Goal: Task Accomplishment & Management: Complete application form

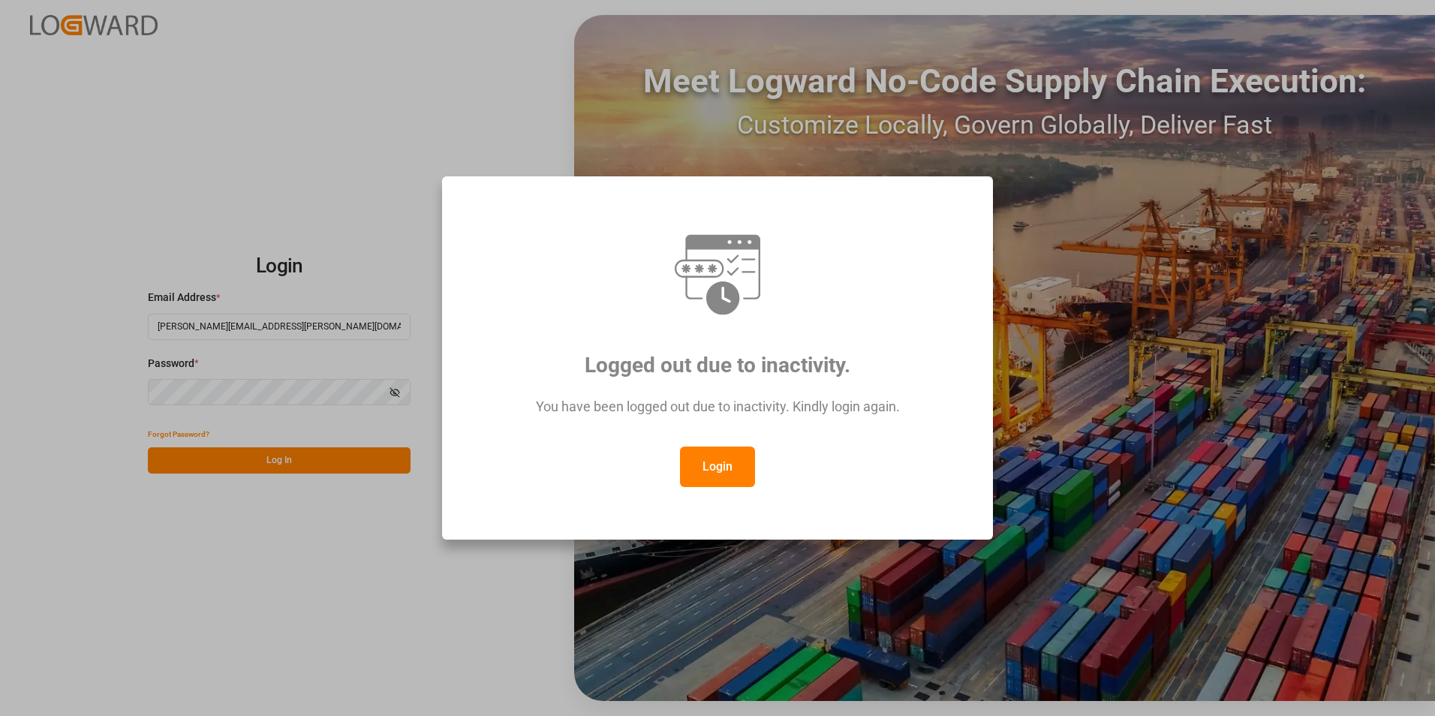
click at [736, 456] on button "Login" at bounding box center [717, 467] width 75 height 41
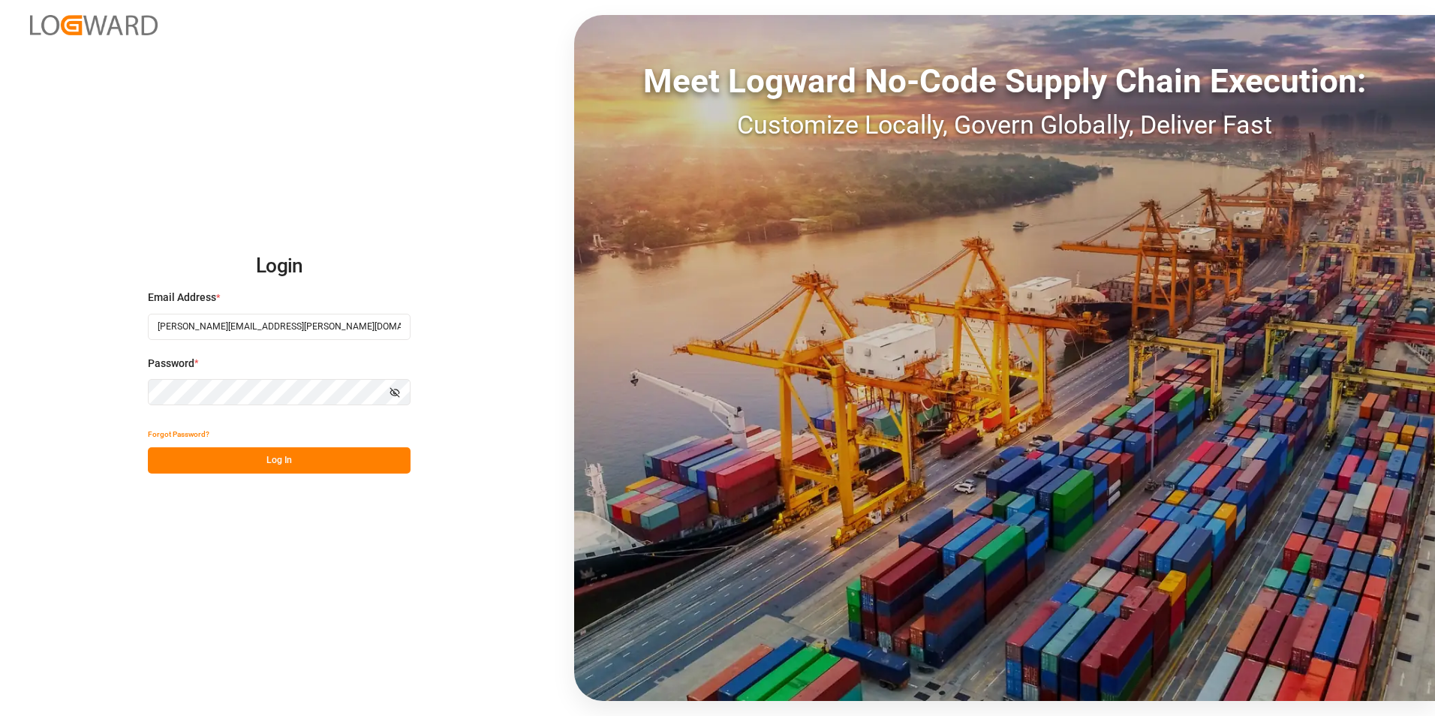
click at [305, 459] on button "Log In" at bounding box center [279, 460] width 263 height 26
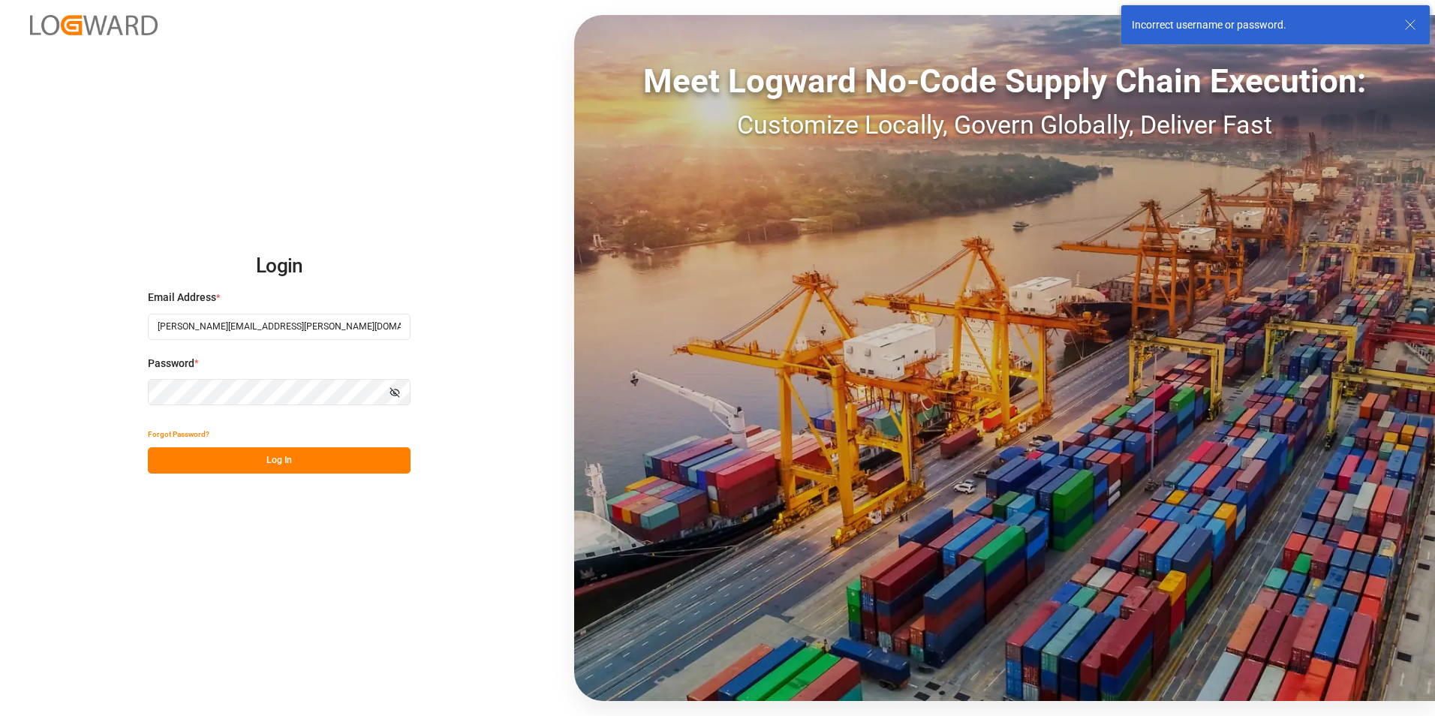
click at [248, 456] on button "Log In" at bounding box center [279, 460] width 263 height 26
click at [263, 458] on button "Log In" at bounding box center [279, 460] width 263 height 26
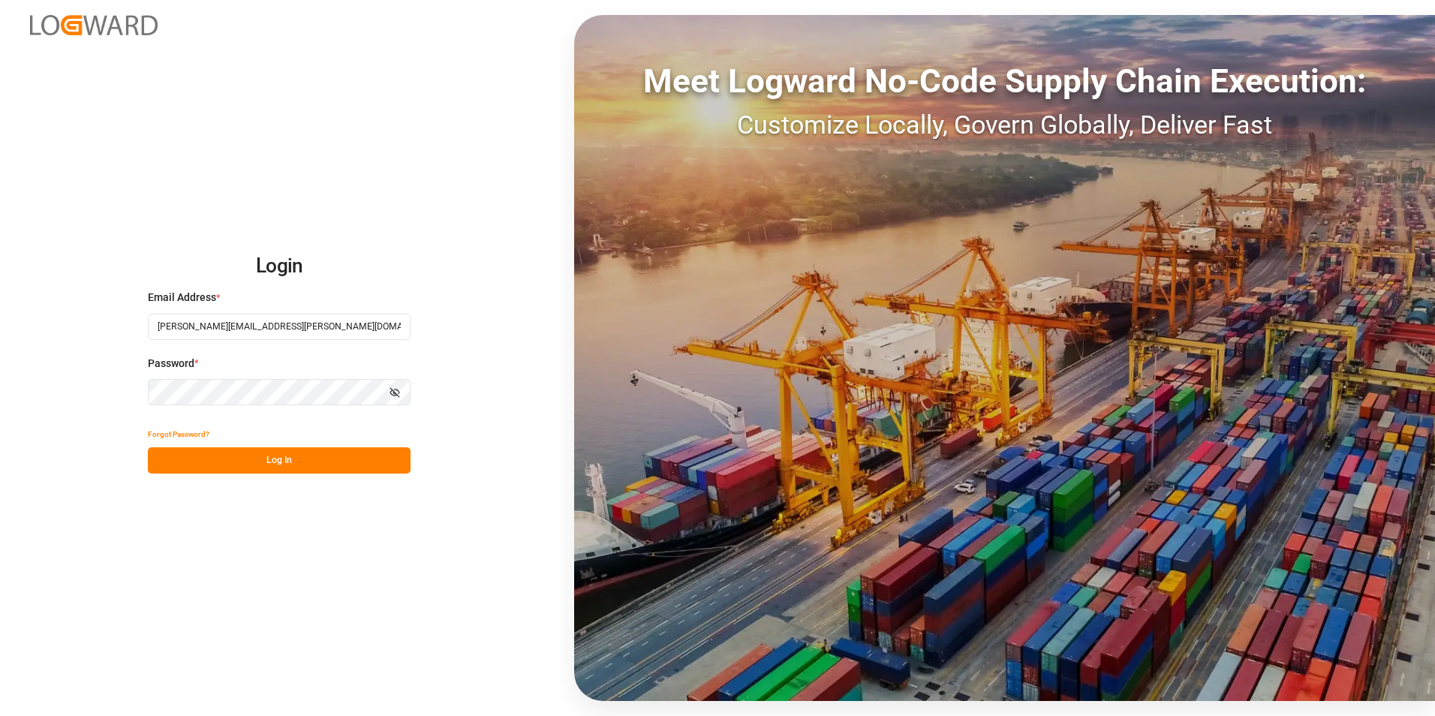
click at [110, 391] on div "Login Email Address * jacques.denis@jamindustries.com Password * Show password …" at bounding box center [717, 358] width 1435 height 716
click at [175, 463] on button "Log In" at bounding box center [279, 460] width 263 height 26
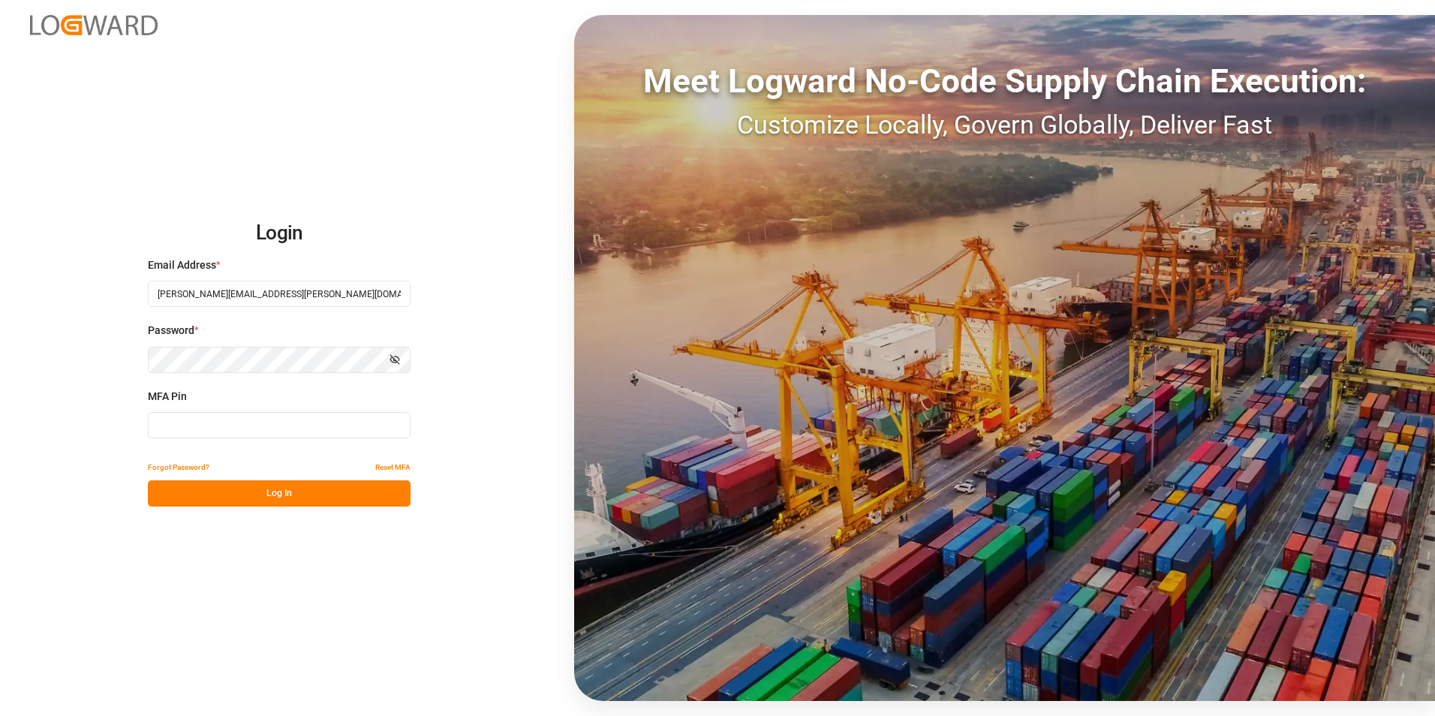
click at [246, 428] on input at bounding box center [279, 425] width 263 height 26
type input "229243"
click at [336, 496] on button "Log In" at bounding box center [279, 493] width 263 height 26
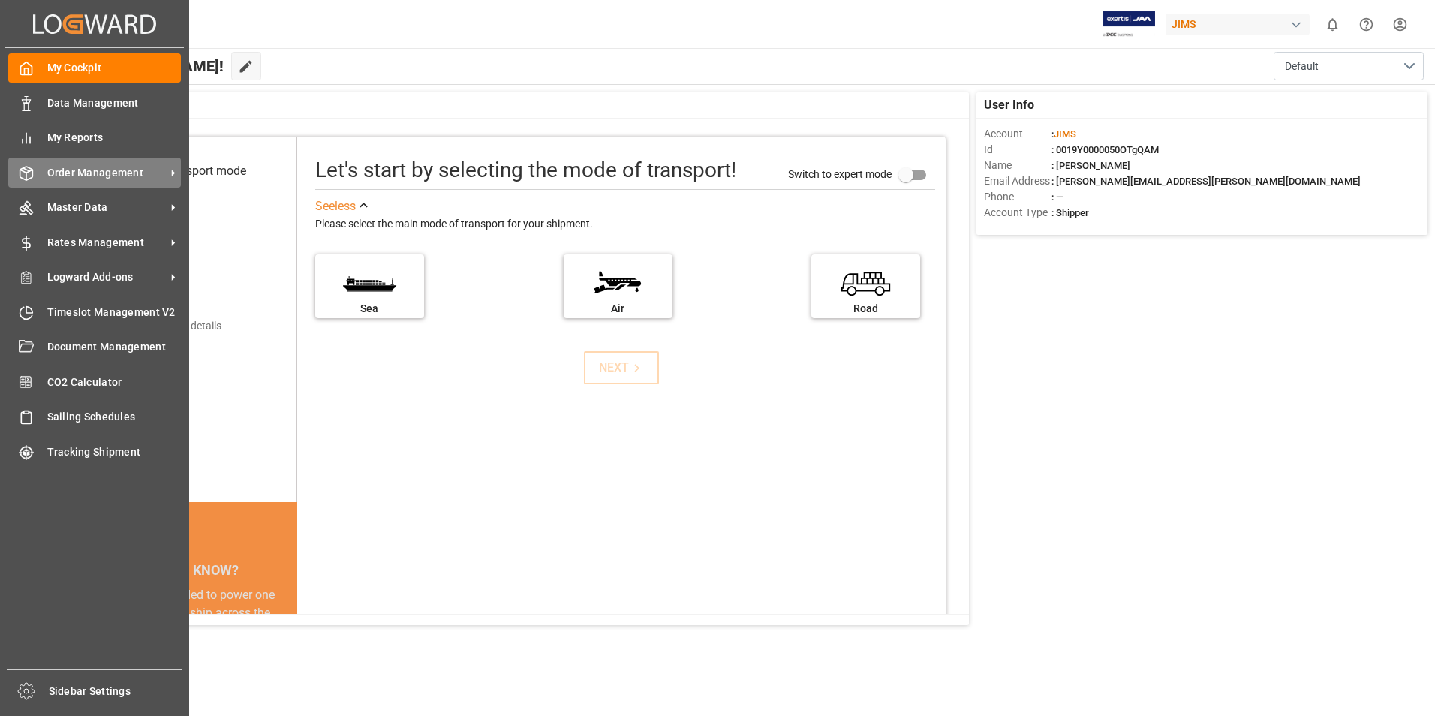
click at [79, 176] on span "Order Management" at bounding box center [106, 173] width 119 height 16
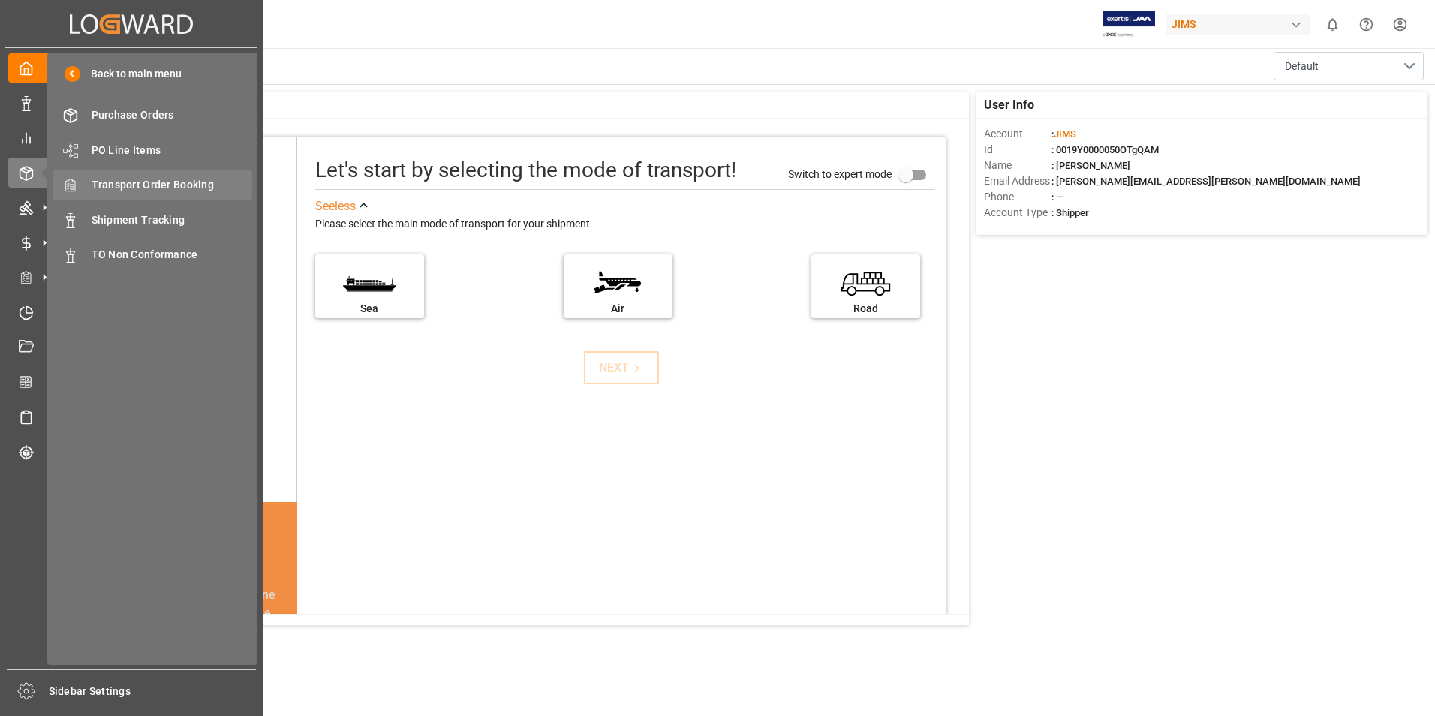
click at [159, 188] on span "Transport Order Booking" at bounding box center [172, 185] width 161 height 16
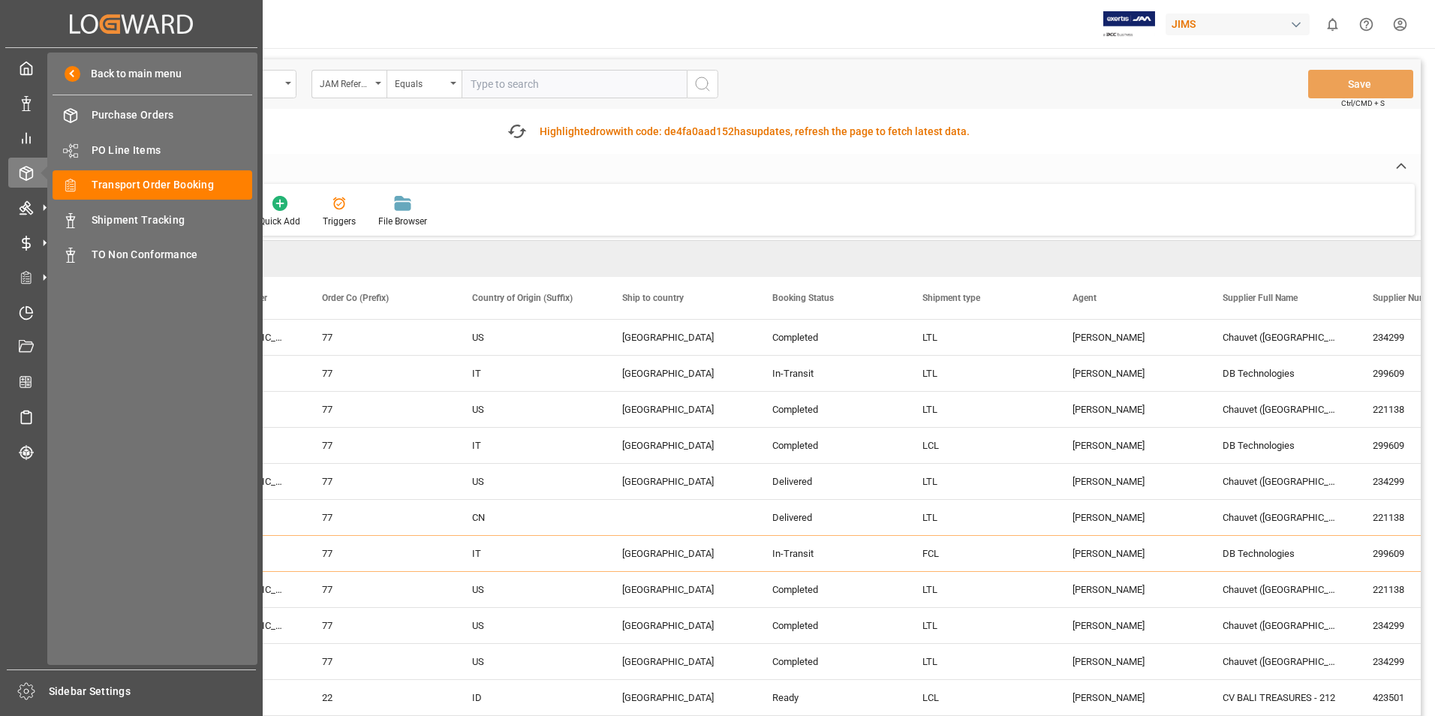
drag, startPoint x: 176, startPoint y: 187, endPoint x: 222, endPoint y: 167, distance: 50.1
click at [178, 186] on span "Transport Order Booking" at bounding box center [172, 185] width 161 height 16
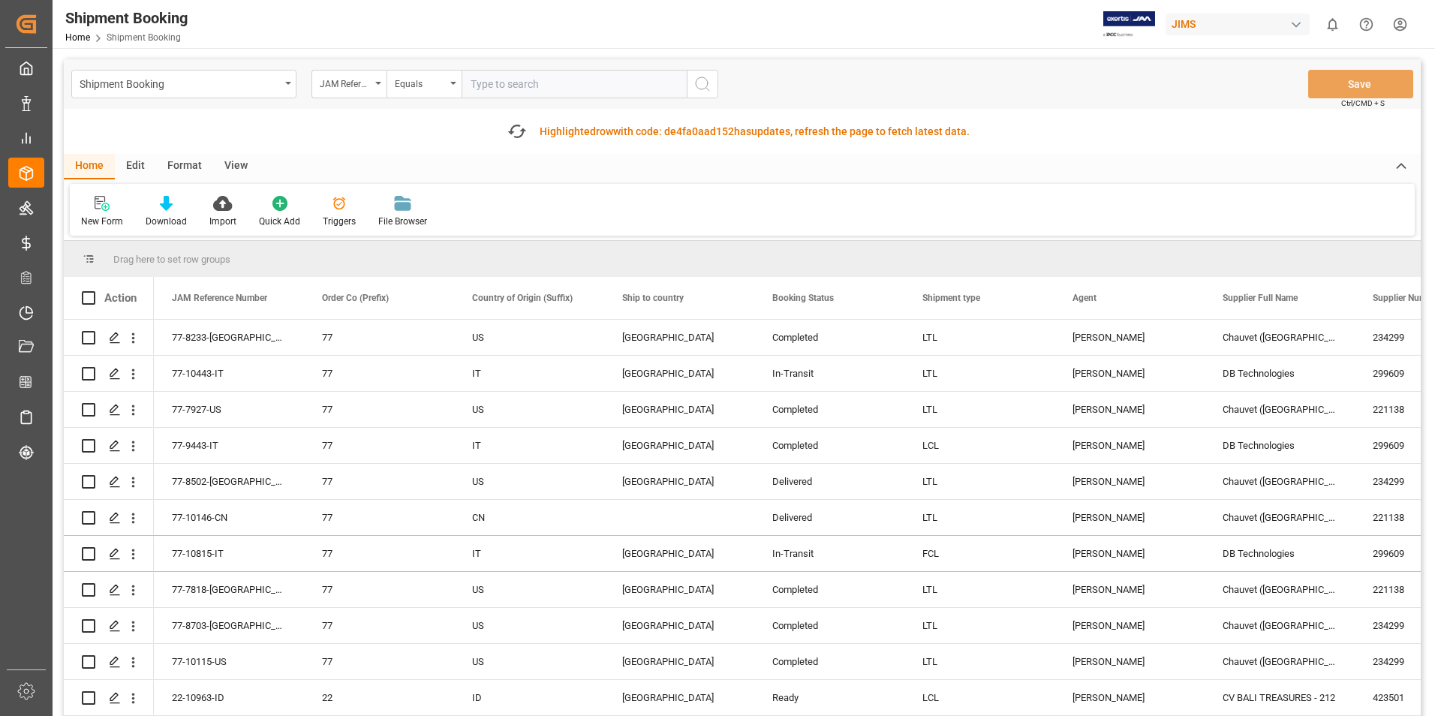
click at [492, 91] on input "text" at bounding box center [574, 84] width 225 height 29
paste input "22-10639-CN"
type input "22-10639-CN"
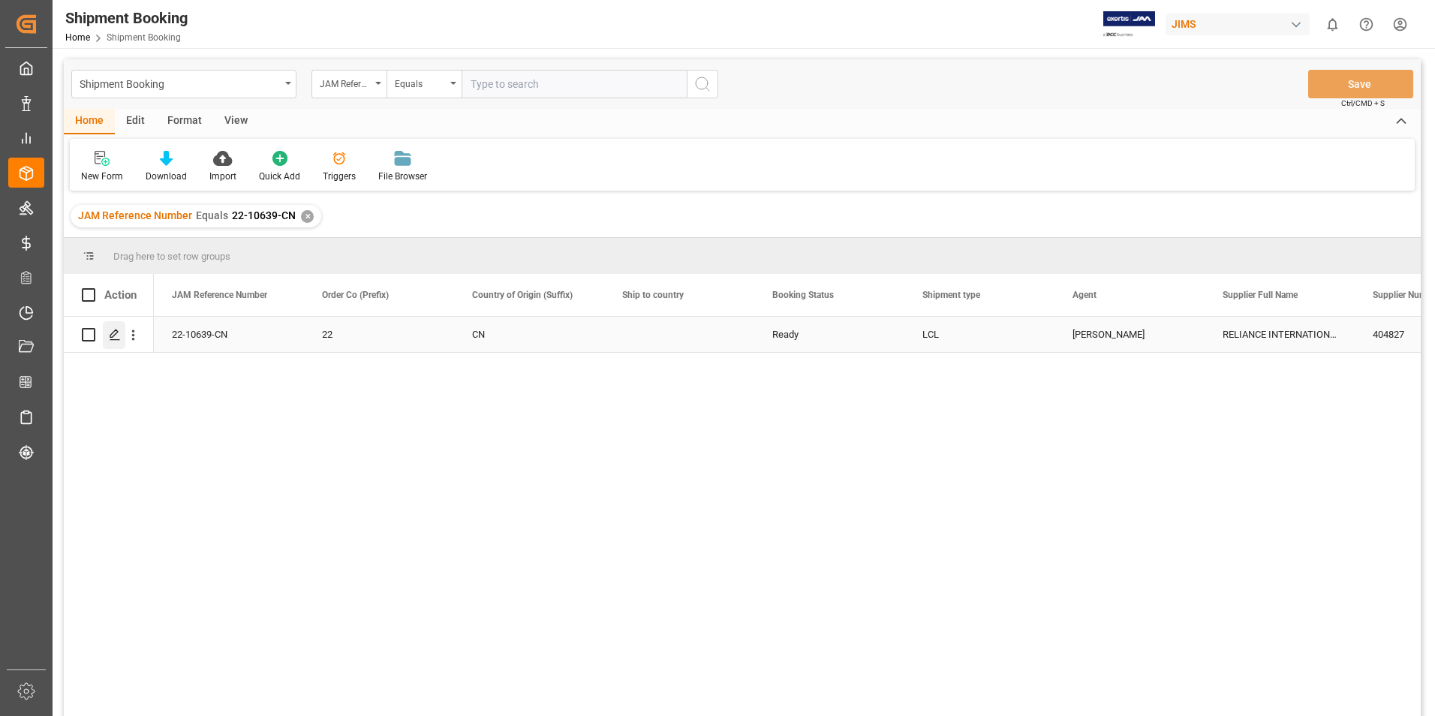
click at [105, 326] on div "Press SPACE to select this row." at bounding box center [114, 335] width 23 height 28
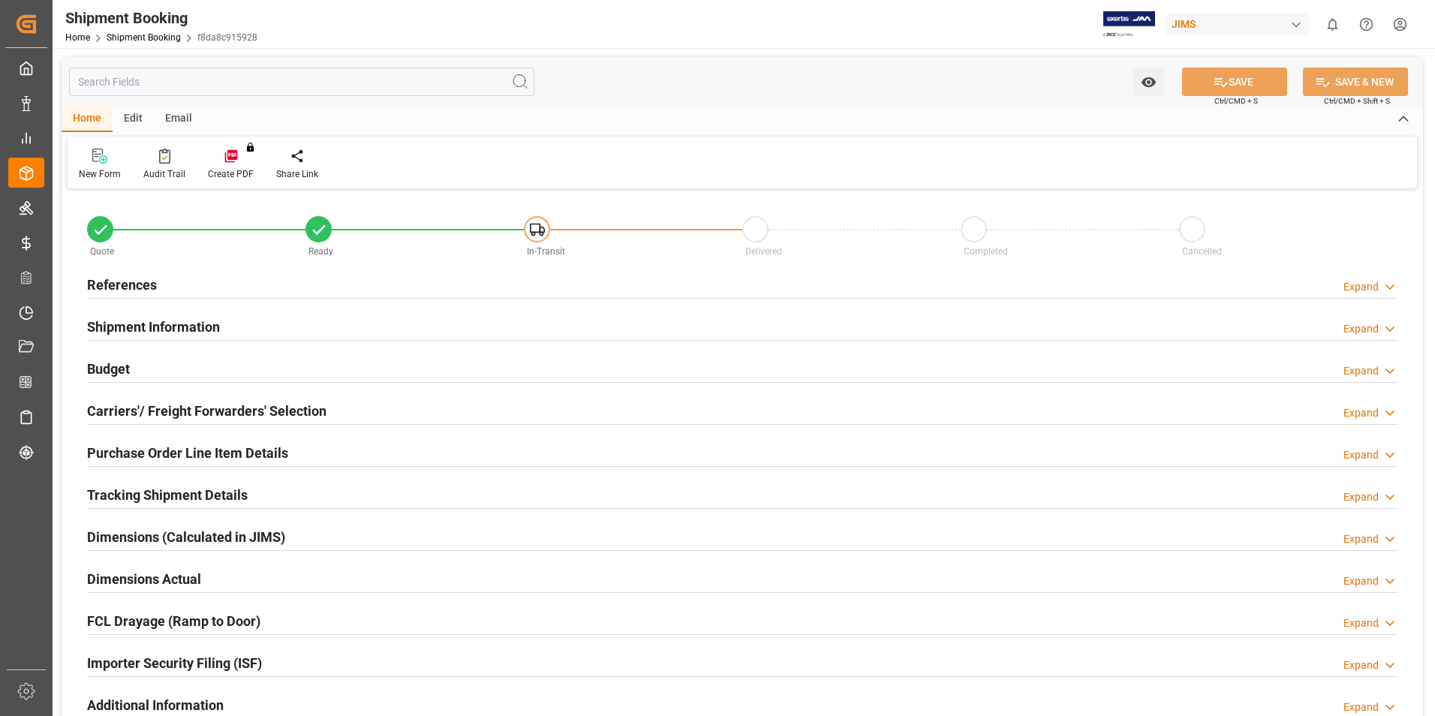
type input "0"
click at [167, 327] on h2 "Shipment Information" at bounding box center [153, 327] width 133 height 20
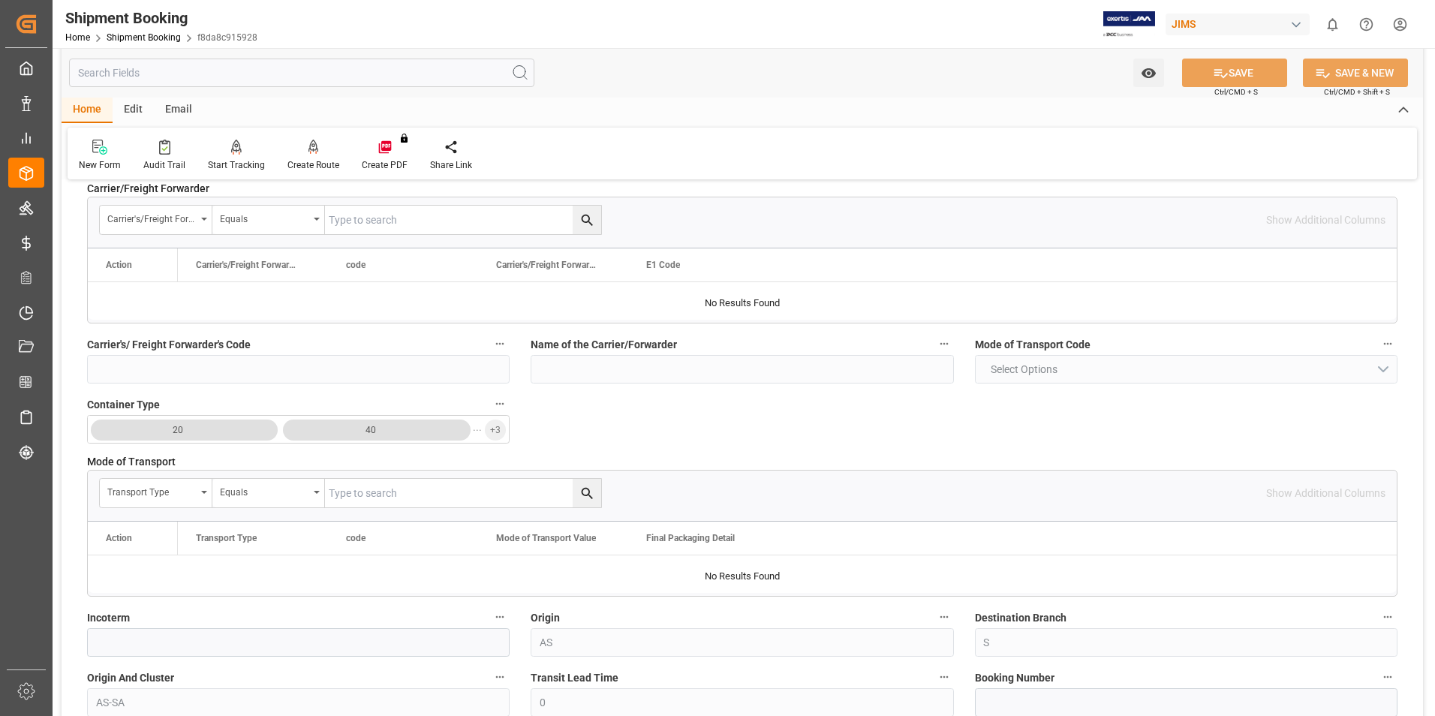
scroll to position [375, 0]
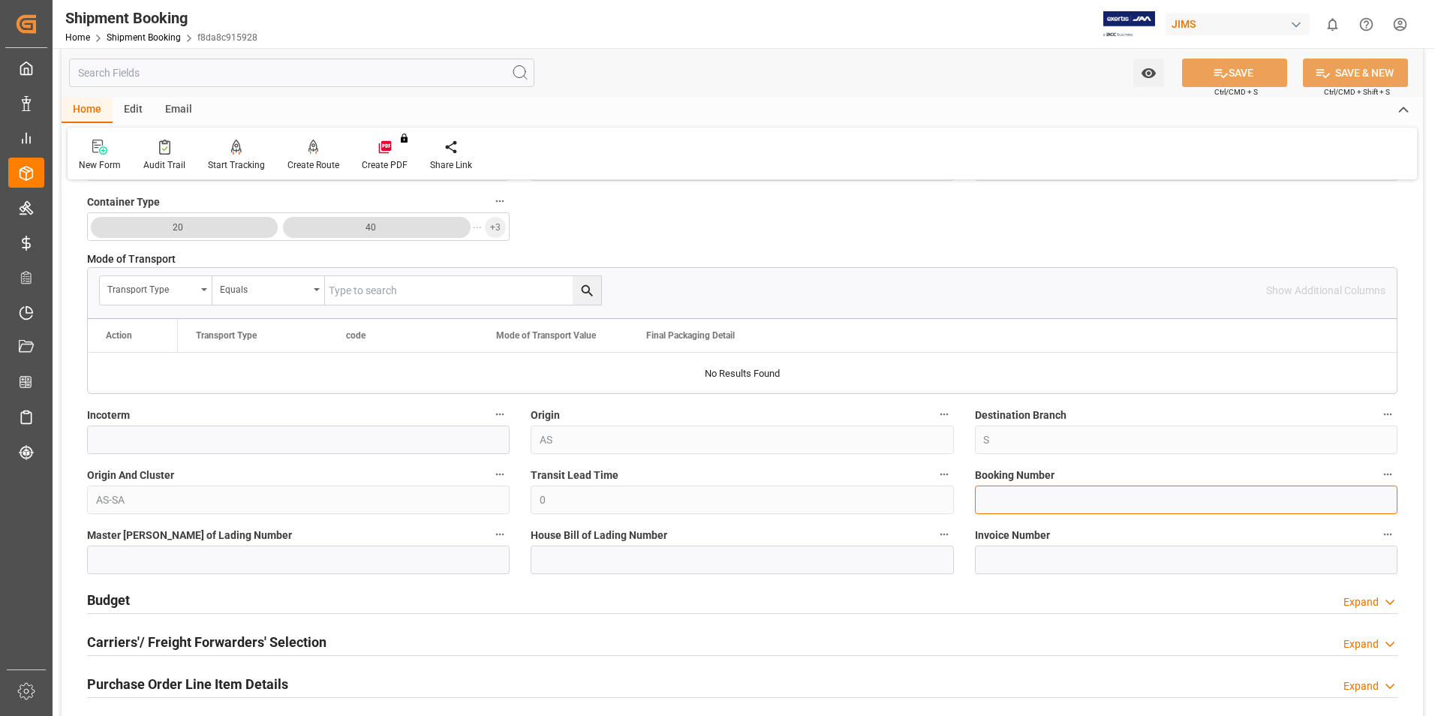
click at [1027, 504] on input at bounding box center [1186, 500] width 423 height 29
paste input "884654249020"
type input "884654249020"
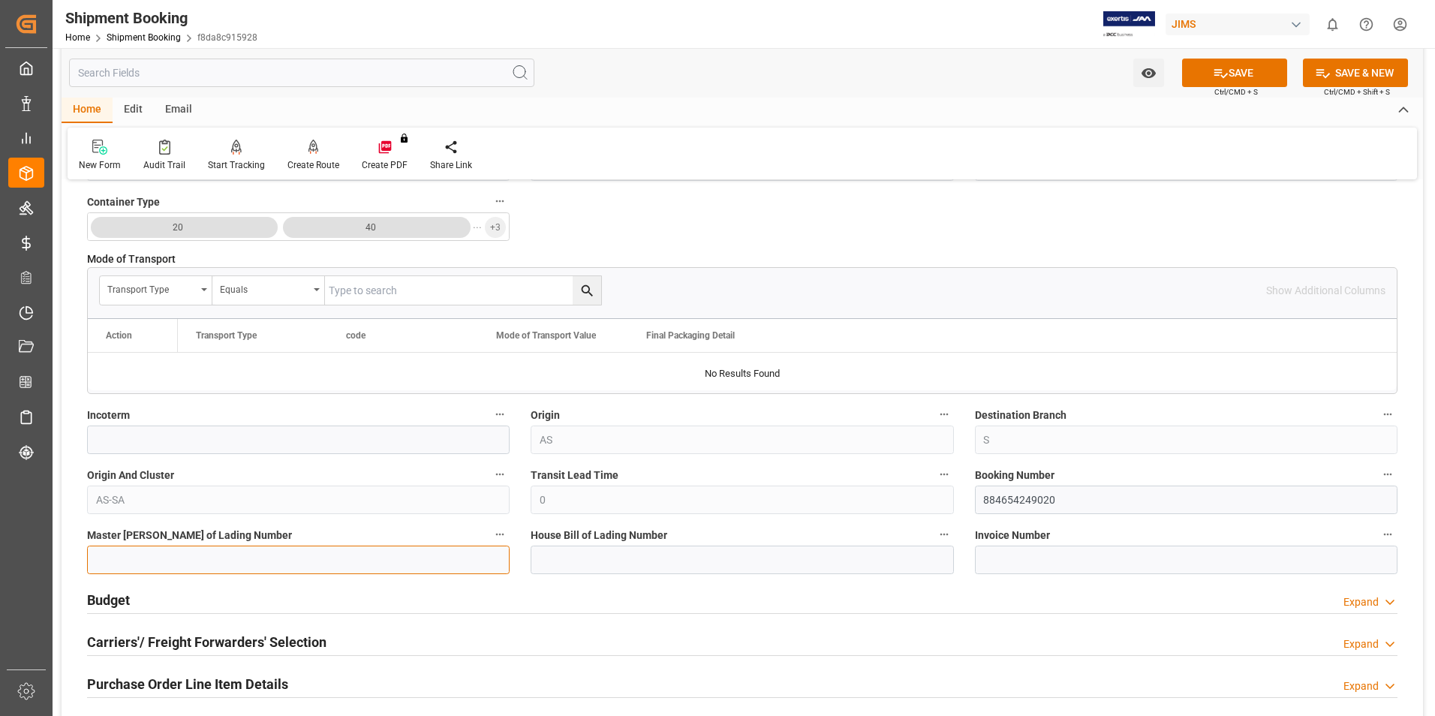
click at [256, 559] on input at bounding box center [298, 560] width 423 height 29
paste input "884654249020"
type input "884654249020"
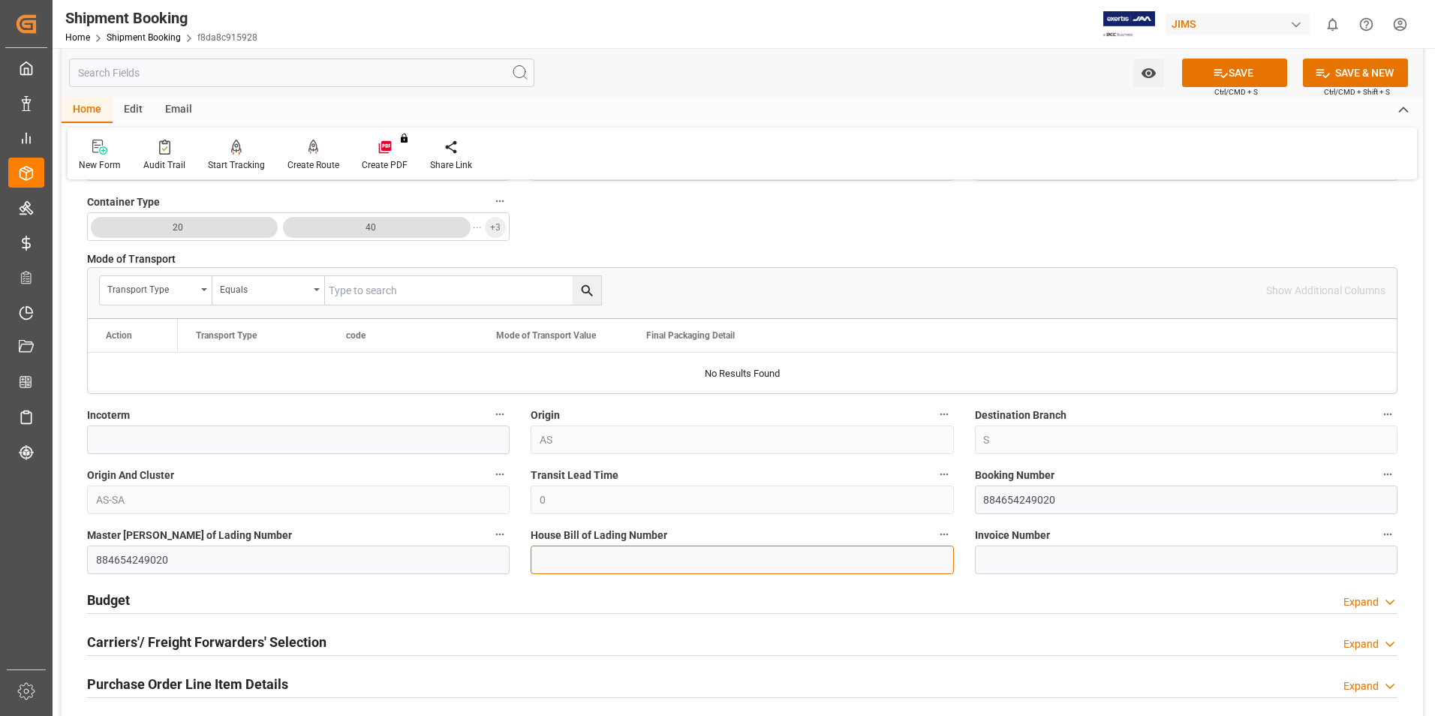
click at [561, 555] on input at bounding box center [742, 560] width 423 height 29
paste input "884654249020"
type input "884654249020"
click at [1235, 74] on button "SAVE" at bounding box center [1234, 73] width 105 height 29
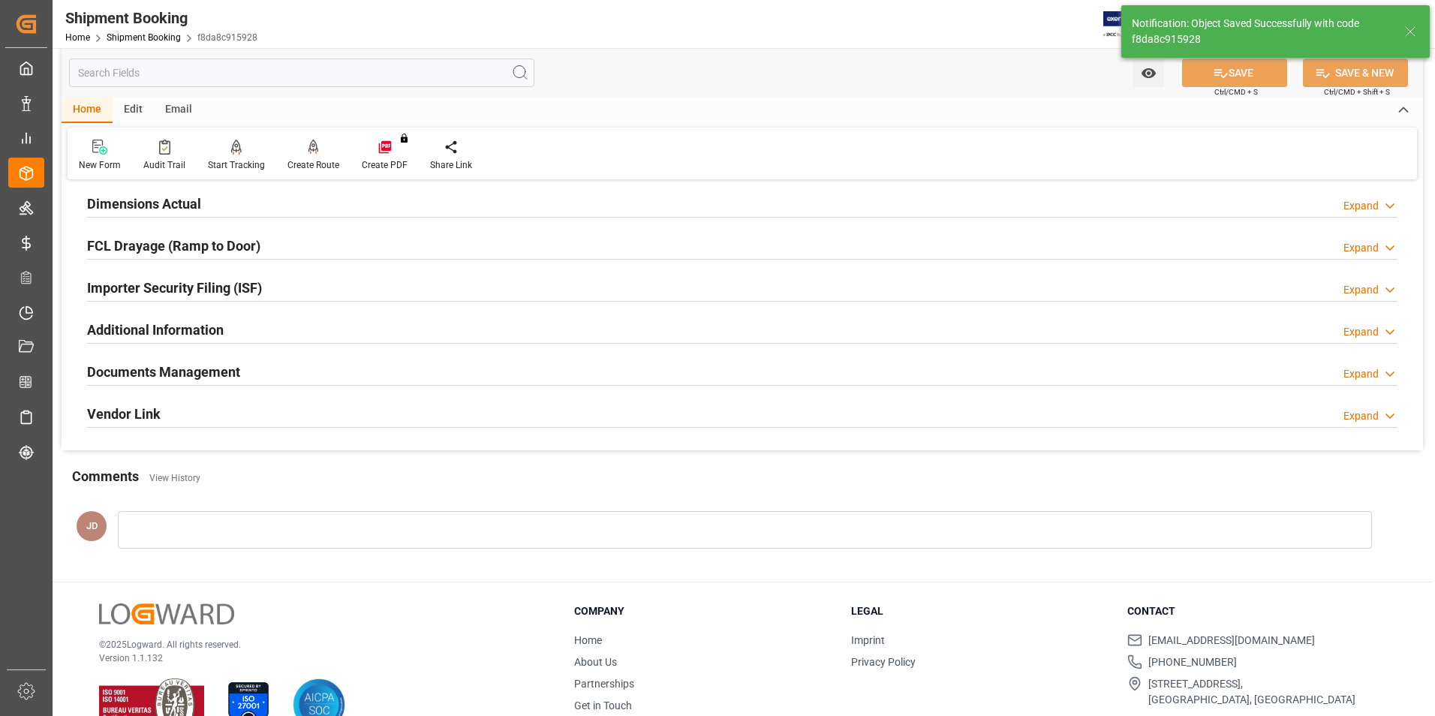
scroll to position [0, 0]
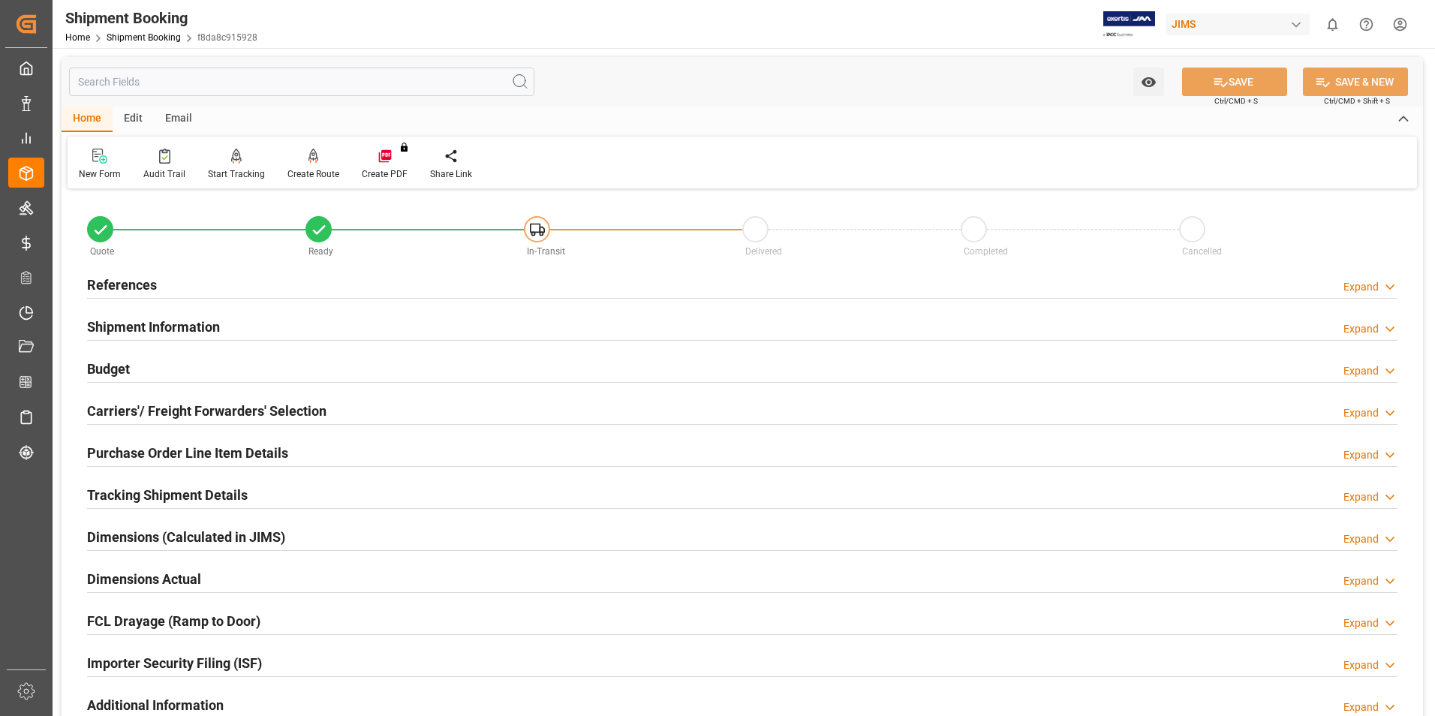
click at [130, 326] on h2 "Shipment Information" at bounding box center [153, 327] width 133 height 20
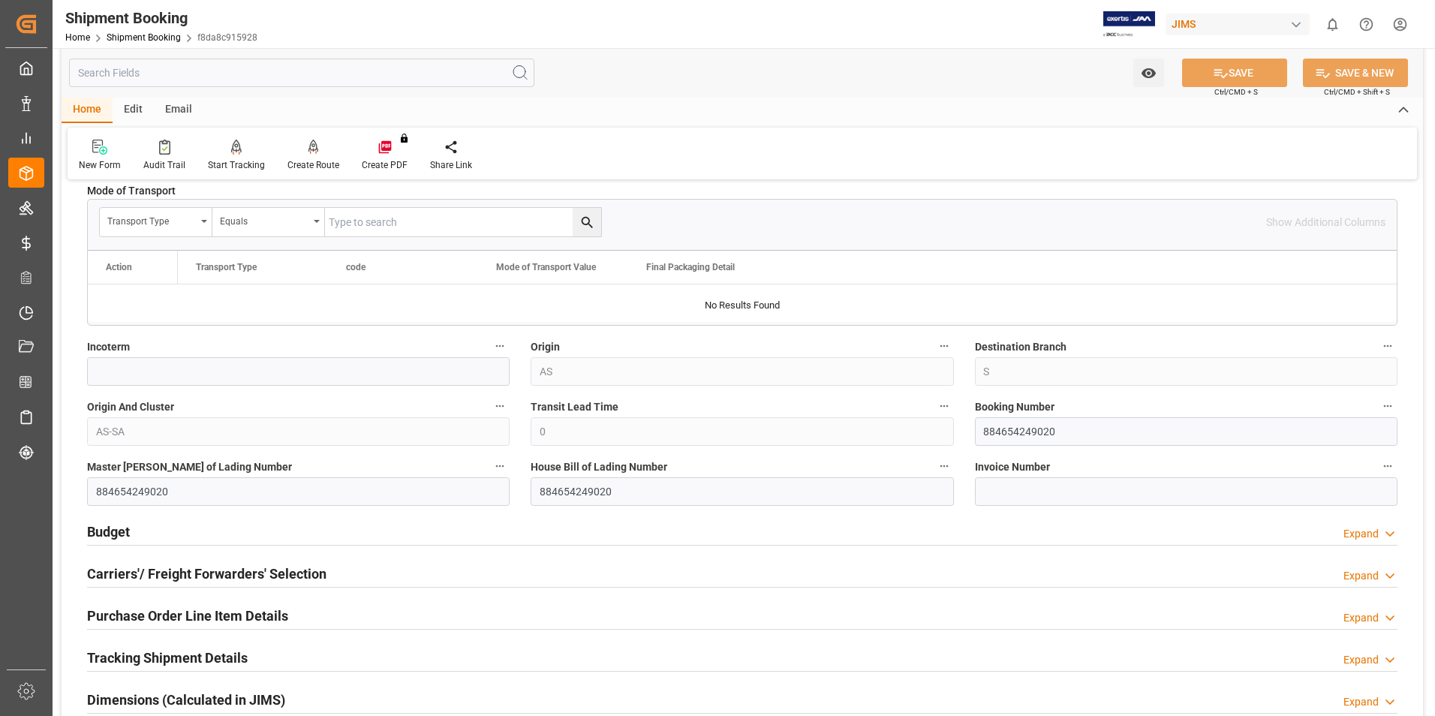
scroll to position [450, 0]
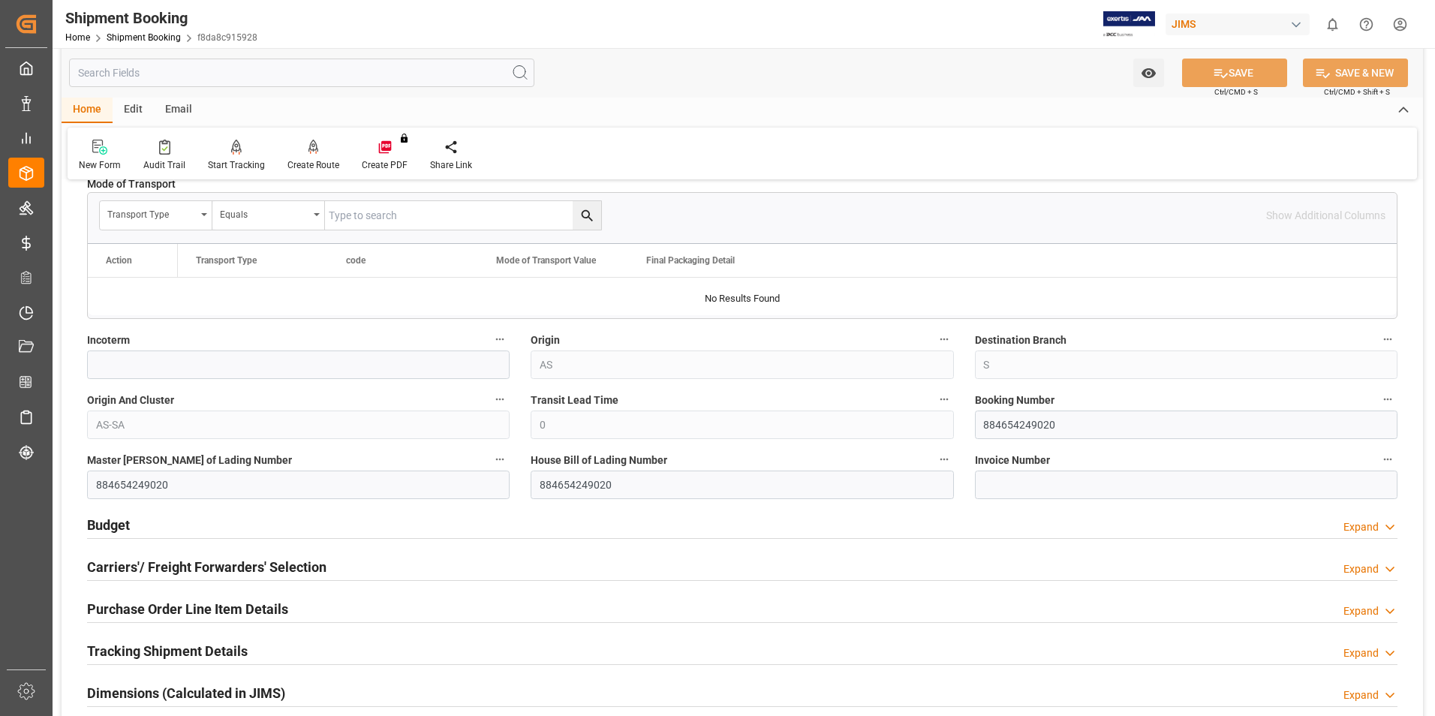
click at [117, 521] on h2 "Budget" at bounding box center [108, 525] width 43 height 20
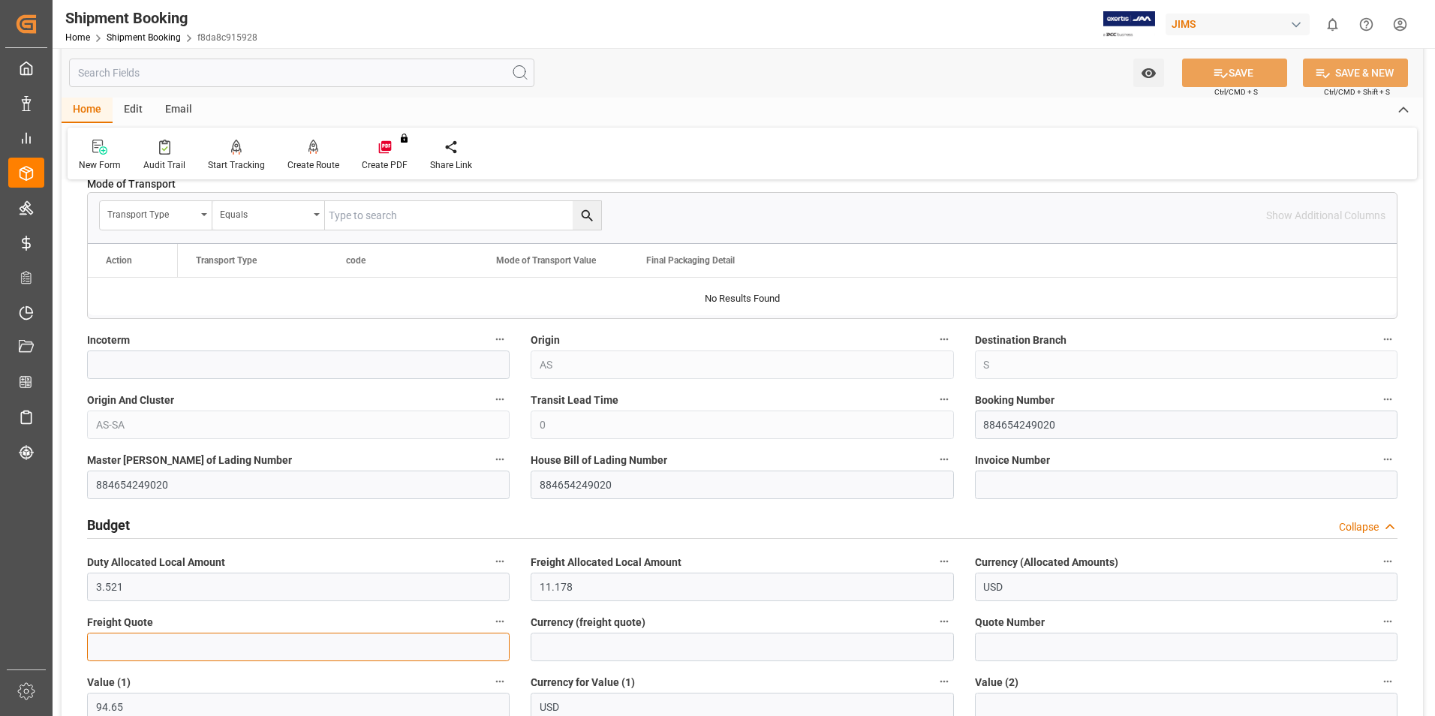
click at [164, 640] on input "text" at bounding box center [298, 647] width 423 height 29
type input "90"
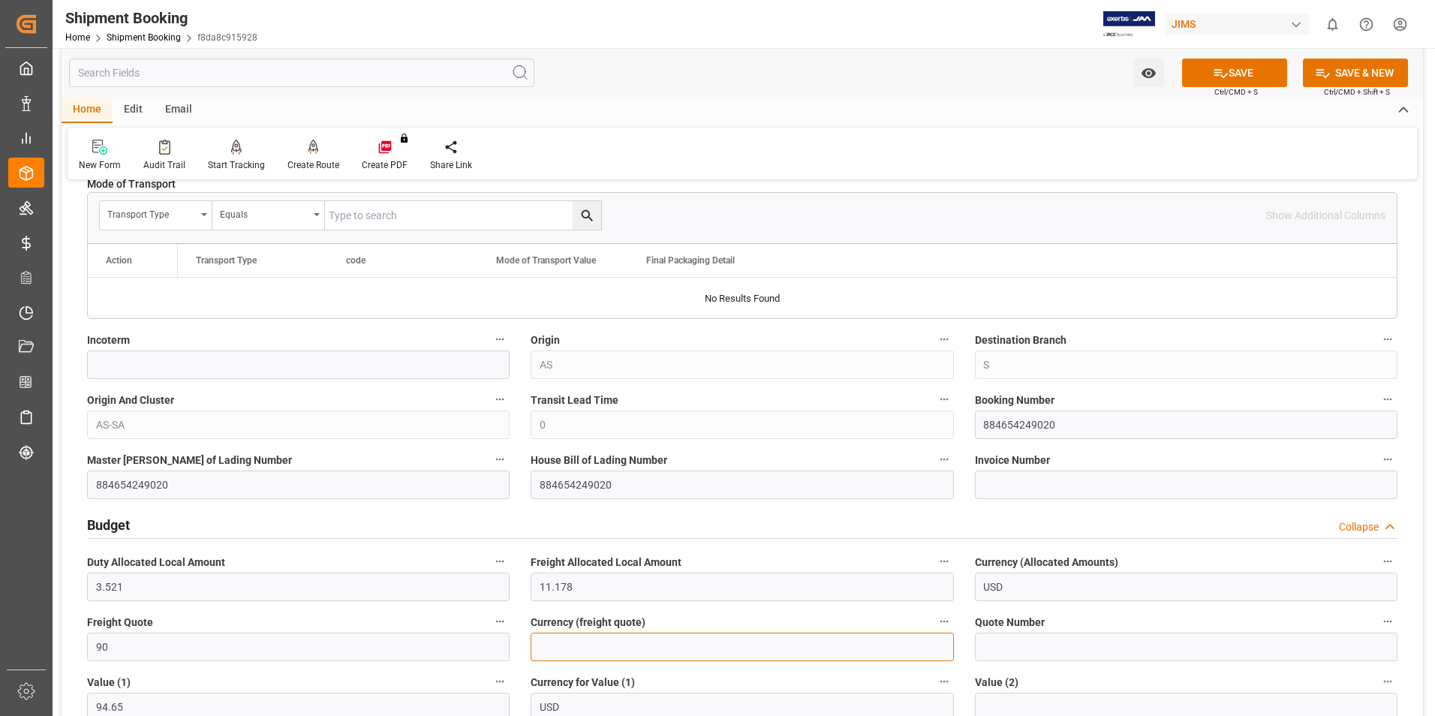
click at [615, 648] on input at bounding box center [742, 647] width 423 height 29
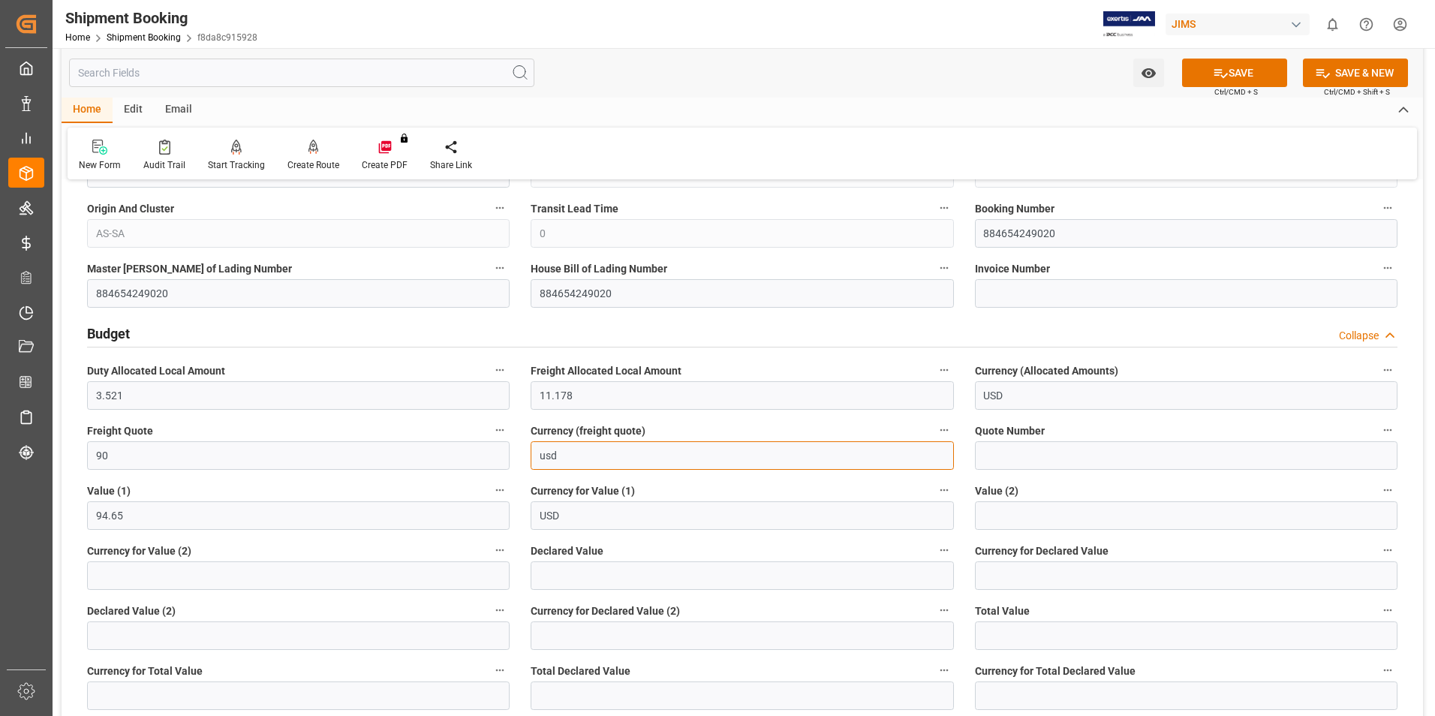
scroll to position [675, 0]
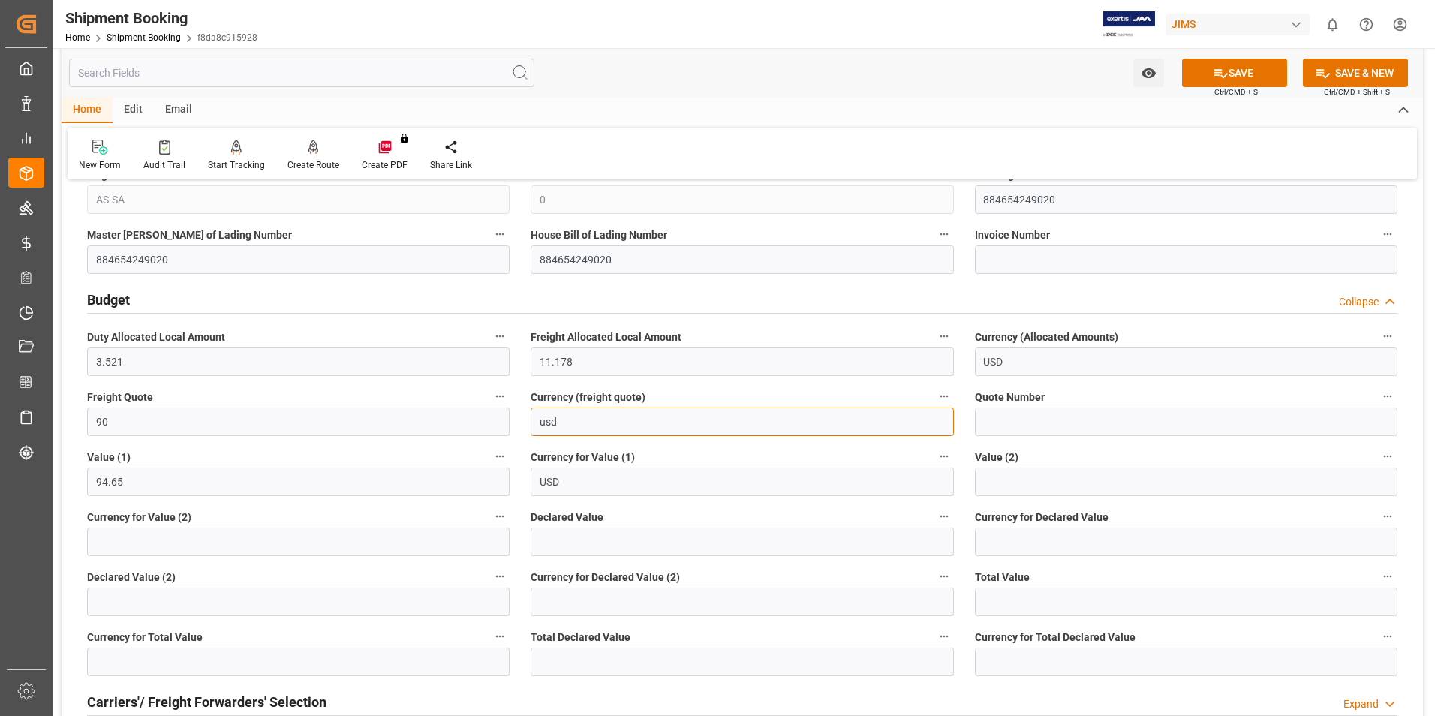
type input "usd"
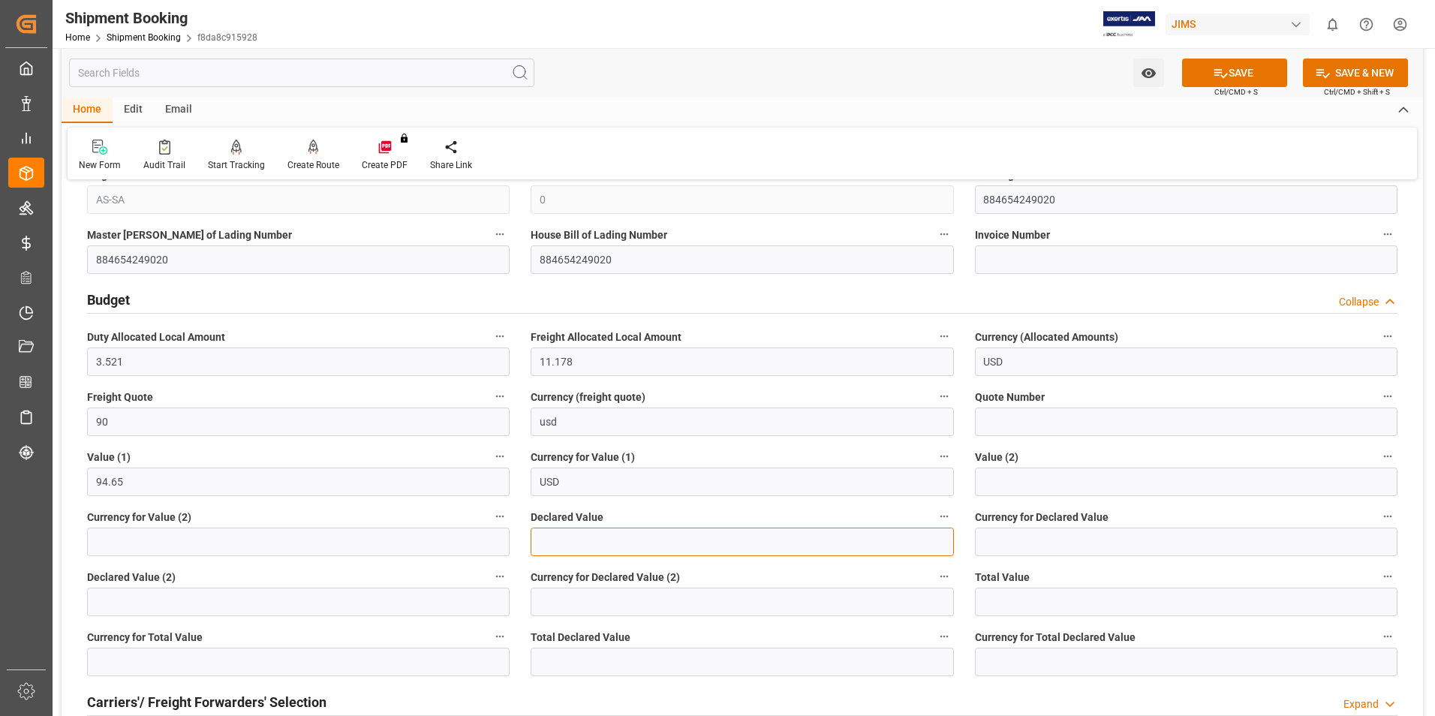
click at [540, 544] on input "text" at bounding box center [742, 542] width 423 height 29
click at [589, 543] on input "text" at bounding box center [742, 542] width 423 height 29
type input "94.65"
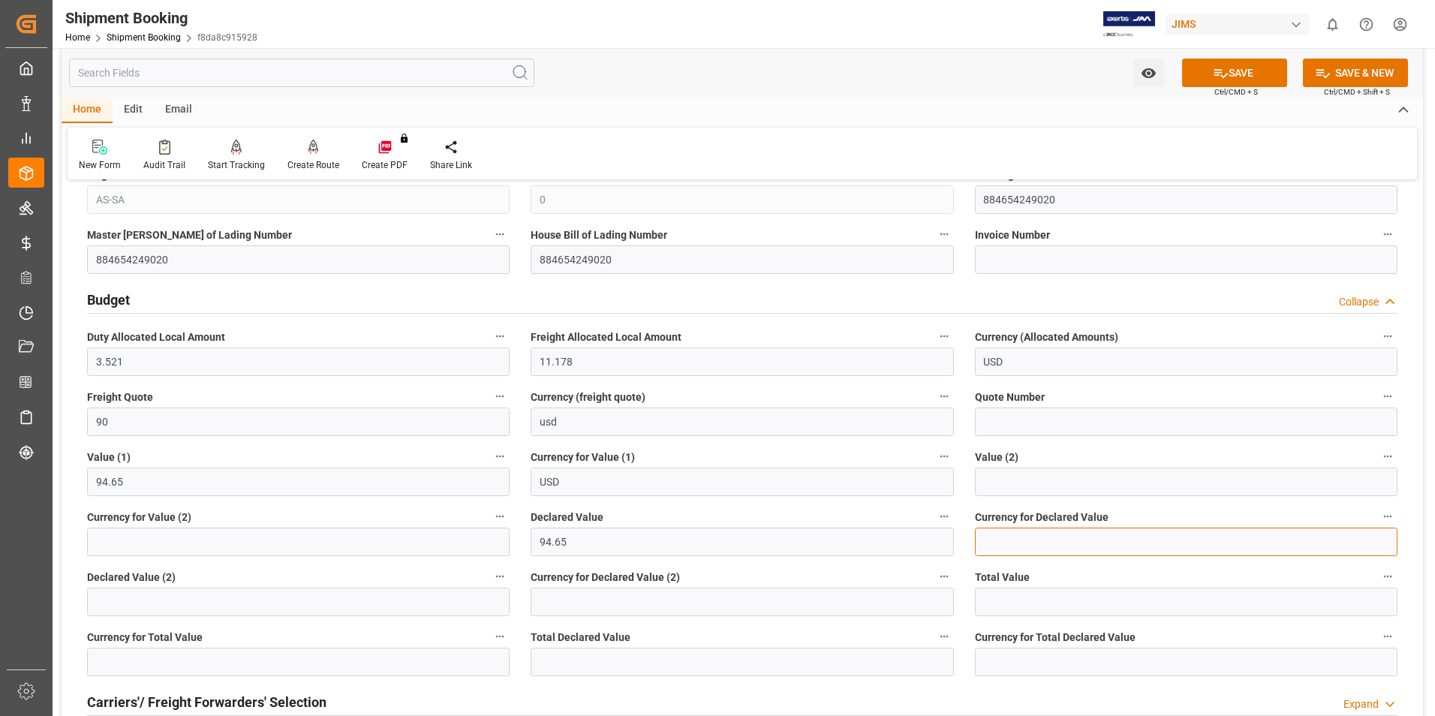
click at [1042, 550] on input at bounding box center [1186, 542] width 423 height 29
type input "usd"
click at [1217, 81] on button "SAVE" at bounding box center [1234, 73] width 105 height 29
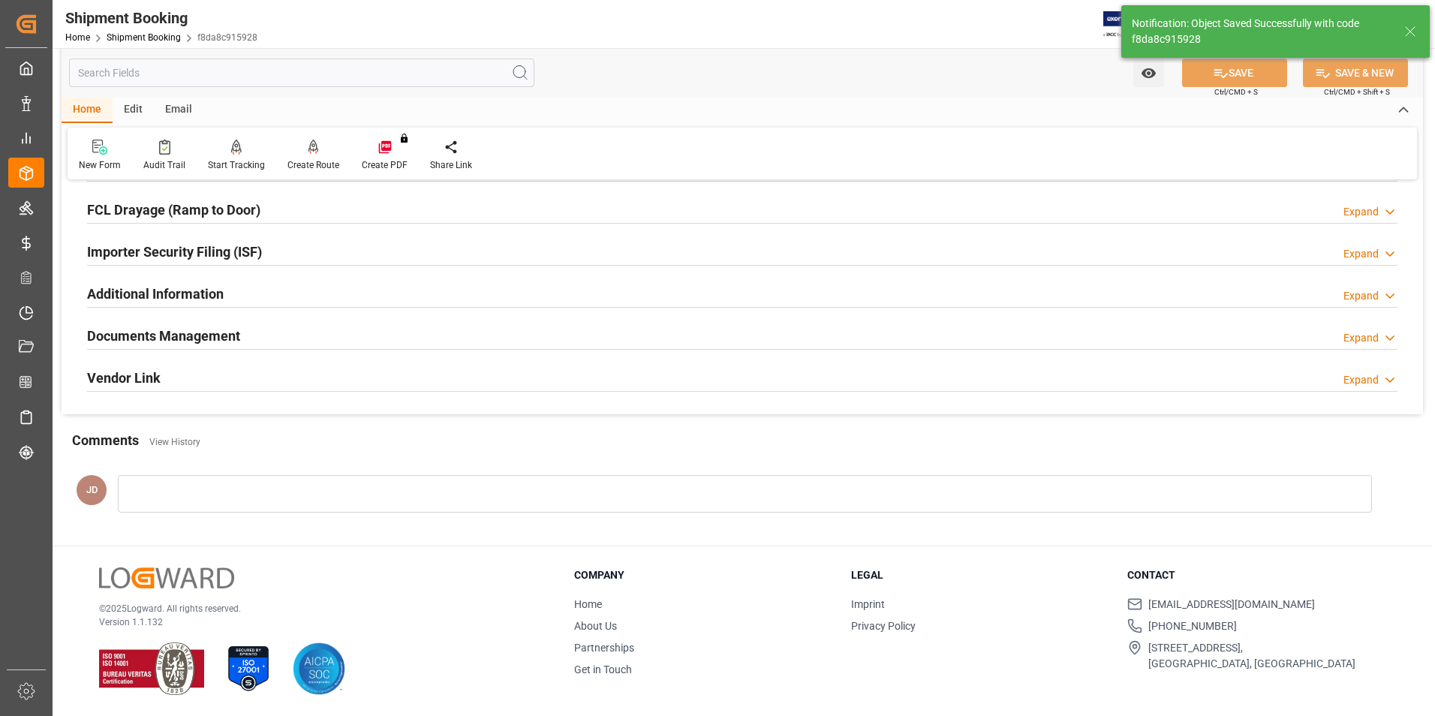
scroll to position [69, 0]
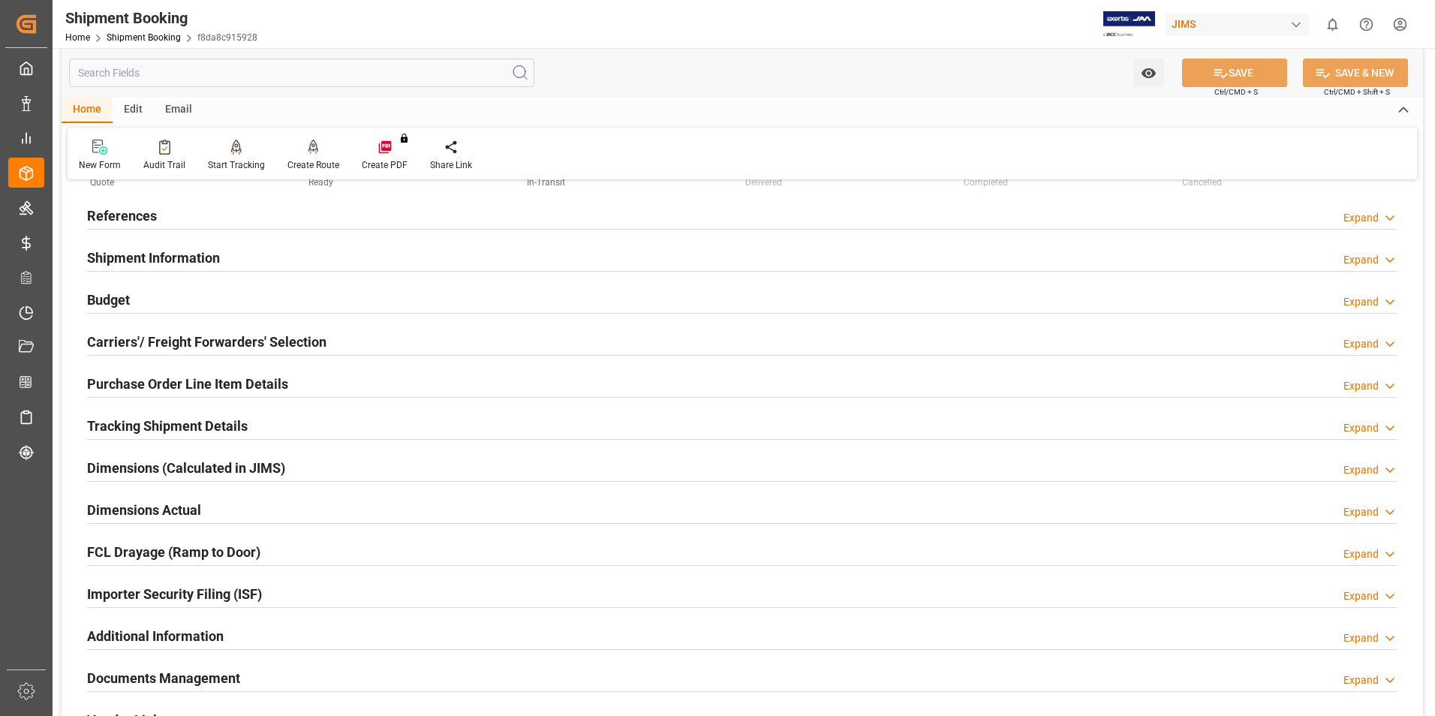
click at [125, 336] on h2 "Carriers'/ Freight Forwarders' Selection" at bounding box center [206, 342] width 239 height 20
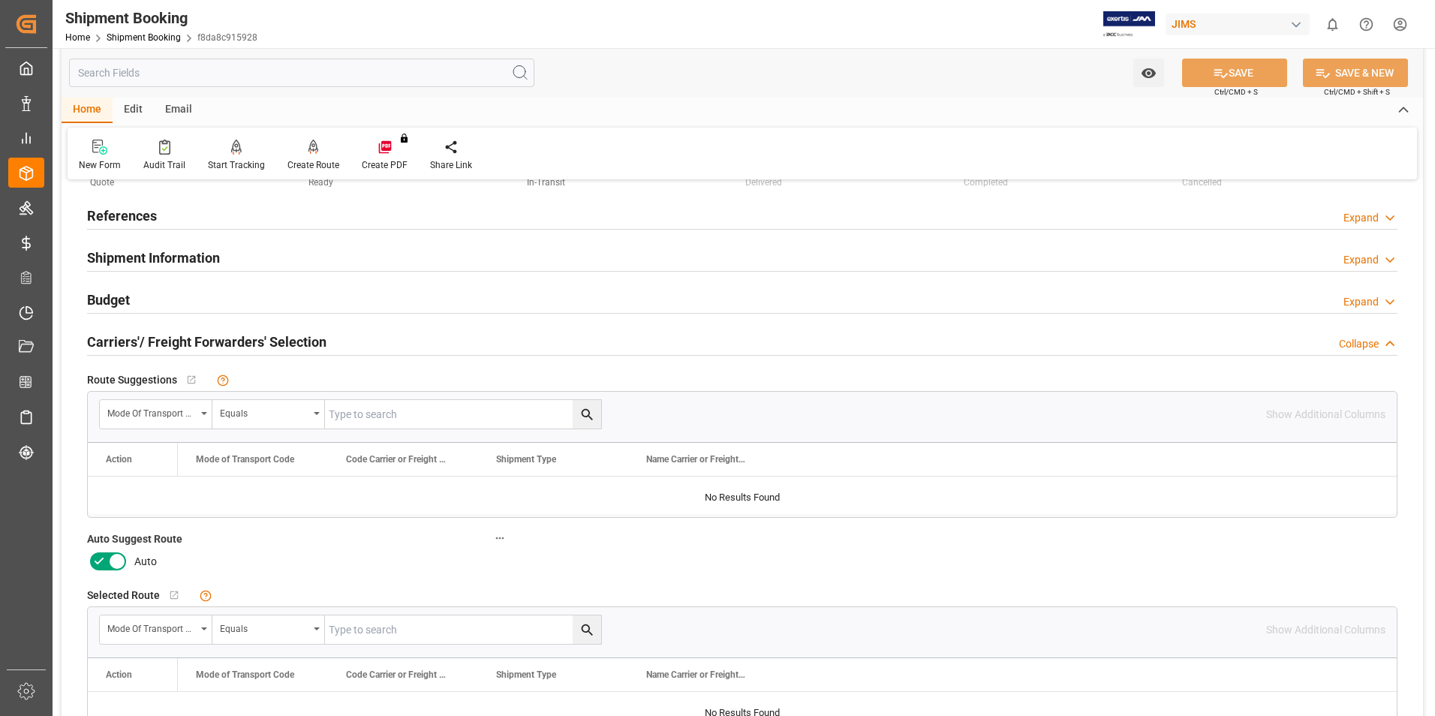
click at [101, 559] on icon at bounding box center [99, 561] width 9 height 7
click at [0, 0] on input "checkbox" at bounding box center [0, 0] width 0 height 0
click at [1229, 80] on button "SAVE" at bounding box center [1234, 73] width 105 height 29
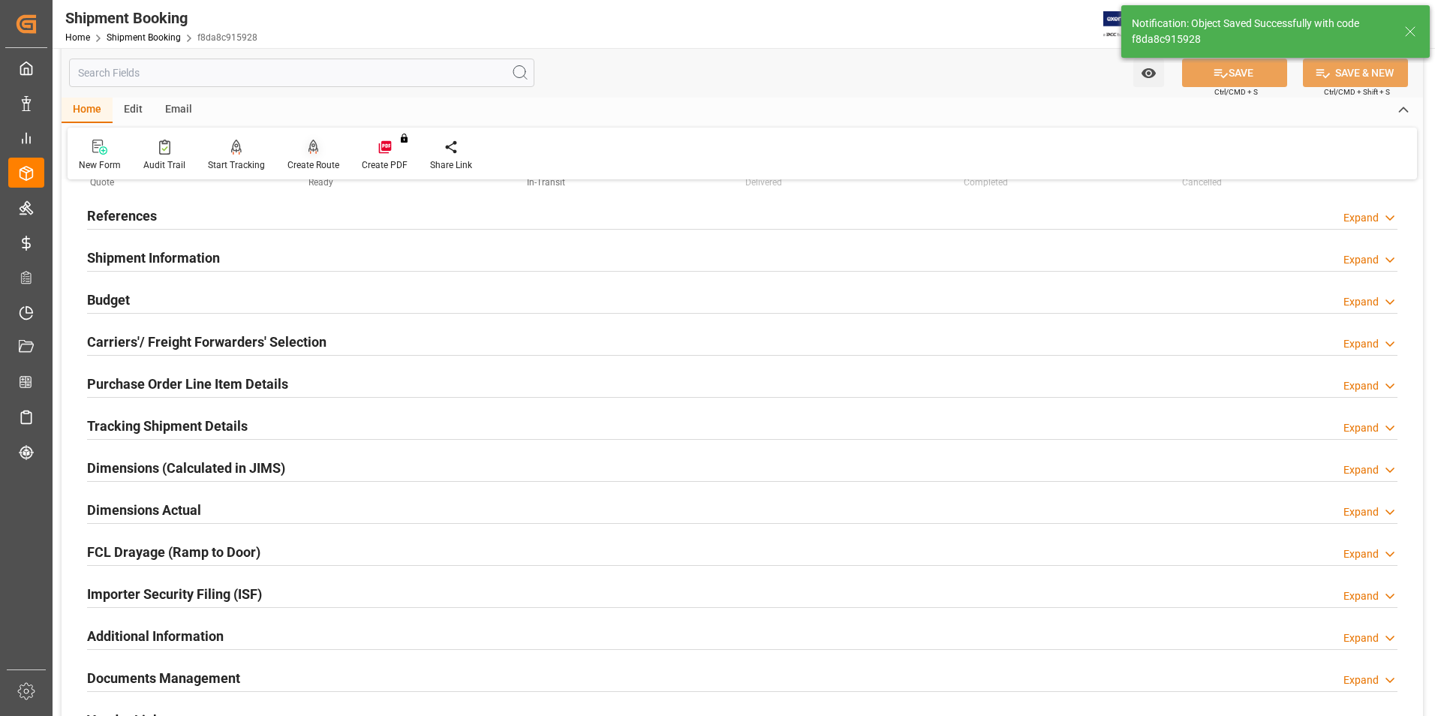
click at [307, 167] on div "Create Route" at bounding box center [313, 165] width 52 height 14
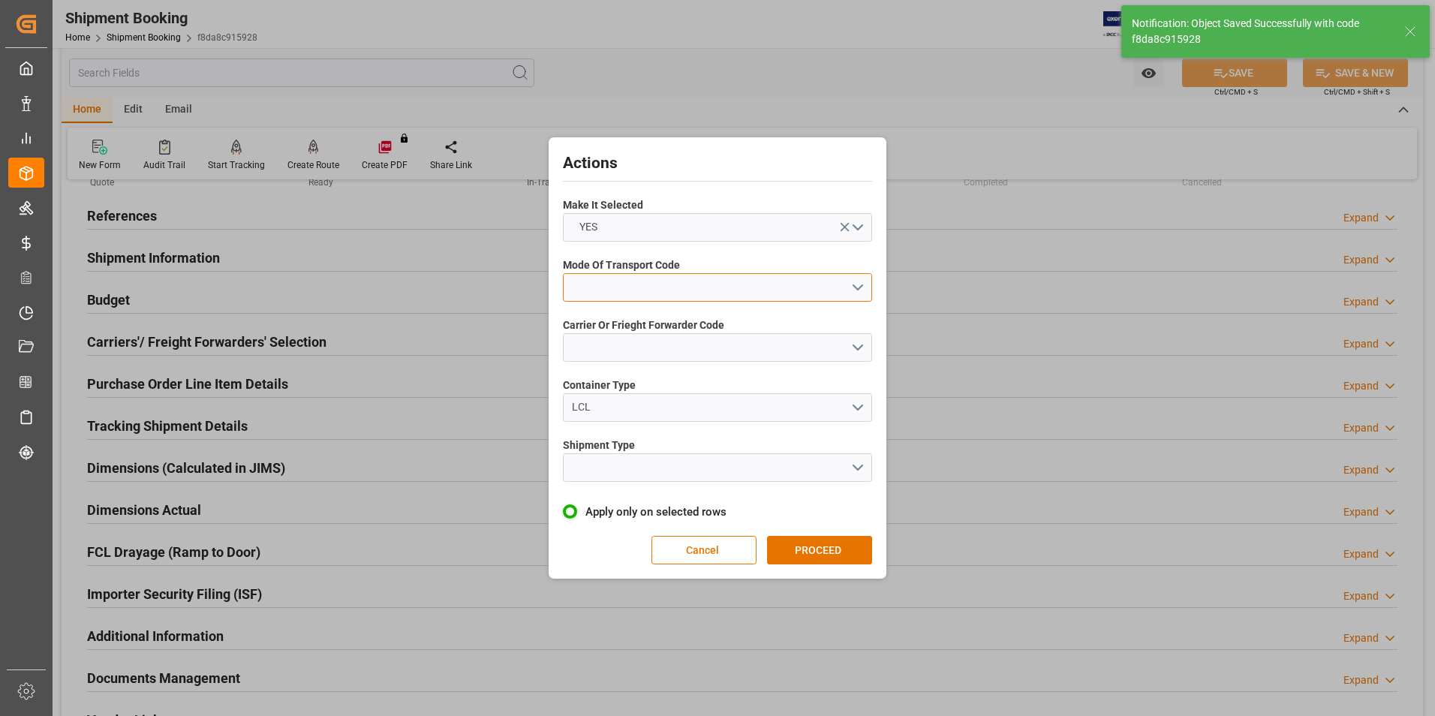
click at [675, 290] on button "open menu" at bounding box center [717, 287] width 309 height 29
click at [677, 323] on div "2- COURIER AIR" at bounding box center [718, 323] width 308 height 32
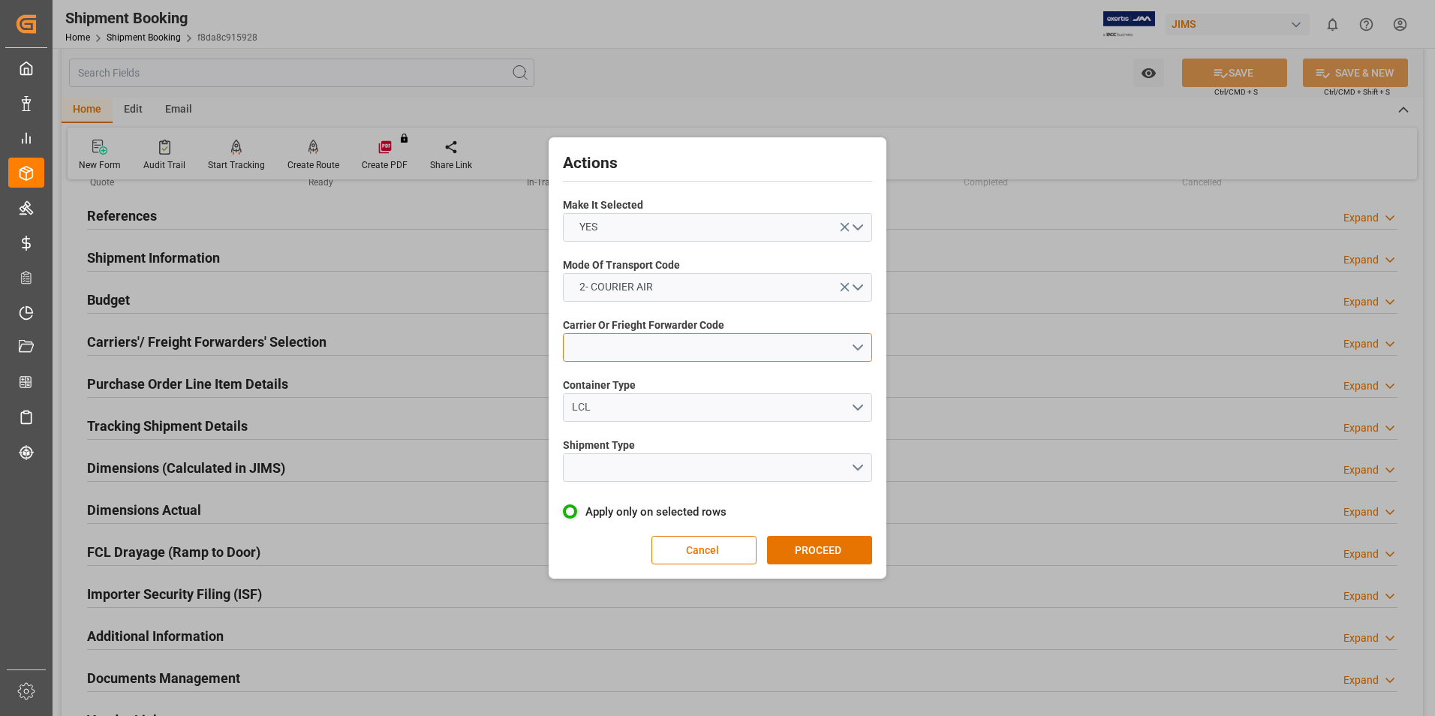
click at [677, 341] on button "open menu" at bounding box center [717, 347] width 309 height 29
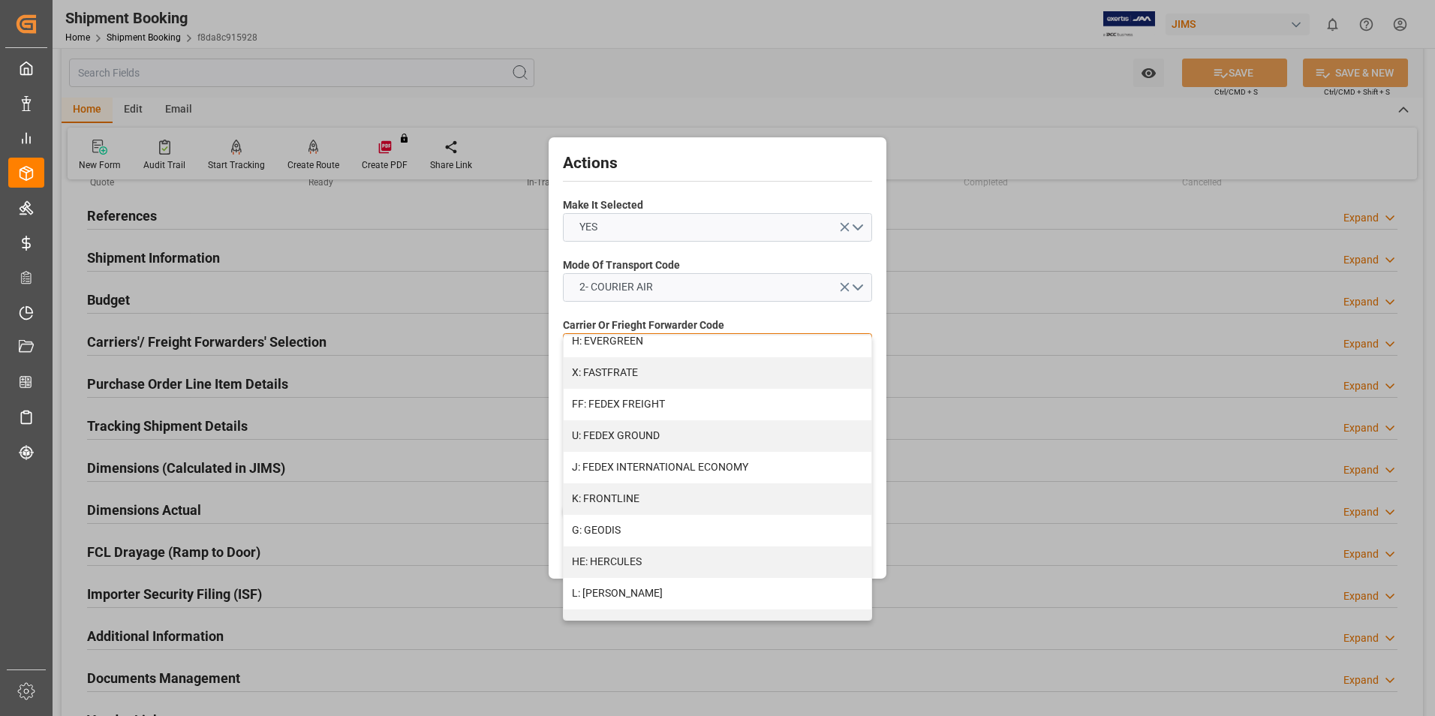
scroll to position [375, 0]
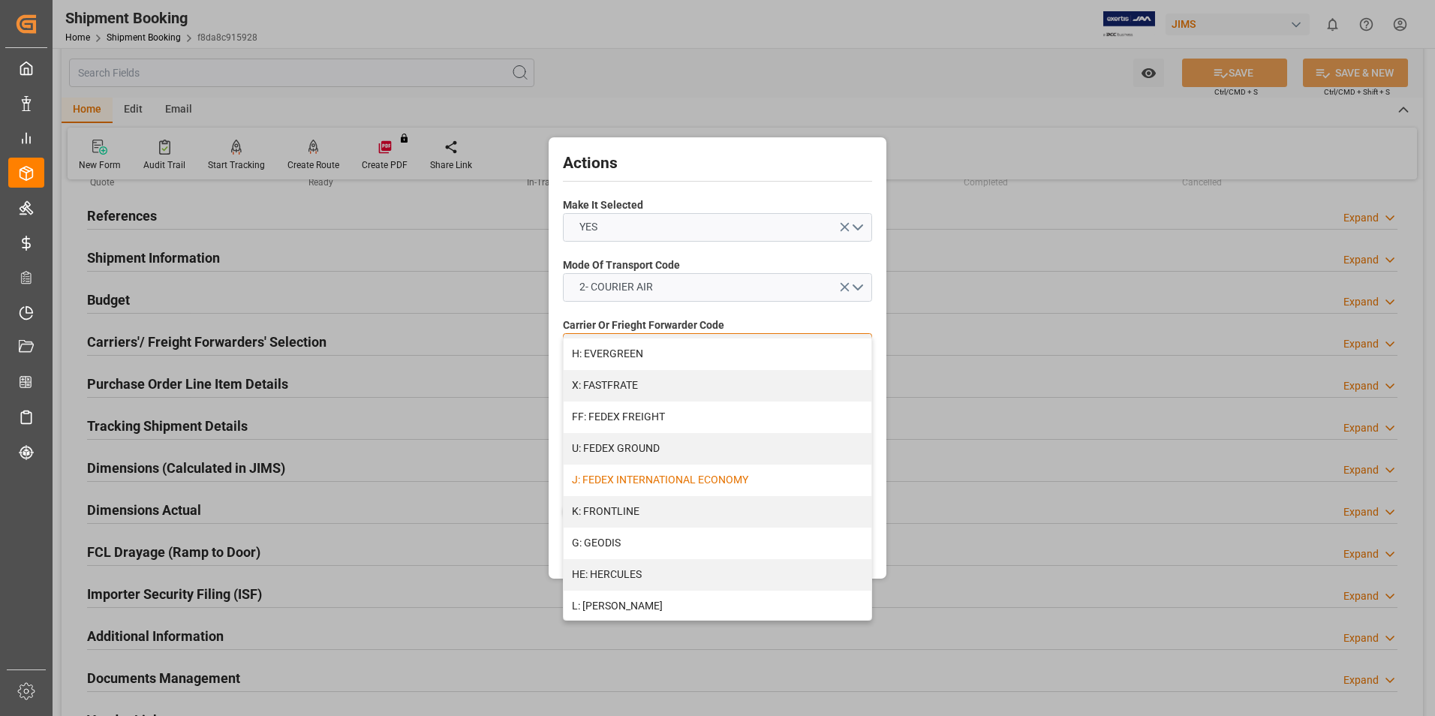
click at [677, 466] on div "J: FEDEX INTERNATIONAL ECONOMY" at bounding box center [718, 481] width 308 height 32
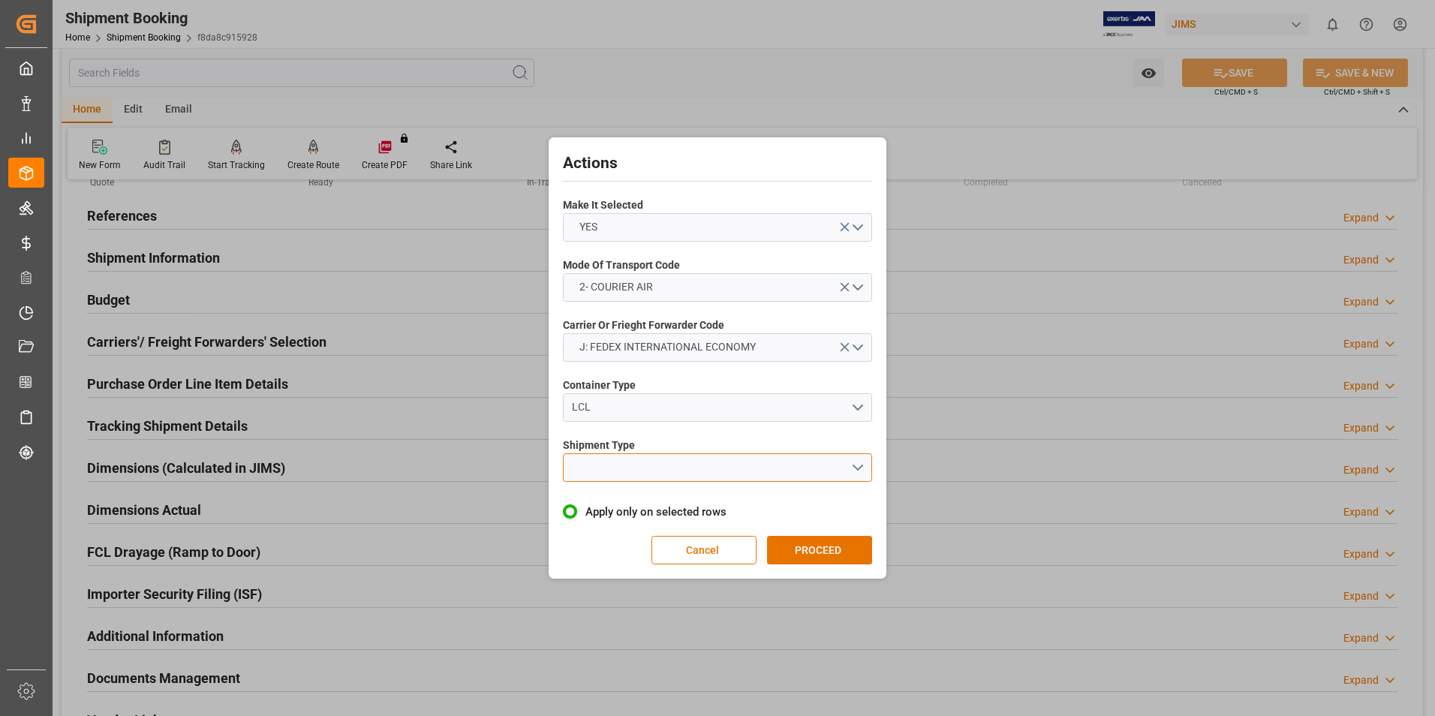
click at [652, 469] on button "open menu" at bounding box center [717, 467] width 309 height 29
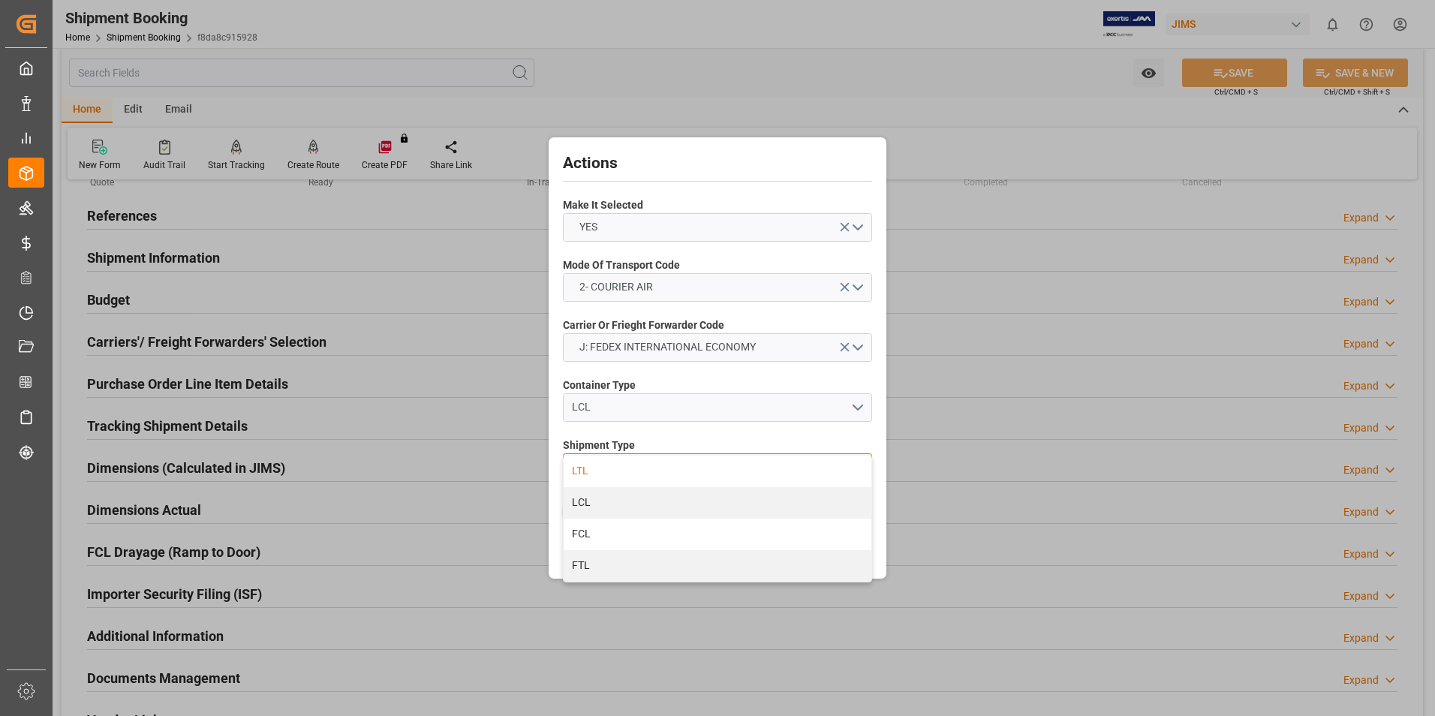
click at [628, 468] on div "LTL" at bounding box center [718, 472] width 308 height 32
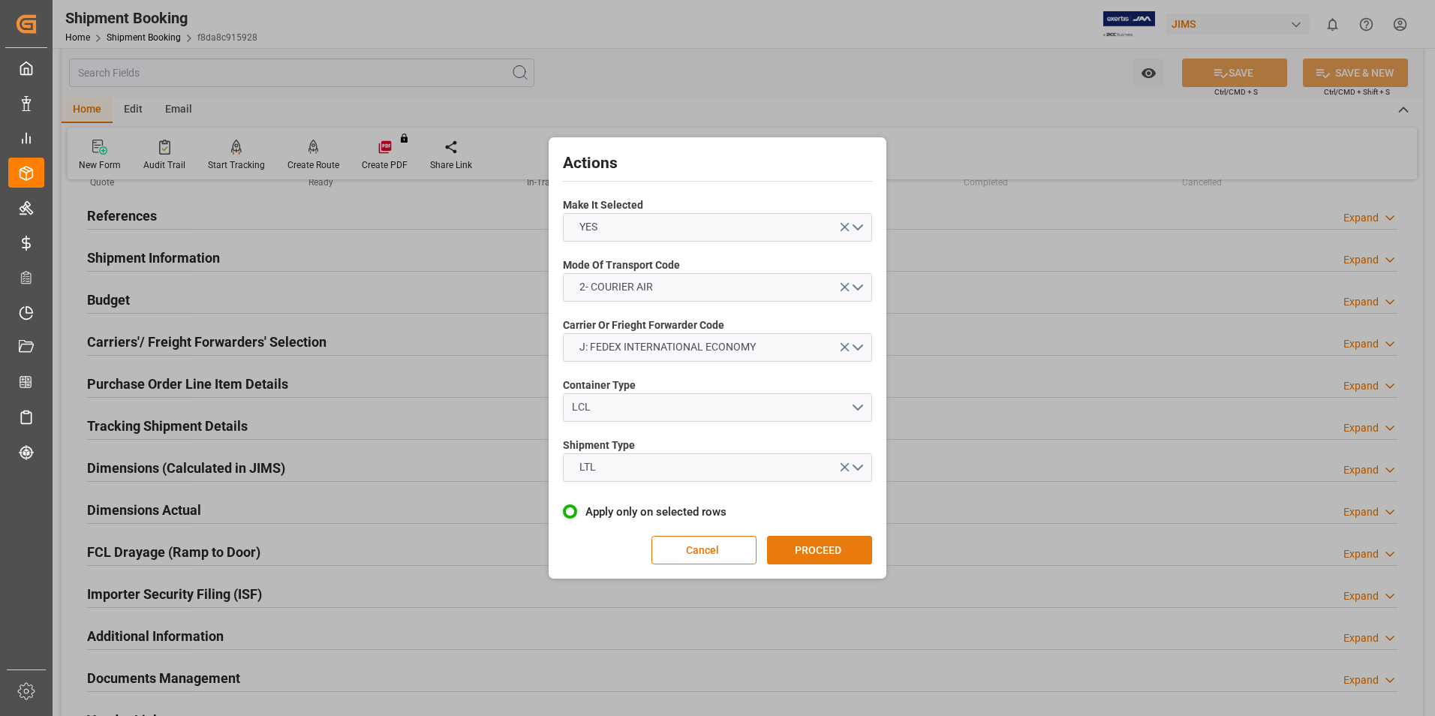
click at [814, 539] on button "PROCEED" at bounding box center [819, 550] width 105 height 29
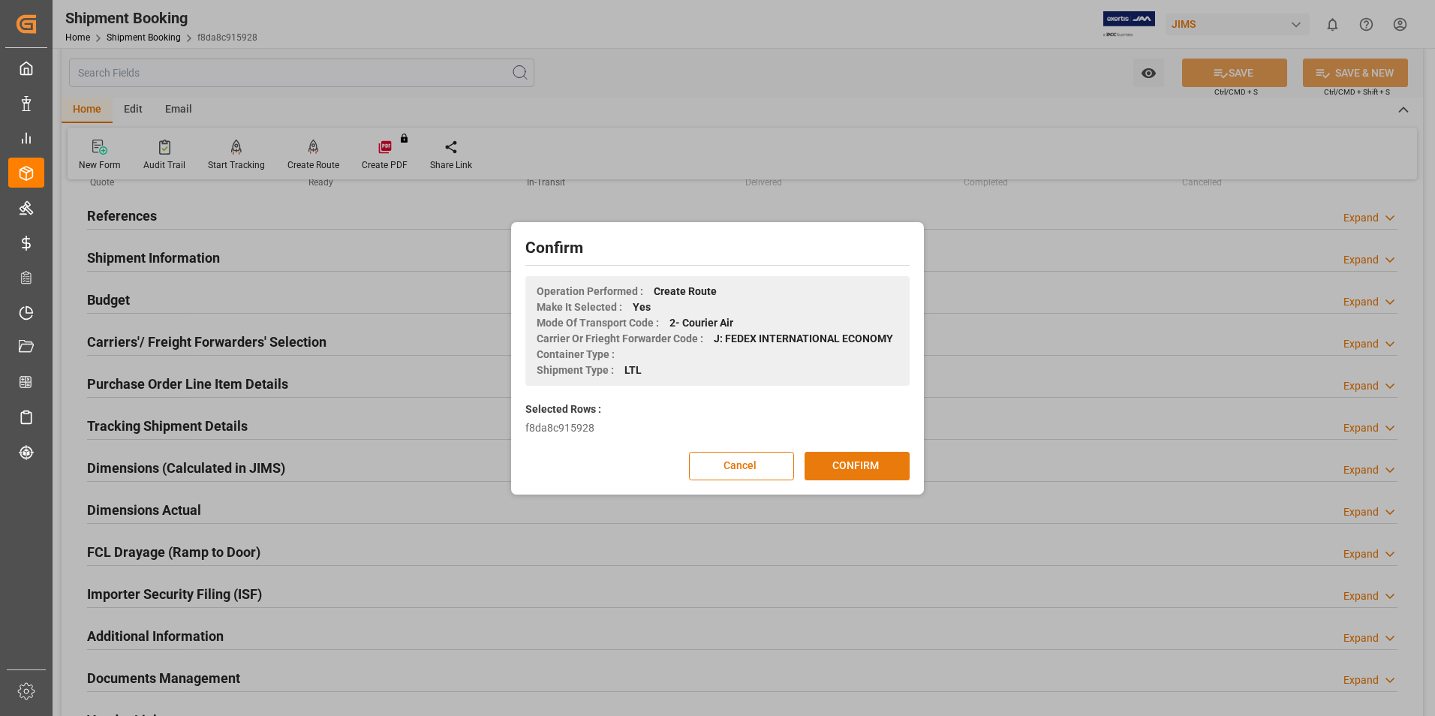
click at [861, 461] on button "CONFIRM" at bounding box center [857, 466] width 105 height 29
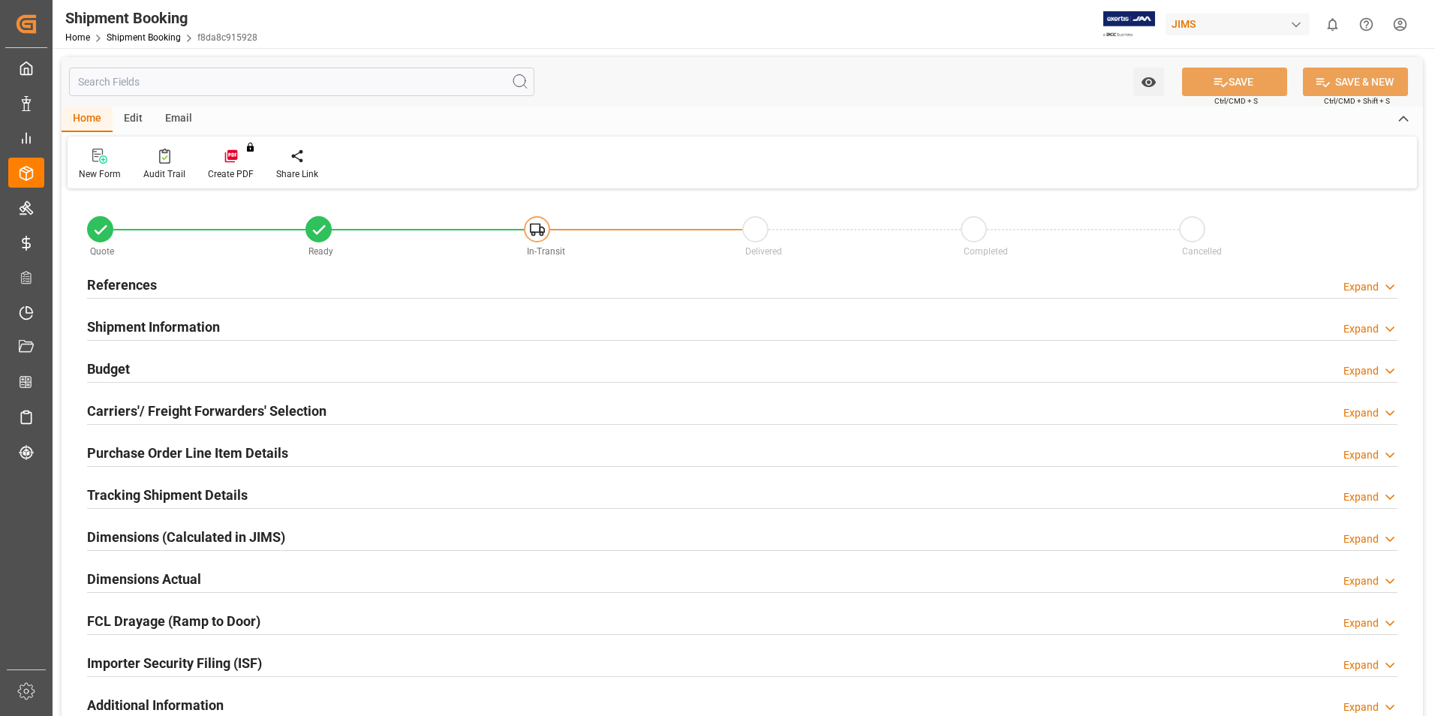
type input "0"
click at [140, 576] on h2 "Dimensions Actual" at bounding box center [144, 579] width 114 height 20
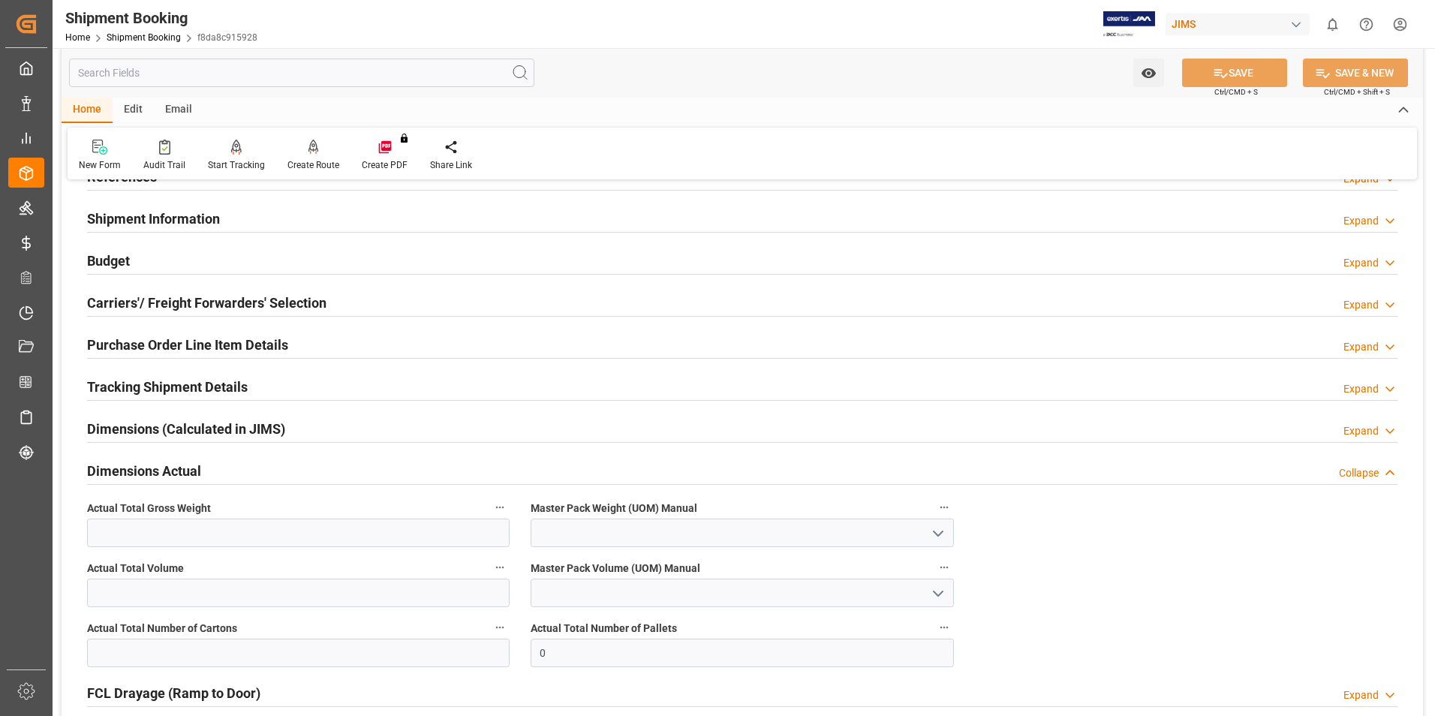
scroll to position [150, 0]
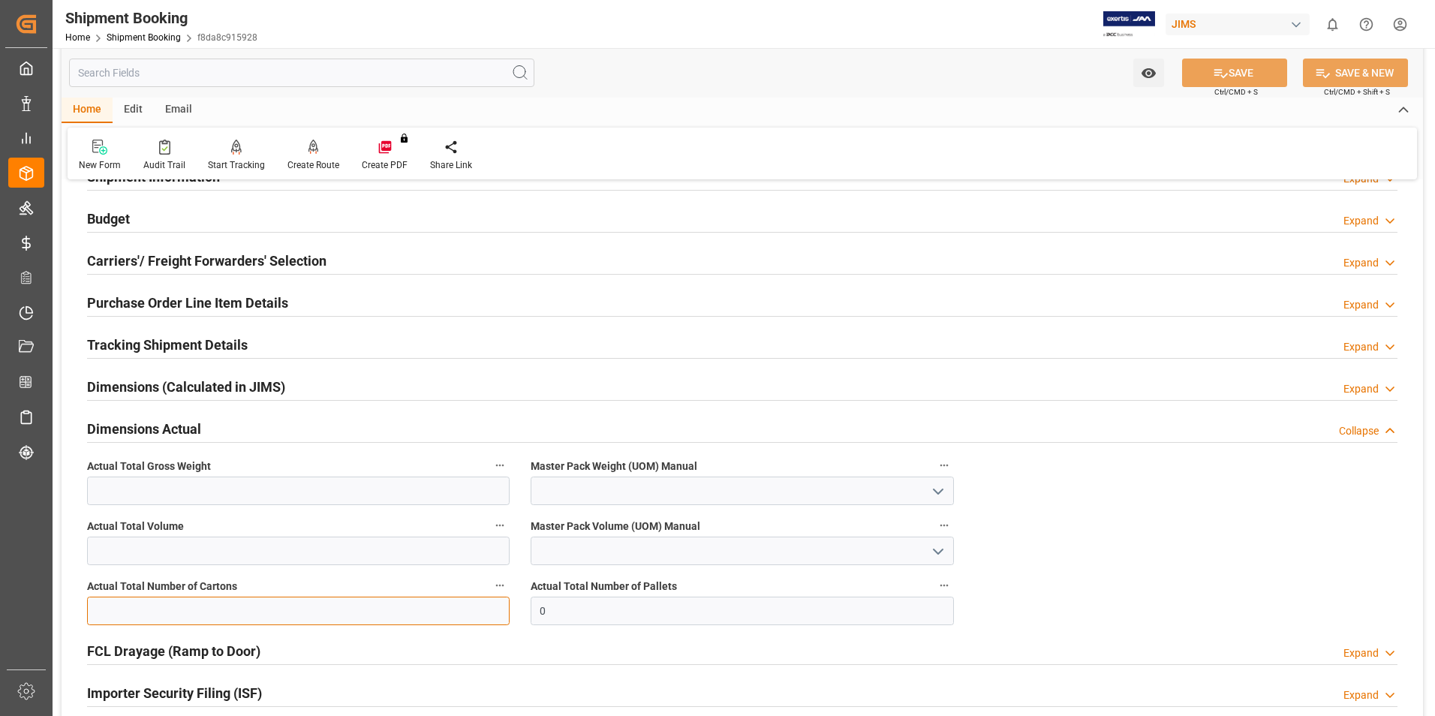
click at [250, 615] on input "text" at bounding box center [298, 611] width 423 height 29
type input "1"
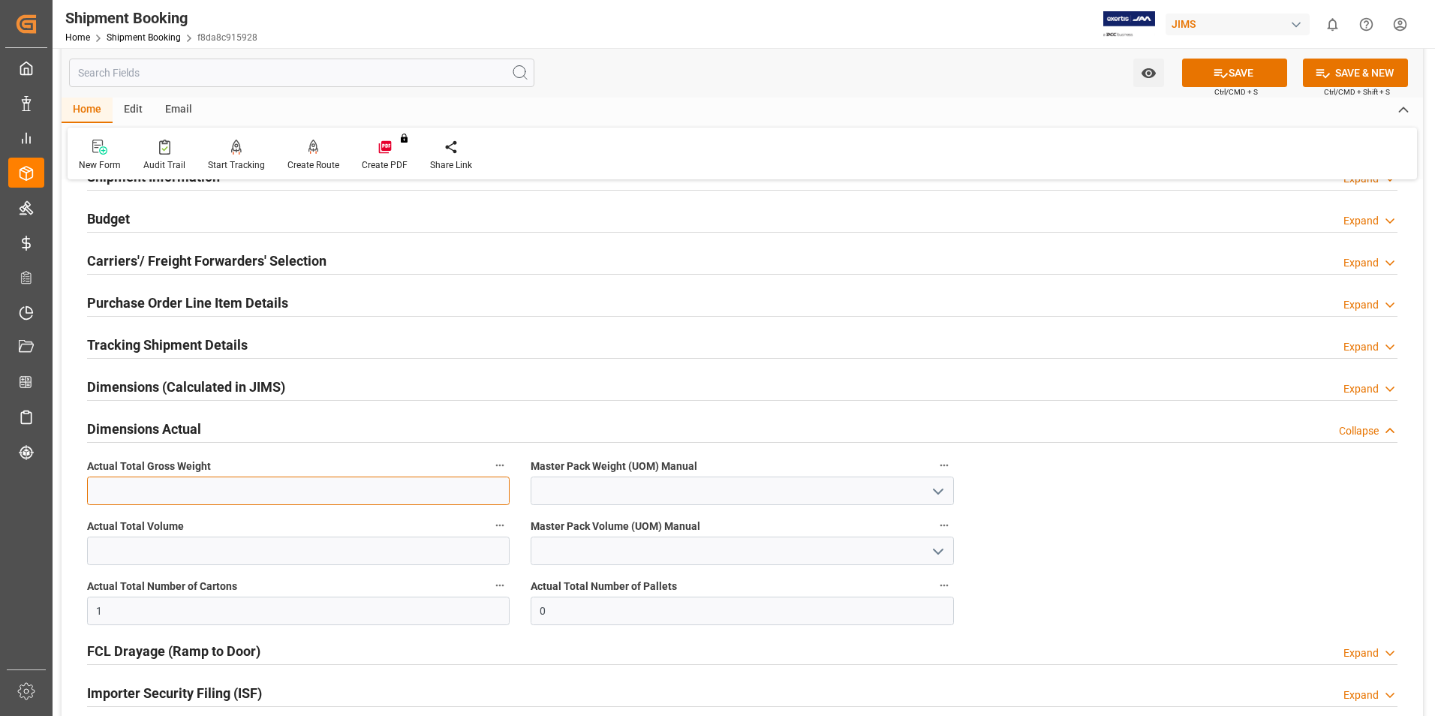
click at [102, 494] on input "text" at bounding box center [298, 491] width 423 height 29
type input "1"
click at [571, 495] on input at bounding box center [742, 491] width 423 height 29
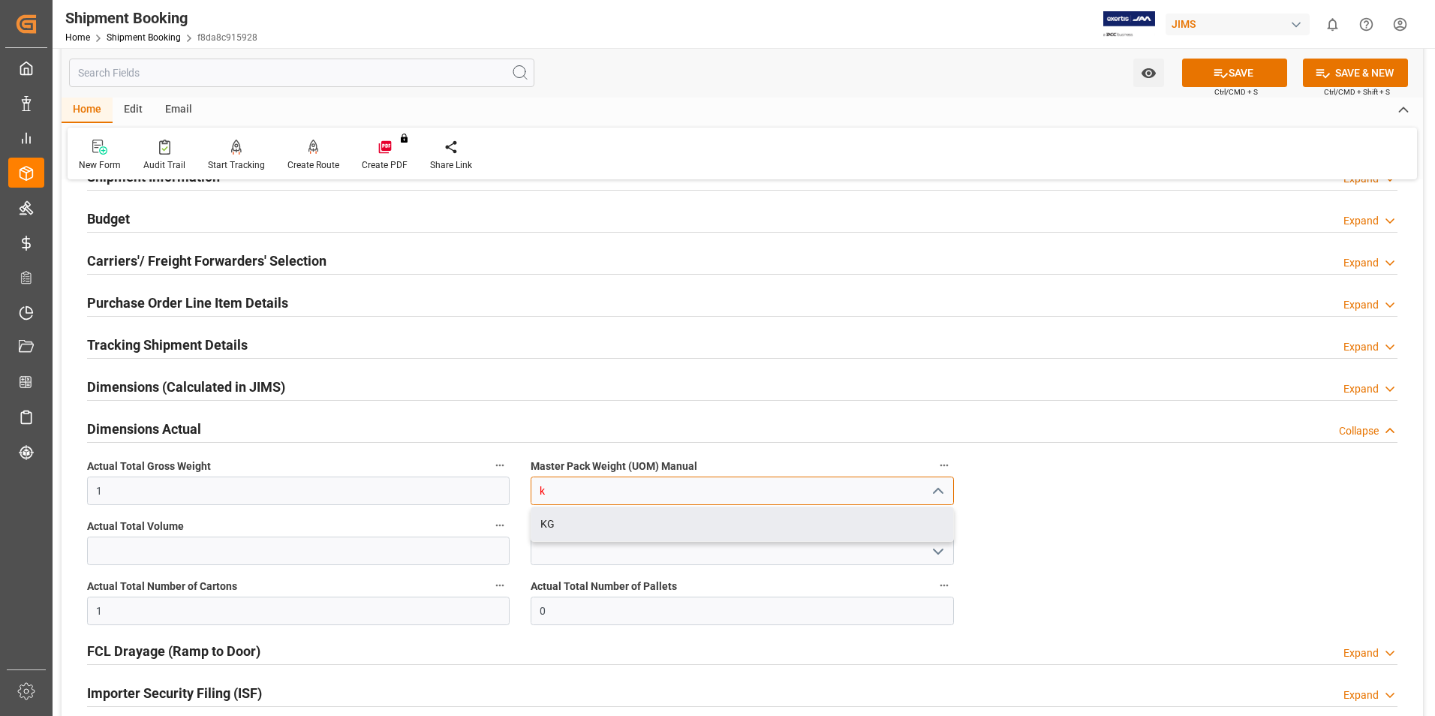
drag, startPoint x: 590, startPoint y: 528, endPoint x: 801, endPoint y: 433, distance: 231.4
click at [597, 524] on div "KG" at bounding box center [741, 524] width 421 height 34
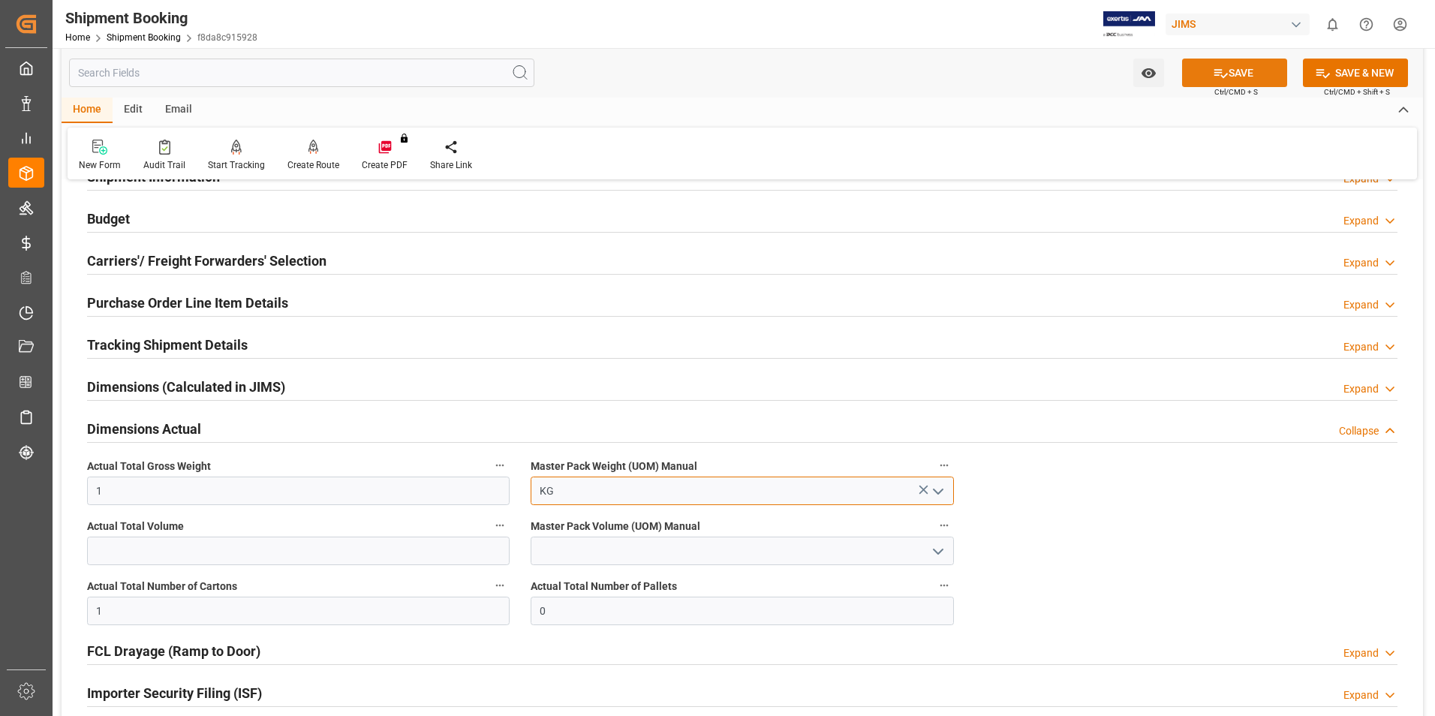
type input "KG"
click at [1225, 63] on button "SAVE" at bounding box center [1234, 73] width 105 height 29
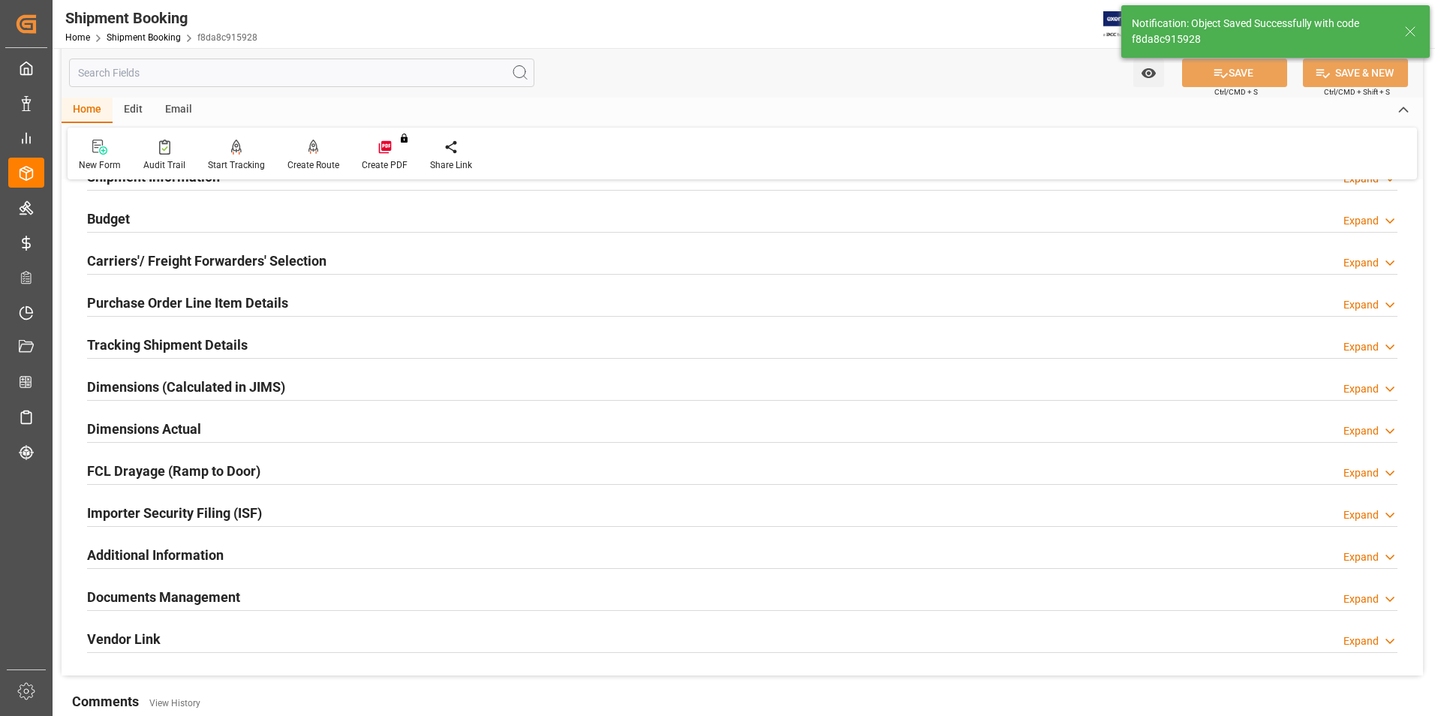
click at [140, 340] on h2 "Tracking Shipment Details" at bounding box center [167, 345] width 161 height 20
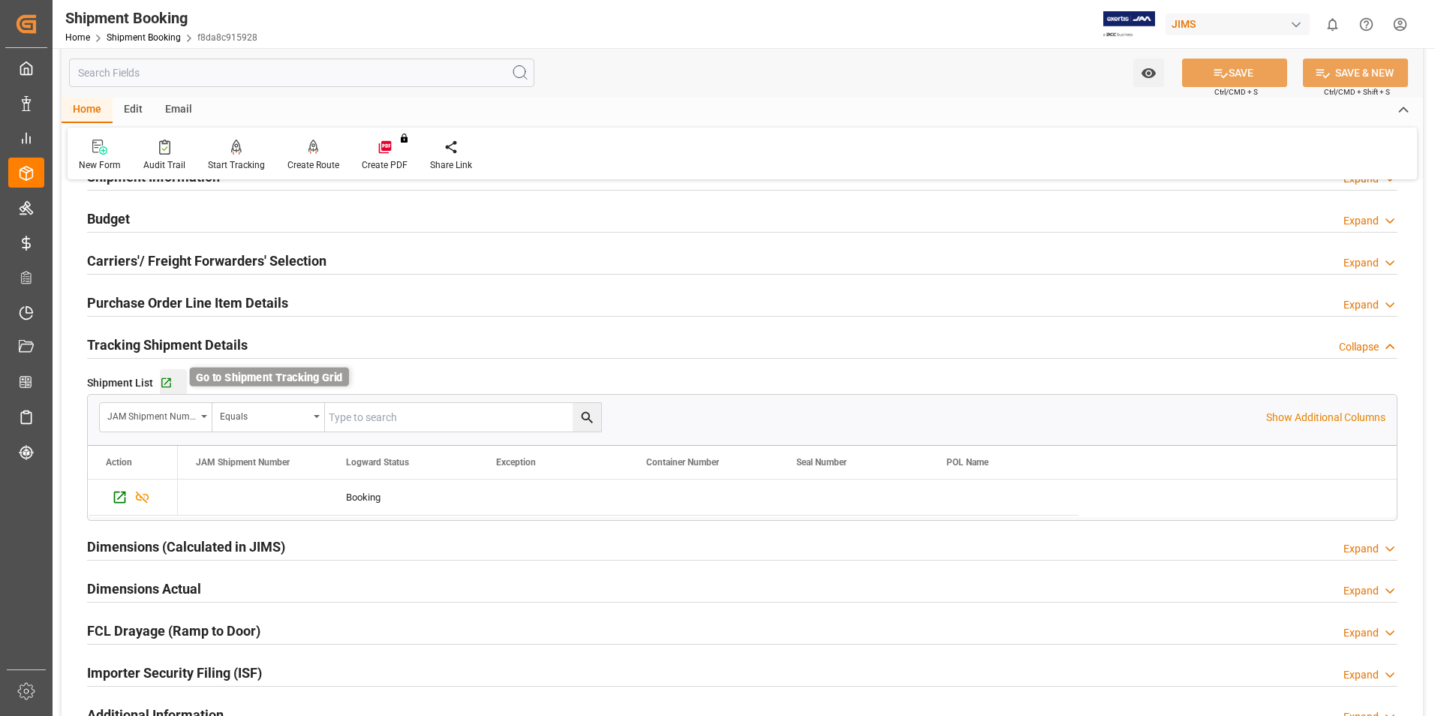
click at [167, 385] on icon "button" at bounding box center [166, 383] width 13 height 13
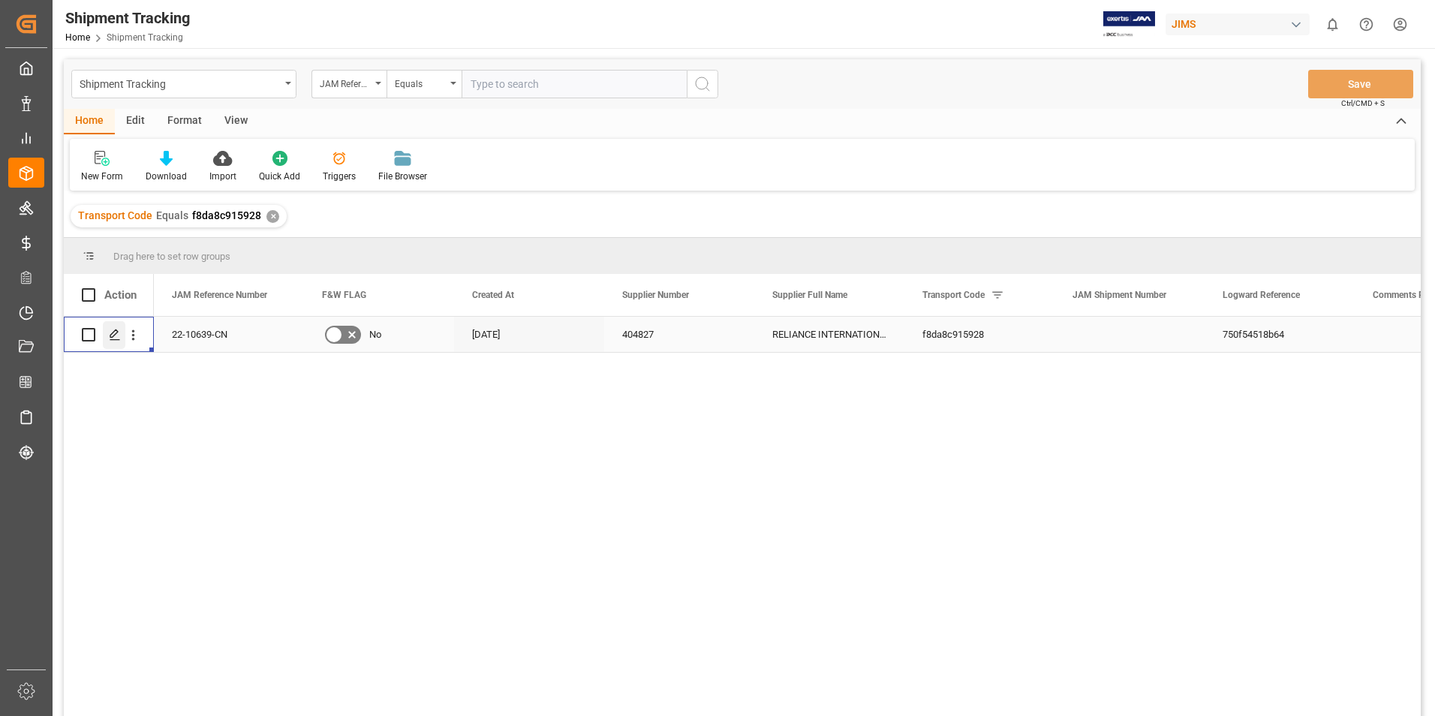
click at [111, 331] on icon "Press SPACE to select this row." at bounding box center [115, 335] width 12 height 12
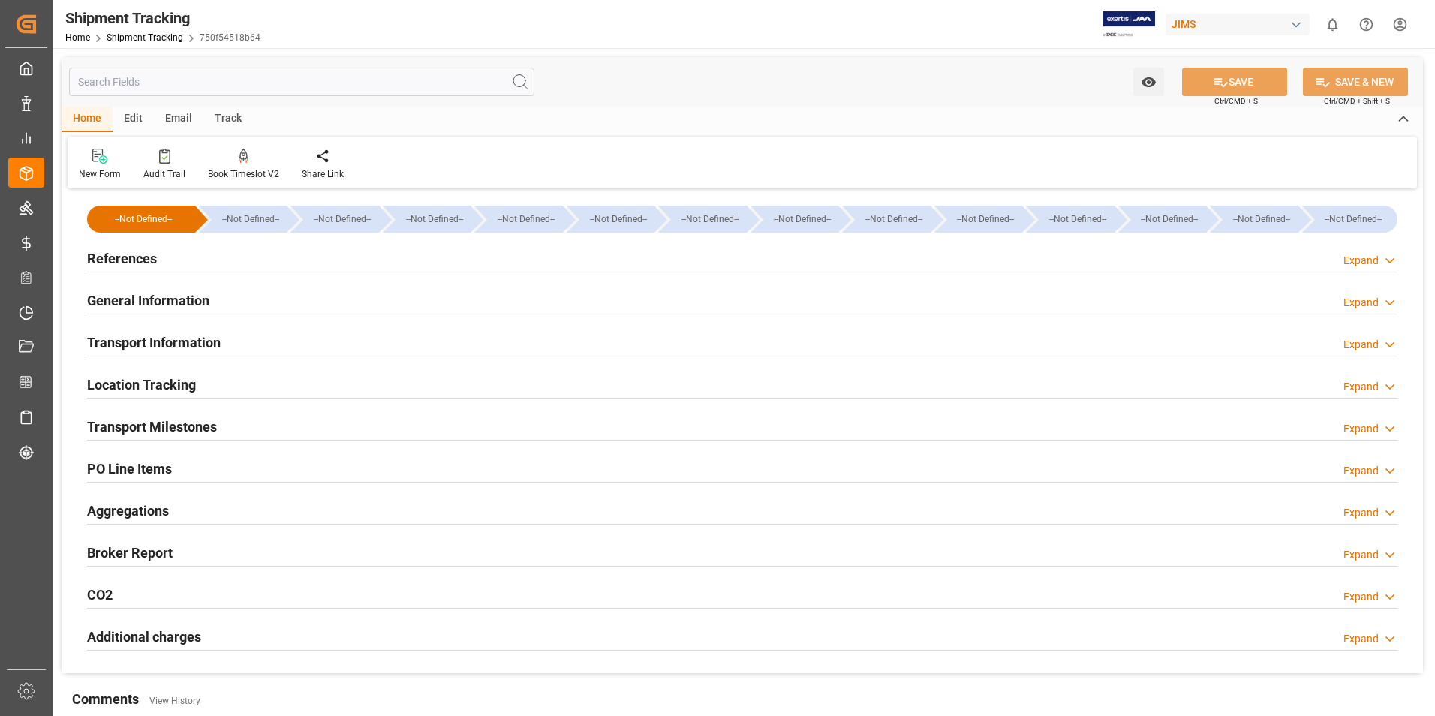
click at [128, 257] on h2 "References" at bounding box center [122, 258] width 70 height 20
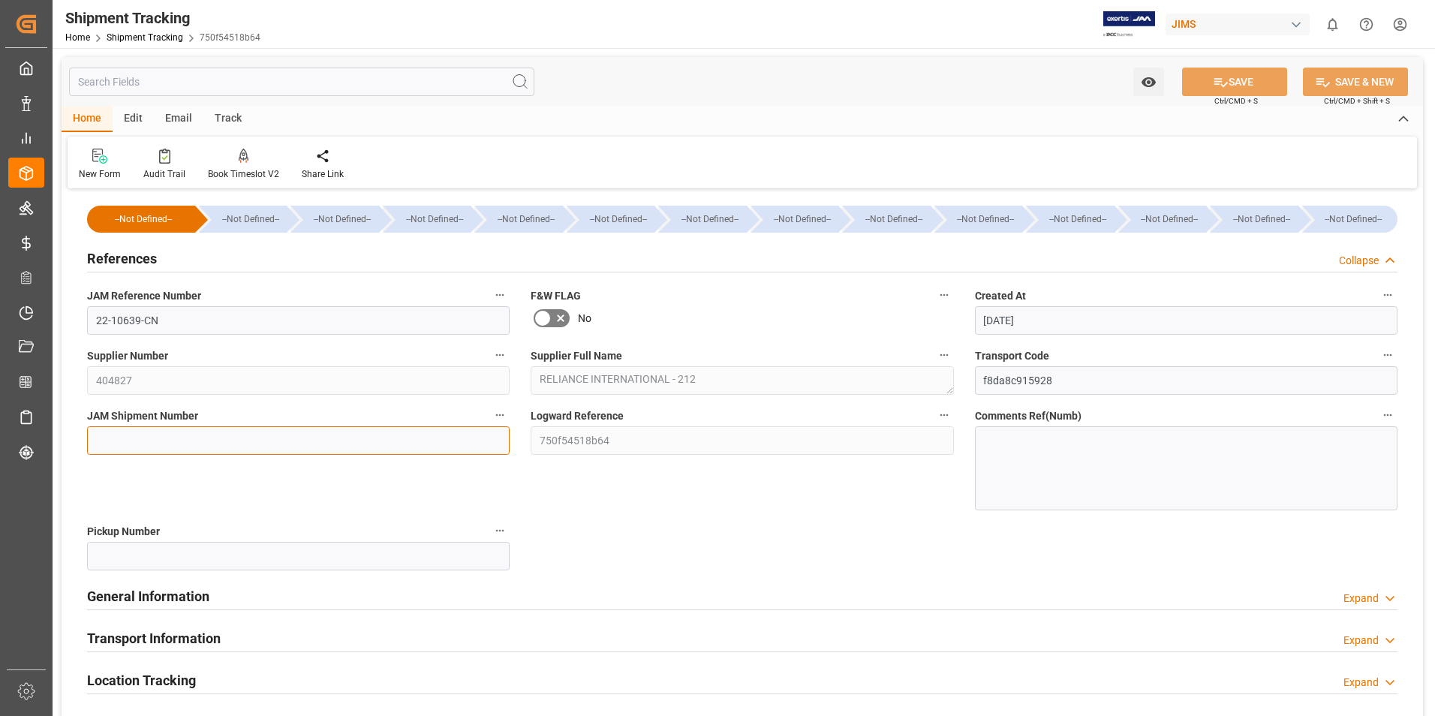
click at [212, 431] on input at bounding box center [298, 440] width 423 height 29
type input "73191"
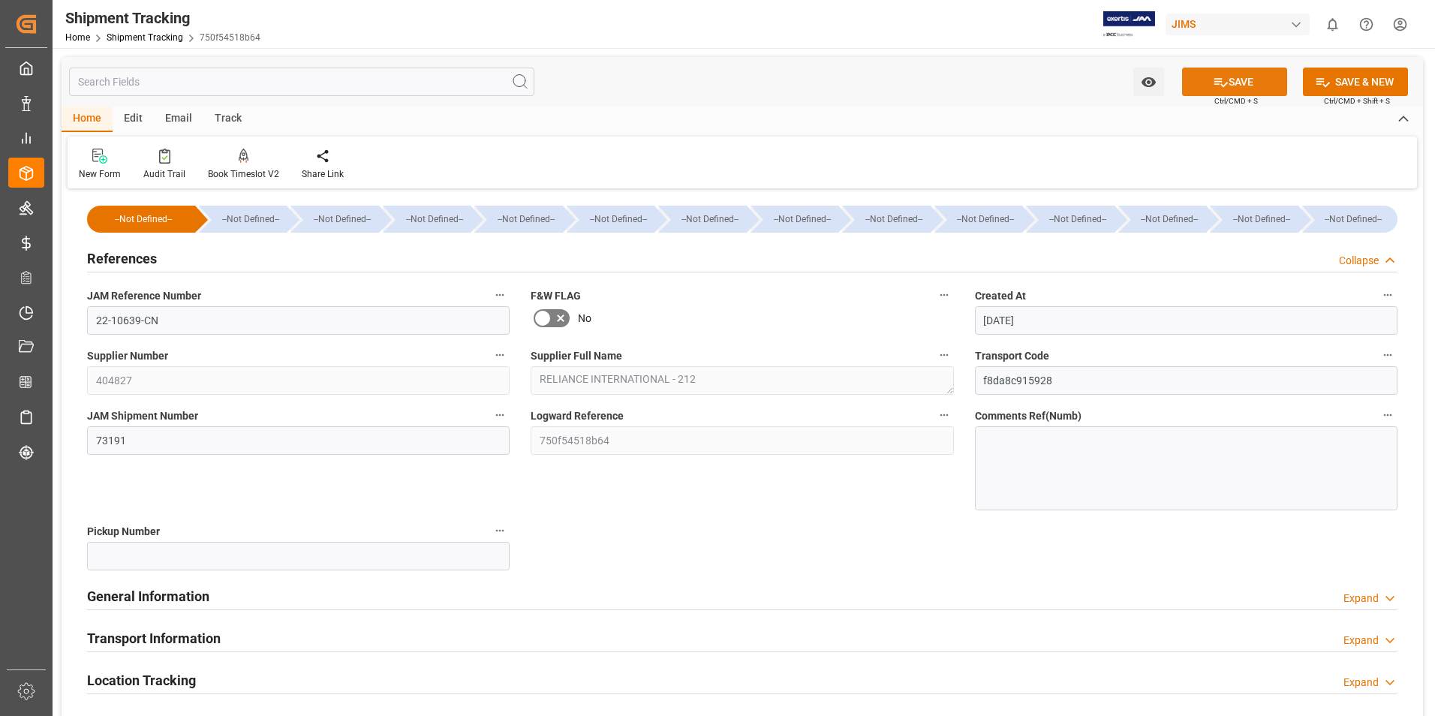
click at [1247, 77] on button "SAVE" at bounding box center [1234, 82] width 105 height 29
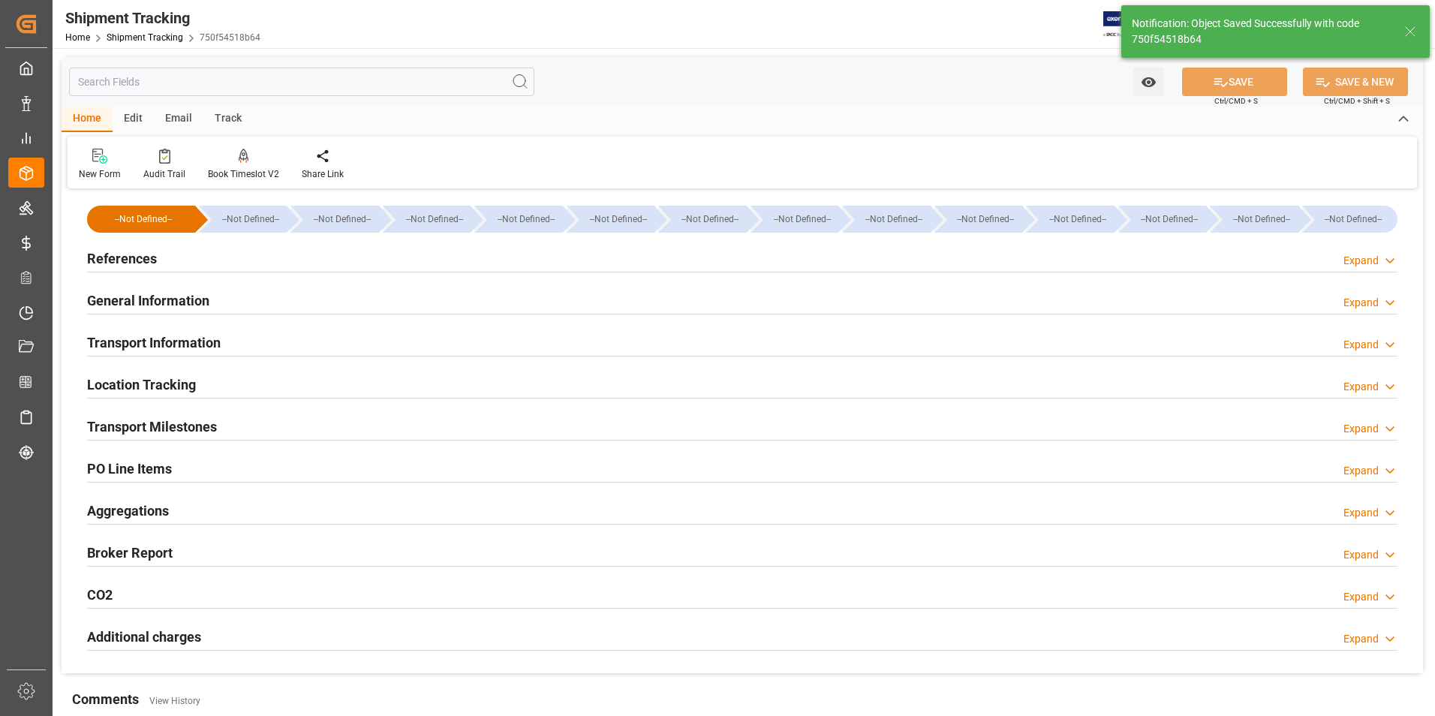
click at [182, 338] on h2 "Transport Information" at bounding box center [154, 342] width 134 height 20
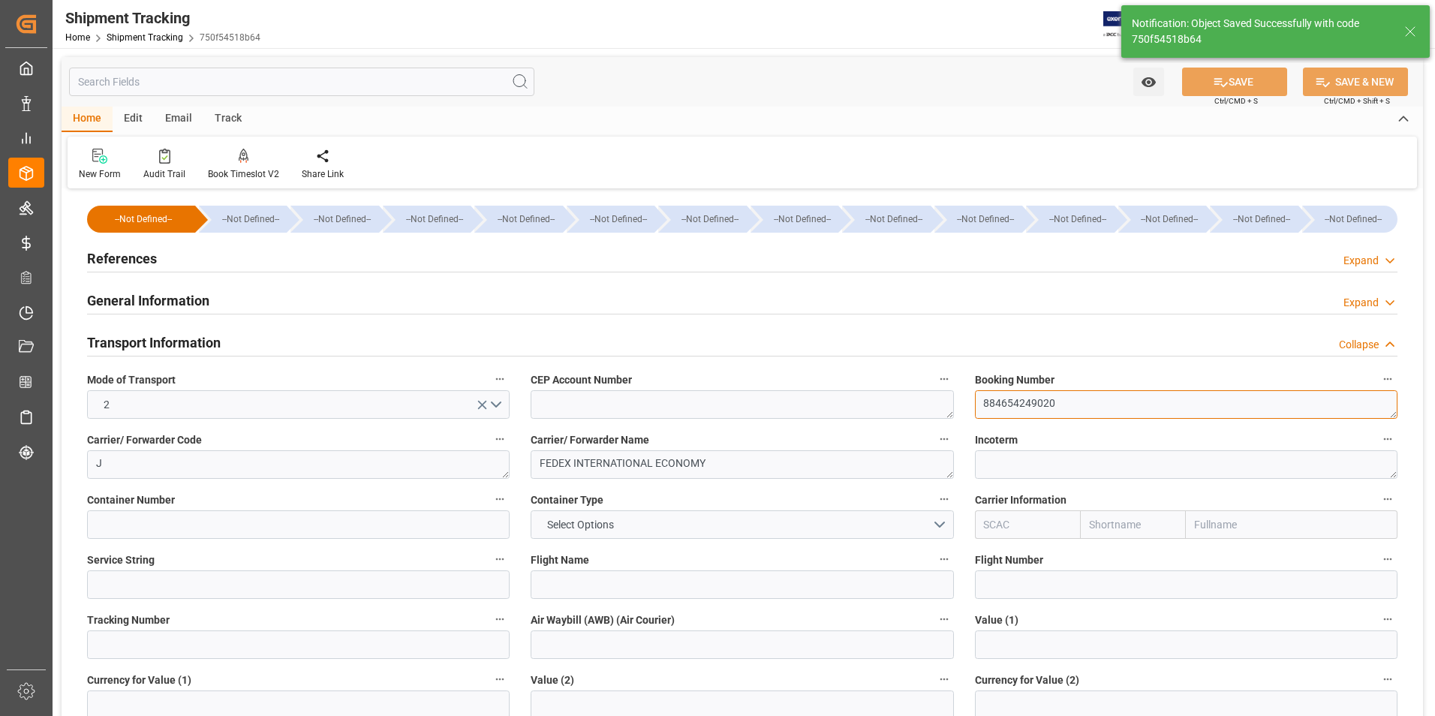
drag, startPoint x: 1069, startPoint y: 405, endPoint x: 961, endPoint y: 401, distance: 108.1
click at [961, 401] on div "--Not Defined-- --Not Defined-- --Not Defined-- --Not Defined-- --Not Defined--…" at bounding box center [742, 703] width 1361 height 1021
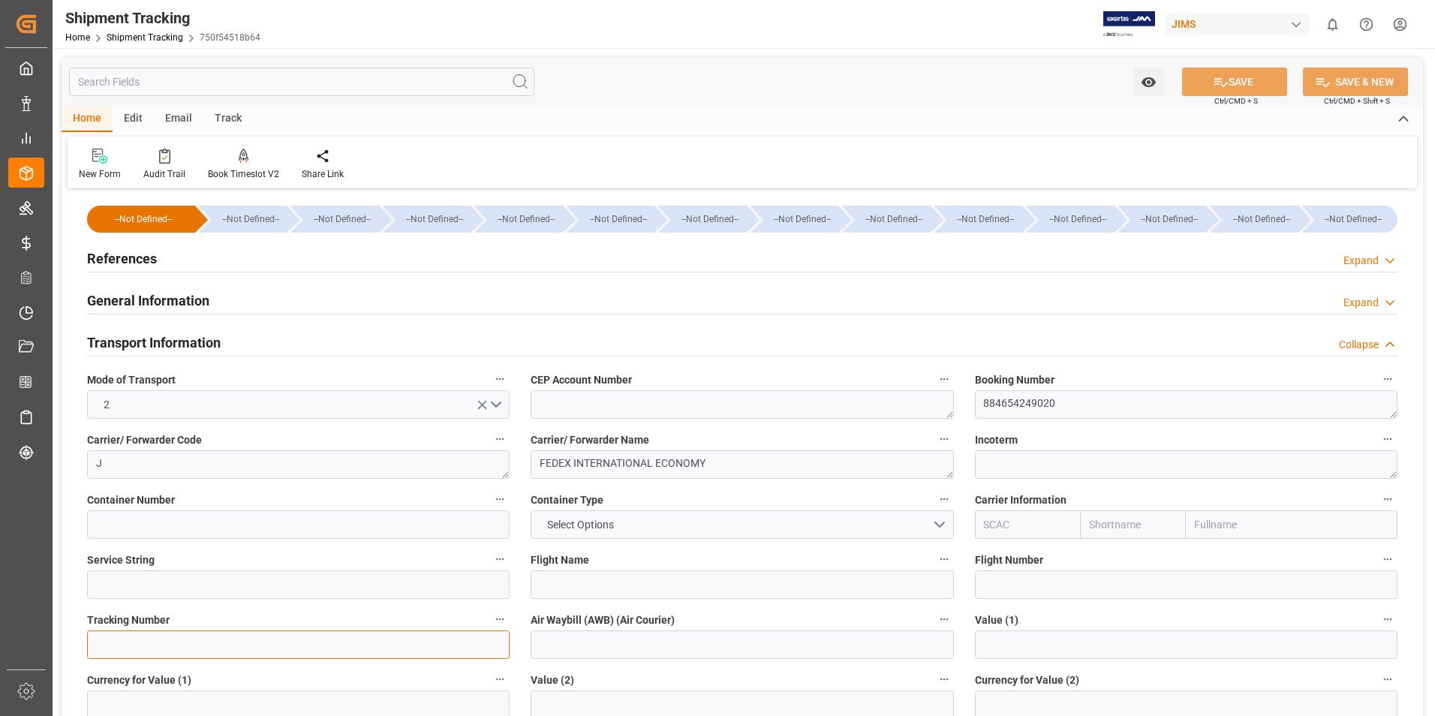
click at [190, 651] on input at bounding box center [298, 644] width 423 height 29
paste input "884654249020"
type input "884654249020"
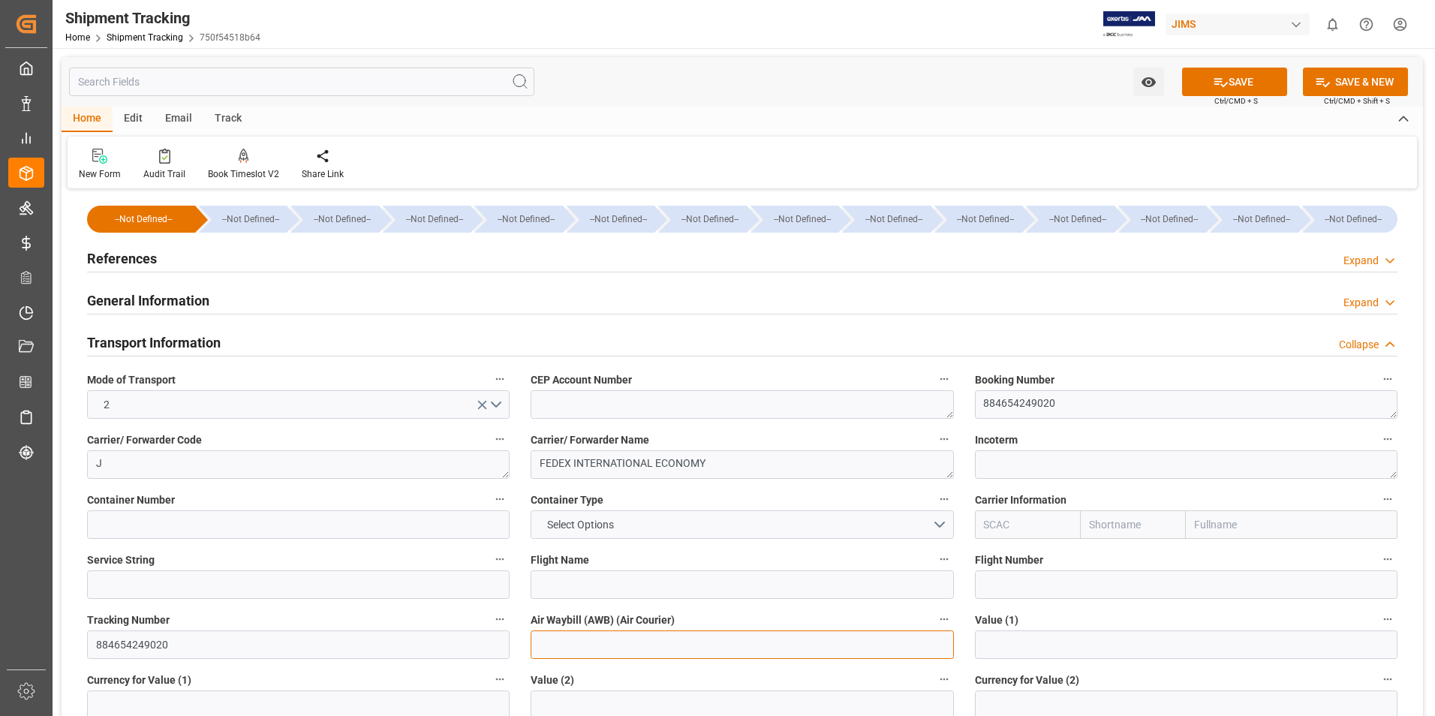
click at [594, 650] on input at bounding box center [742, 644] width 423 height 29
paste input "884654249020"
type input "884654249020"
click at [1259, 87] on button "SAVE" at bounding box center [1234, 82] width 105 height 29
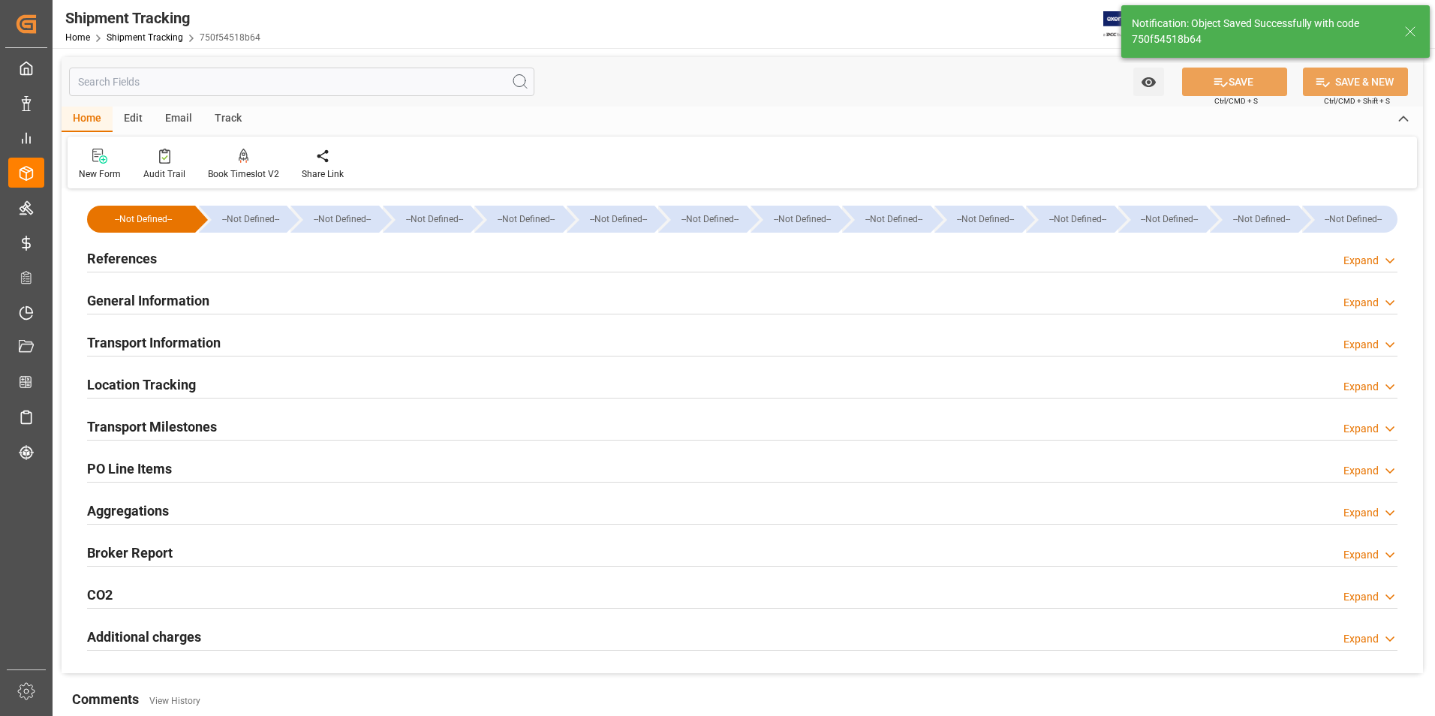
click at [170, 431] on h2 "Transport Milestones" at bounding box center [152, 427] width 130 height 20
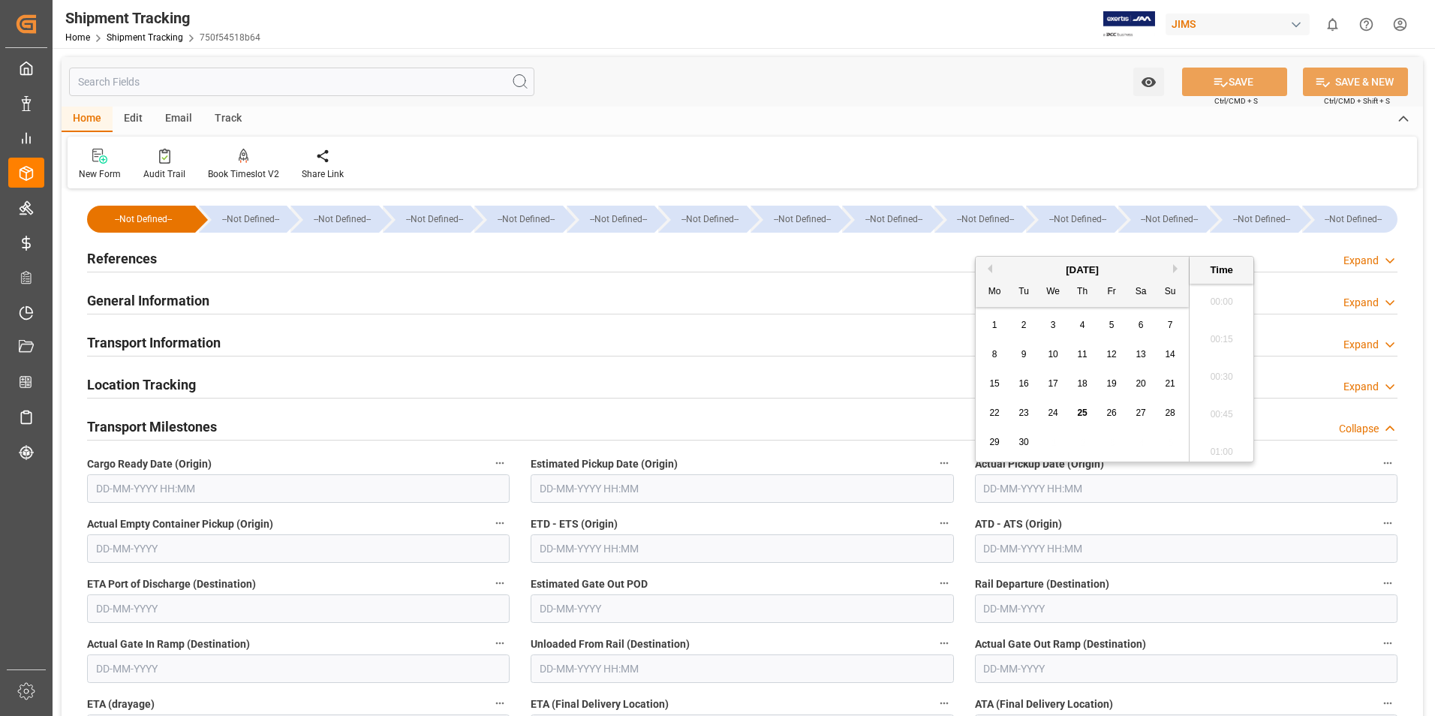
click at [1010, 489] on input "text" at bounding box center [1186, 488] width 423 height 29
click at [1084, 414] on span "25" at bounding box center [1082, 413] width 10 height 11
type input "25-09-2025 00:00"
click at [660, 537] on input "text" at bounding box center [742, 548] width 423 height 29
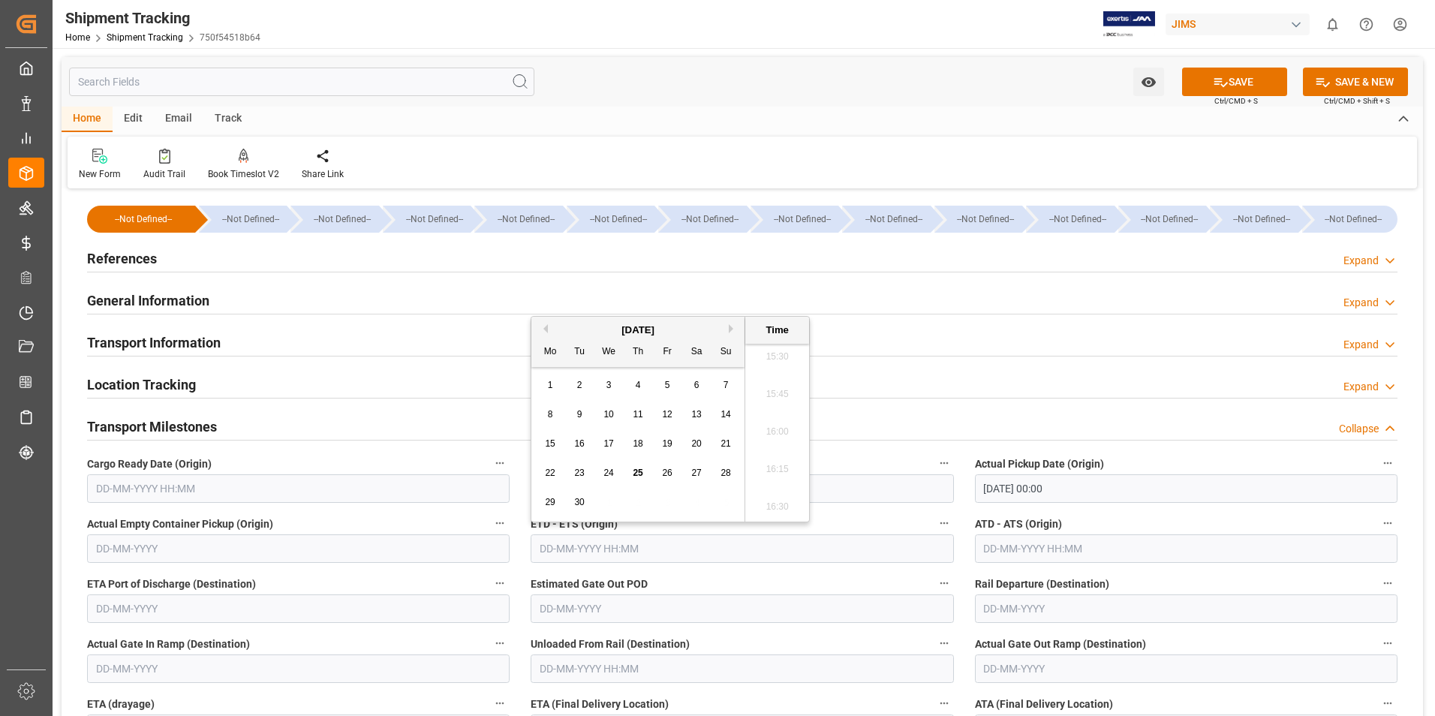
click at [537, 432] on div "15 16 17 18 19 20 21" at bounding box center [638, 443] width 205 height 29
click at [636, 475] on span "25" at bounding box center [638, 473] width 10 height 11
type input "25-09-2025 00:00"
drag, startPoint x: 1012, startPoint y: 555, endPoint x: 1014, endPoint y: 547, distance: 7.7
click at [1013, 554] on input "text" at bounding box center [1186, 548] width 423 height 29
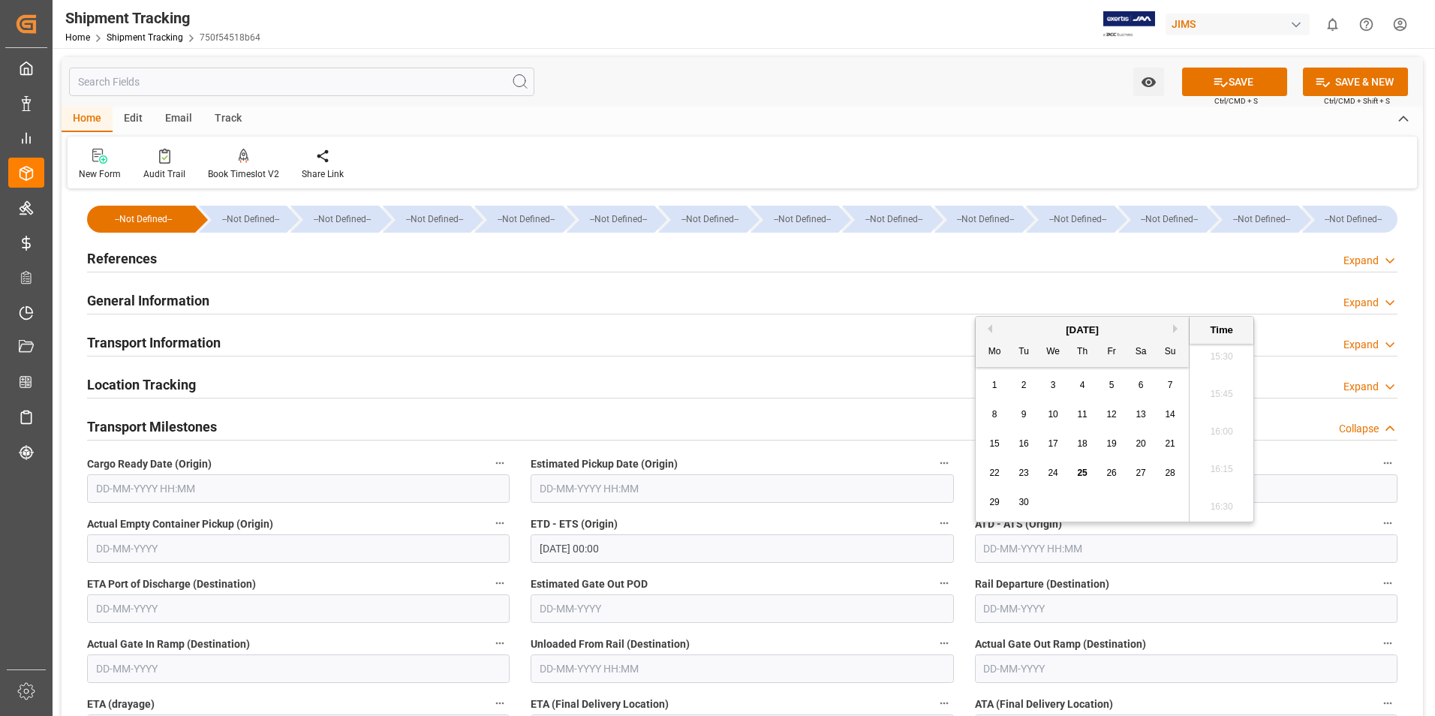
click at [989, 453] on div "15" at bounding box center [994, 444] width 19 height 18
click at [1081, 471] on span "25" at bounding box center [1082, 473] width 10 height 11
type input "25-09-2025 00:00"
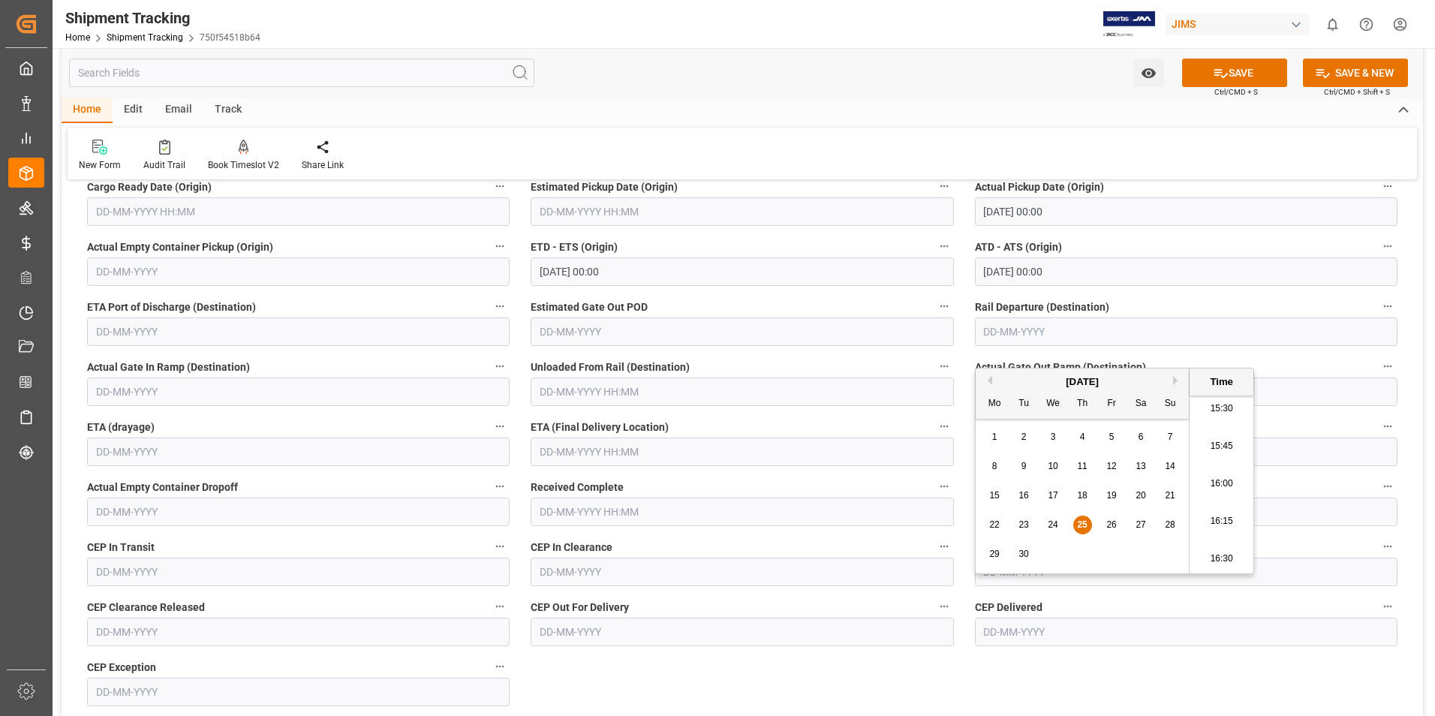
scroll to position [300, 0]
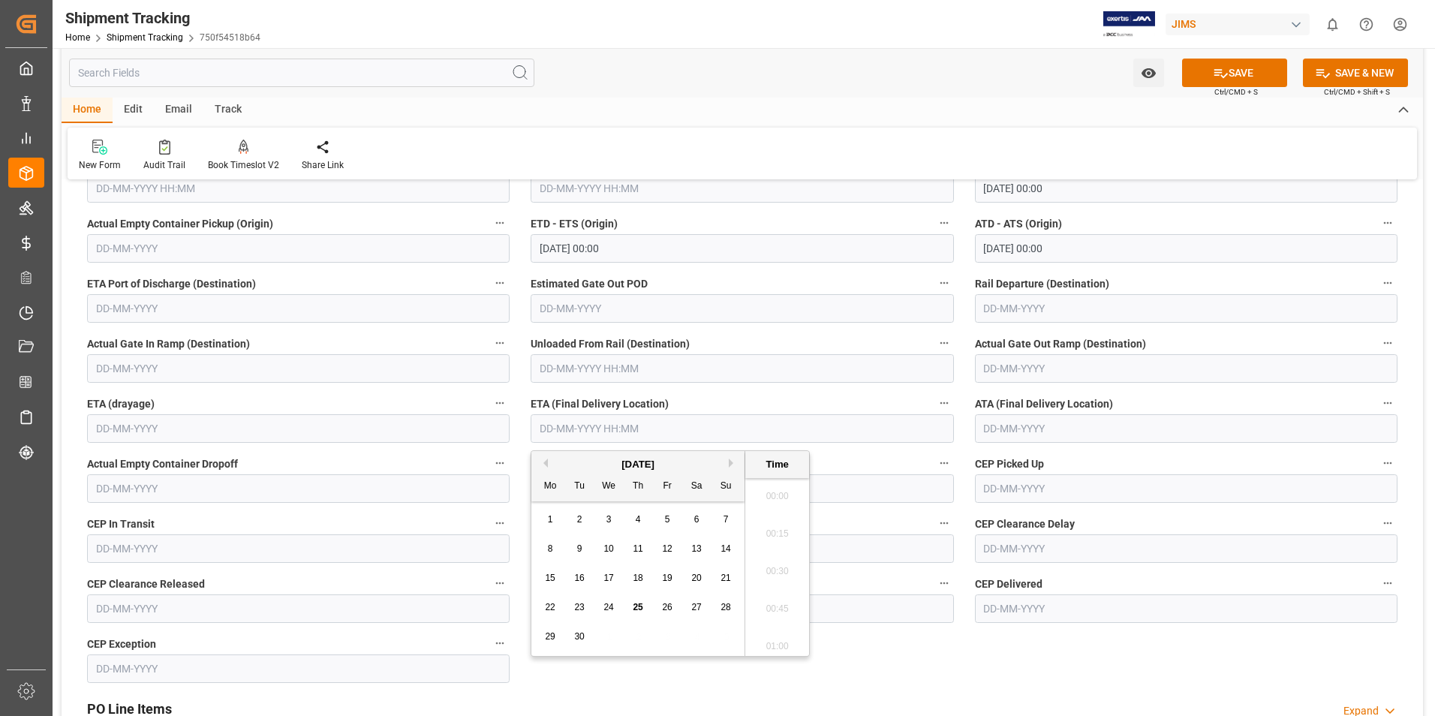
click at [585, 436] on input "text" at bounding box center [742, 428] width 423 height 29
click at [732, 460] on button "Next Month" at bounding box center [733, 463] width 9 height 9
click at [672, 518] on div "3" at bounding box center [667, 520] width 19 height 18
type input "03-10-2025 00:00"
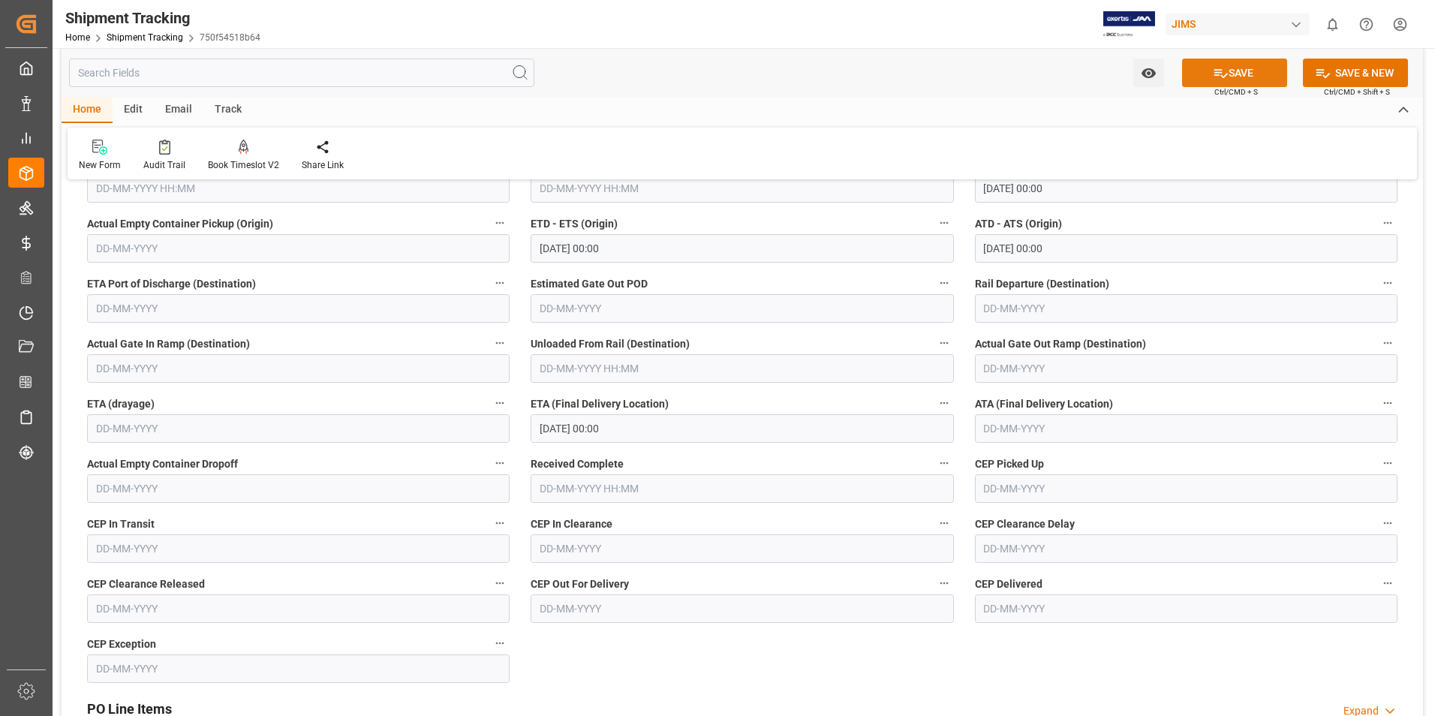
click at [1218, 80] on icon at bounding box center [1221, 73] width 16 height 16
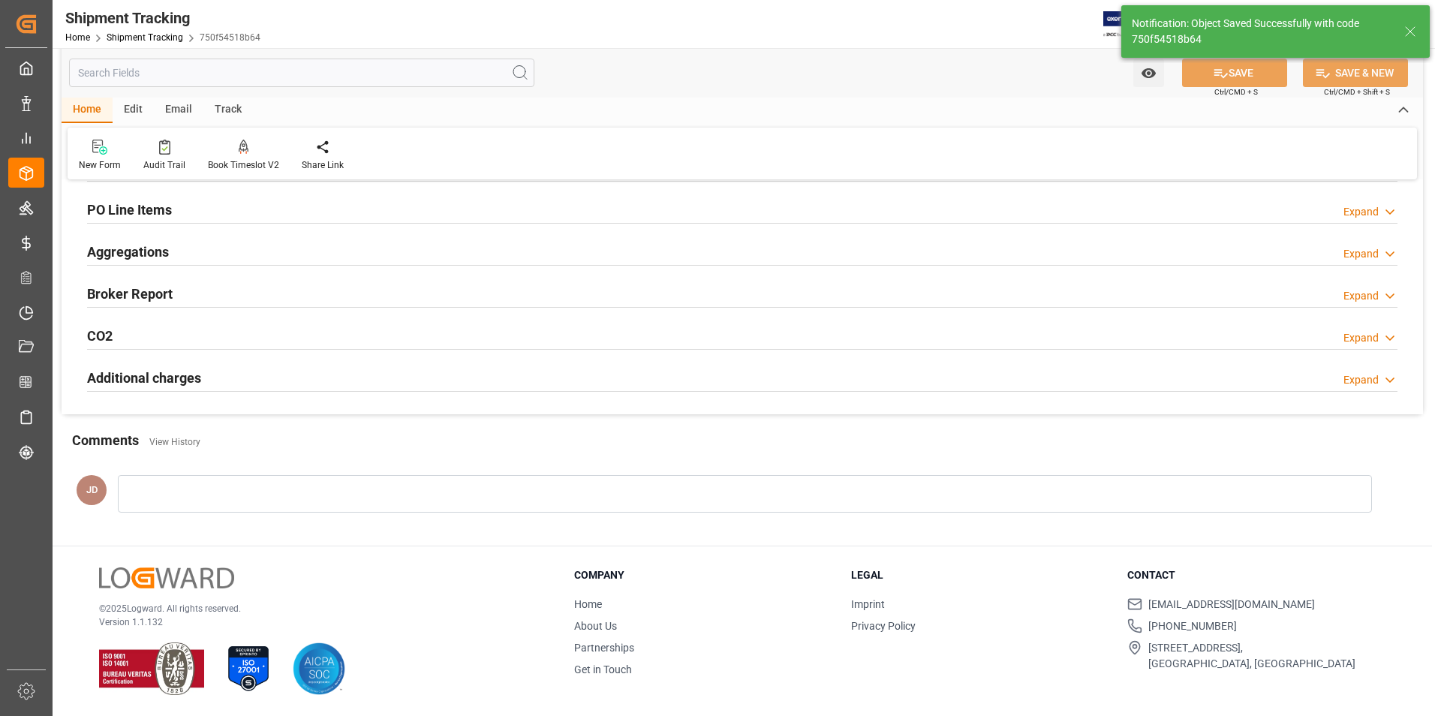
scroll to position [259, 0]
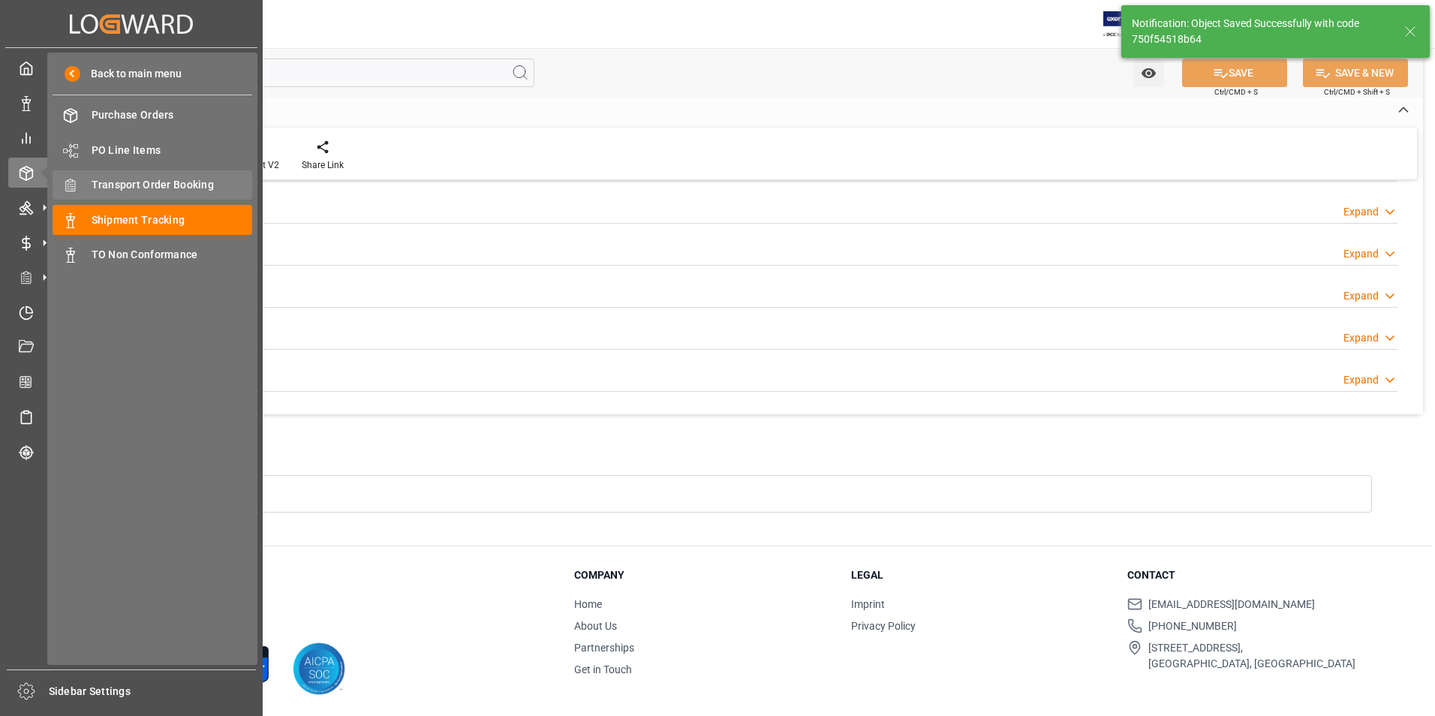
click at [165, 173] on div "Transport Order Booking Transport Order Booking" at bounding box center [153, 184] width 200 height 29
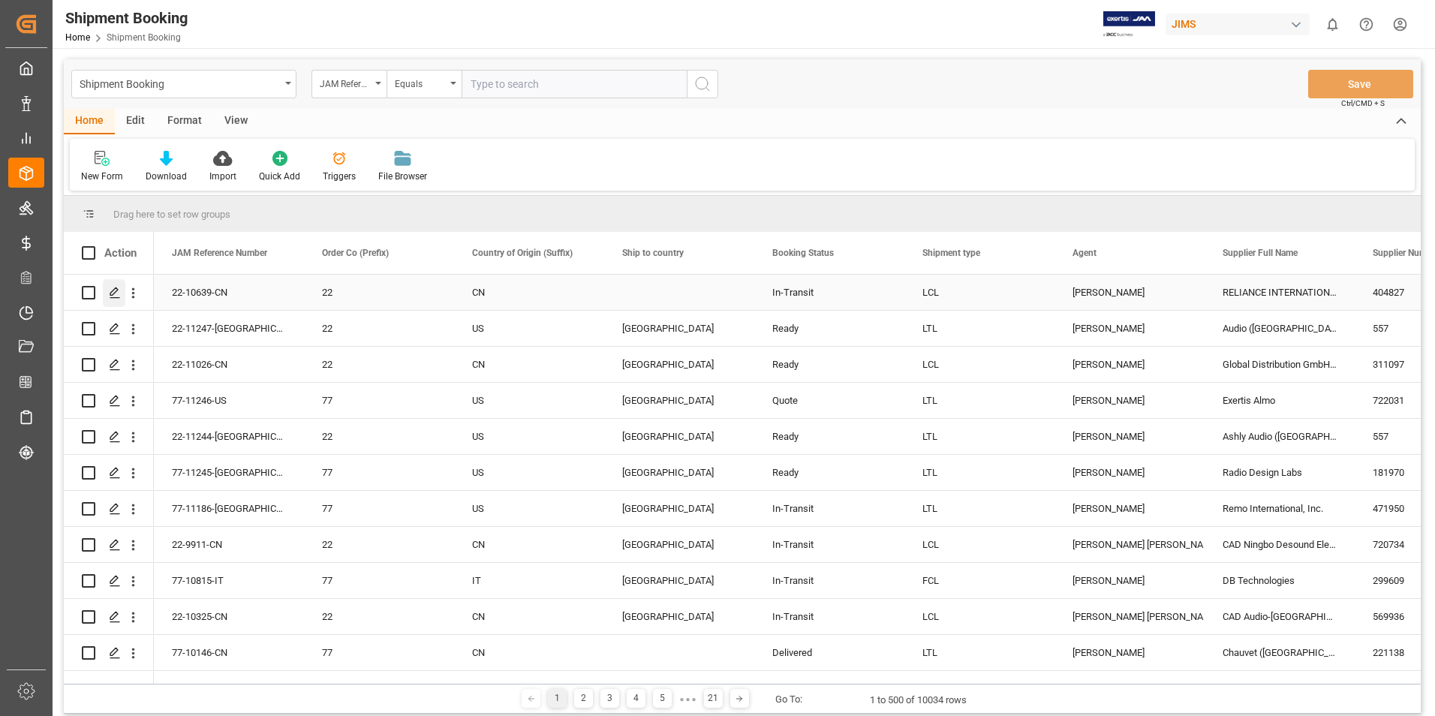
click at [119, 290] on icon "Press SPACE to select this row." at bounding box center [115, 293] width 12 height 12
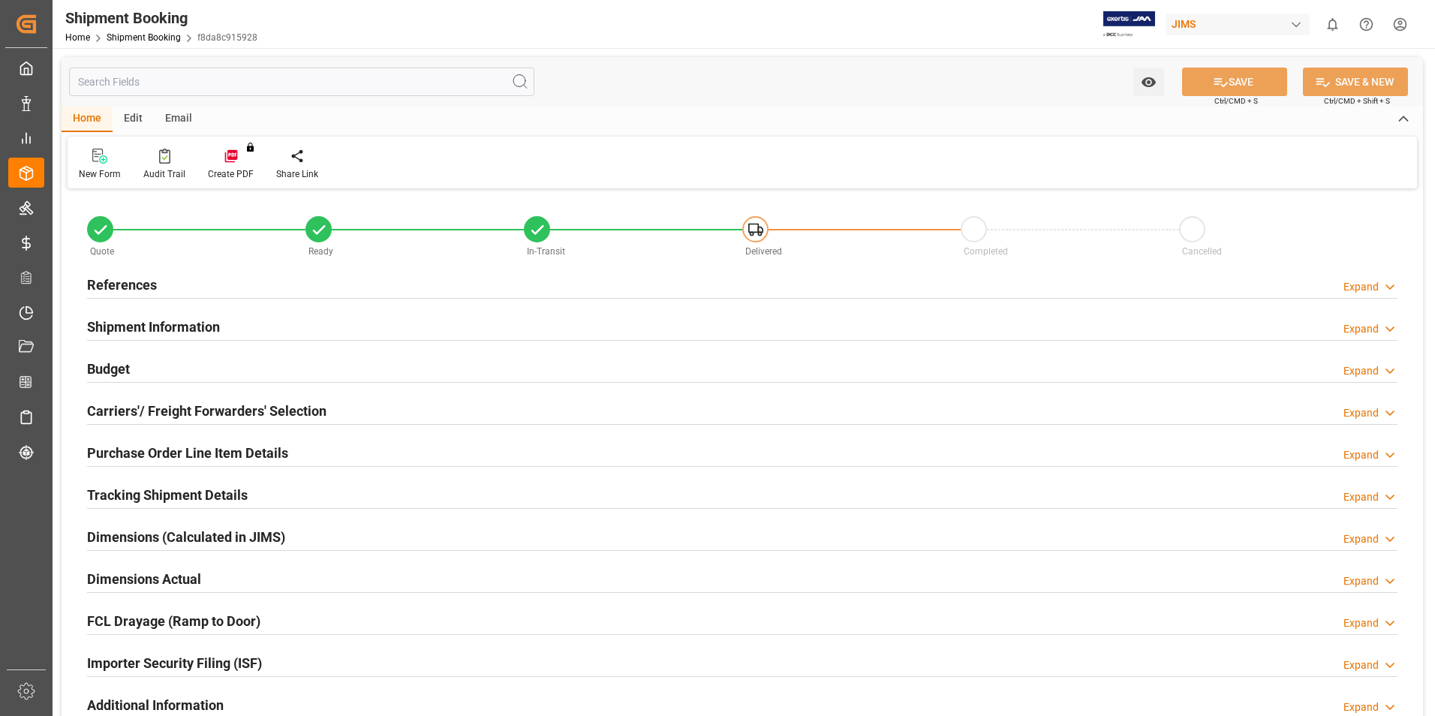
type input "7"
click at [185, 448] on h2 "Purchase Order Line Item Details" at bounding box center [187, 453] width 201 height 20
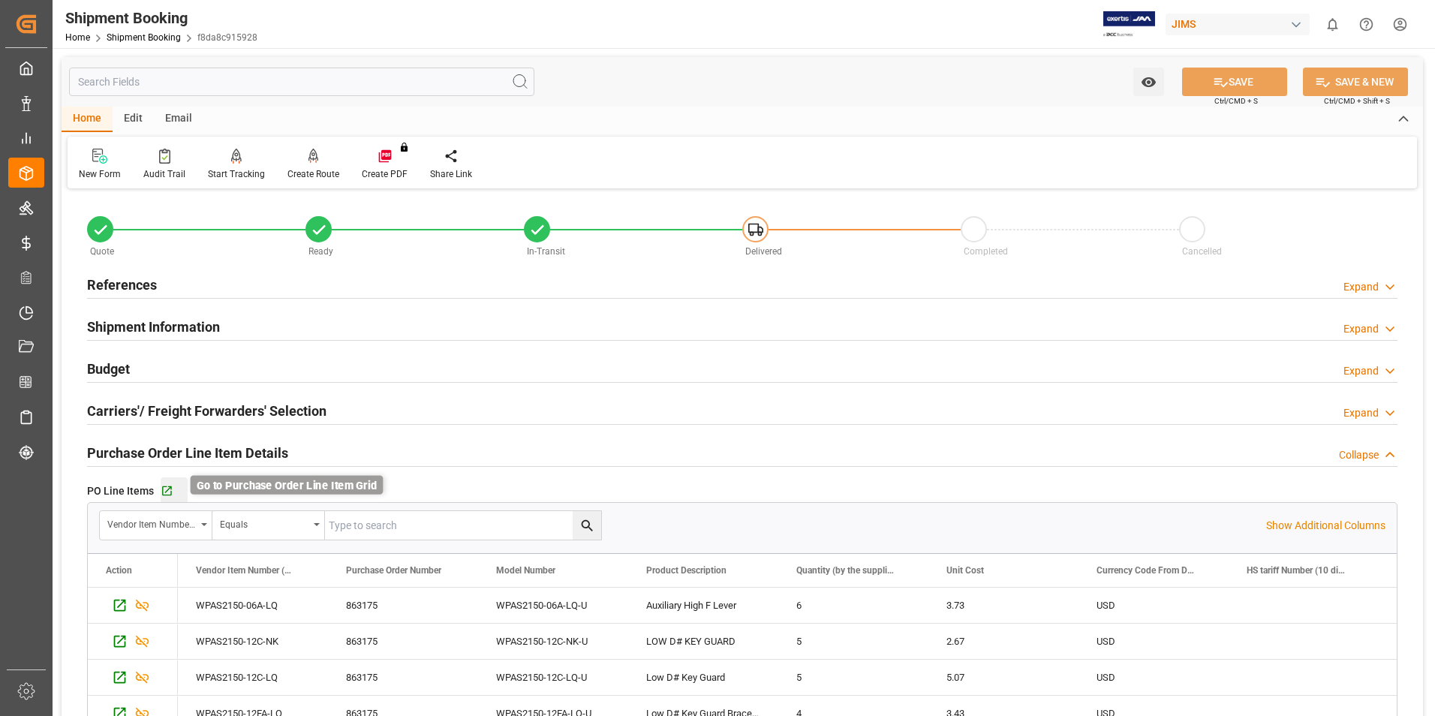
click at [164, 489] on icon "button" at bounding box center [167, 491] width 13 height 13
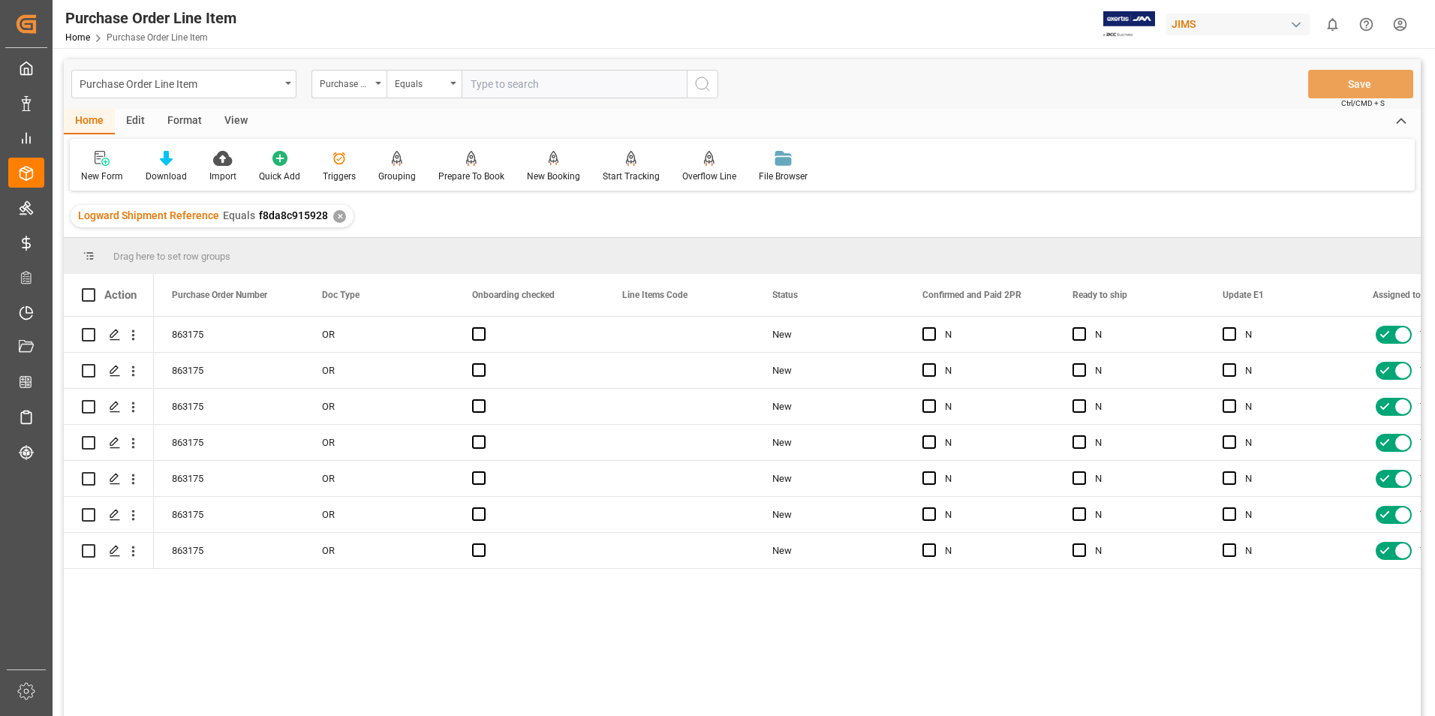
click at [228, 120] on div "View" at bounding box center [236, 122] width 46 height 26
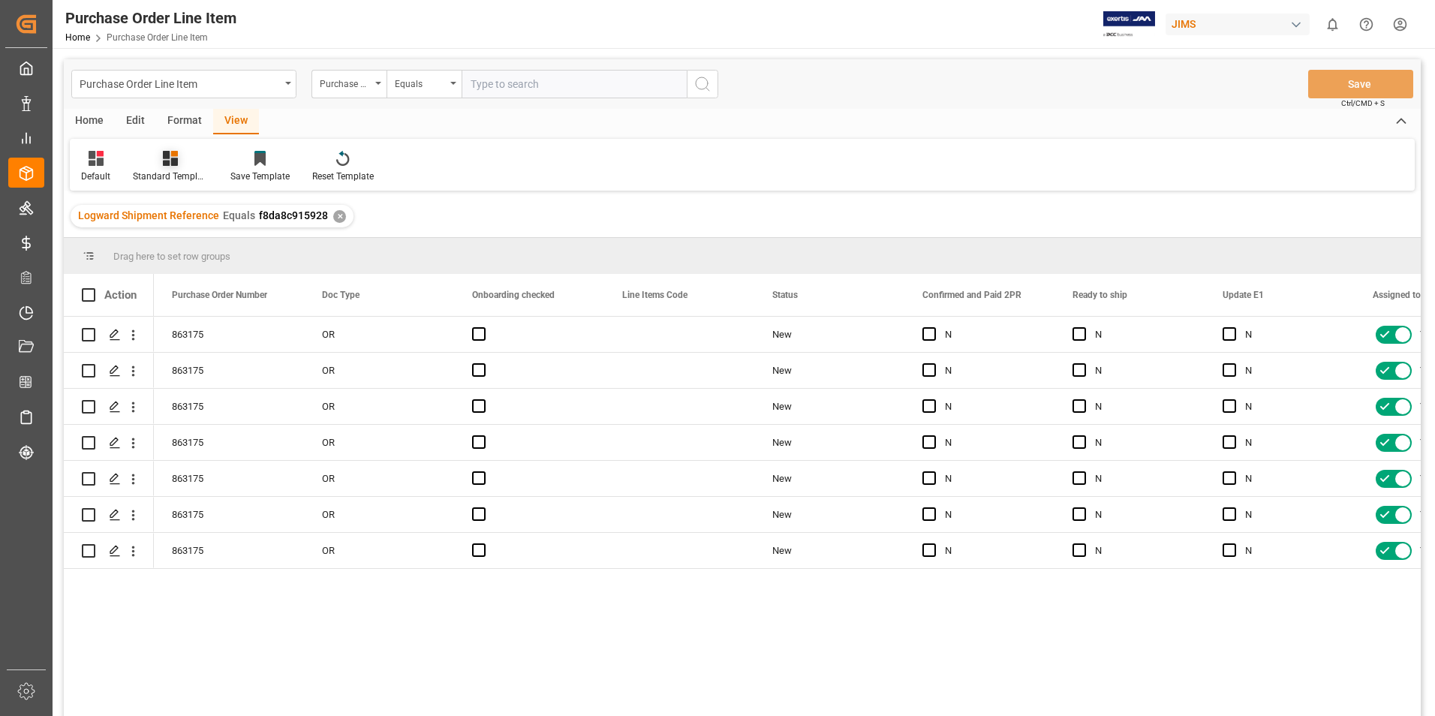
click at [161, 170] on div "Standard Templates" at bounding box center [170, 177] width 75 height 14
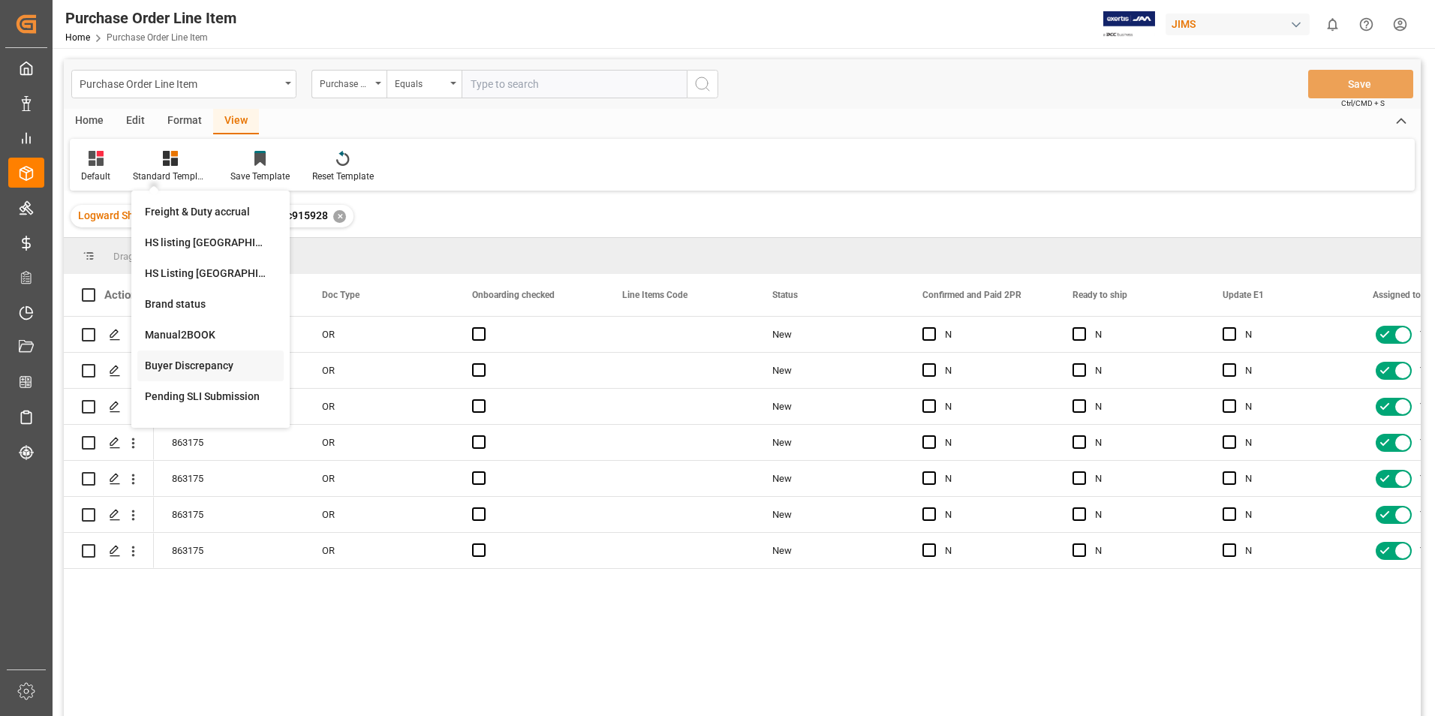
click at [181, 365] on div "Buyer Discrepancy" at bounding box center [210, 366] width 131 height 16
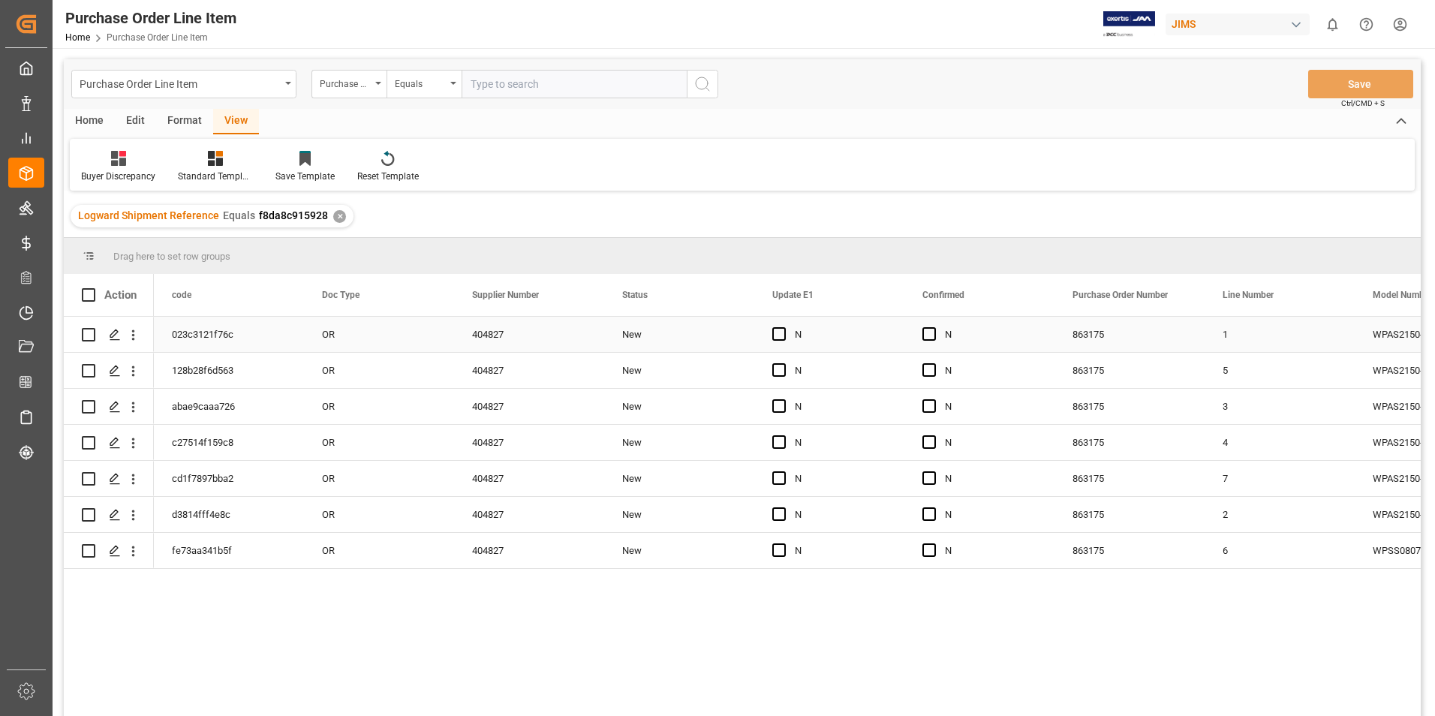
click at [306, 340] on div "OR" at bounding box center [379, 334] width 150 height 35
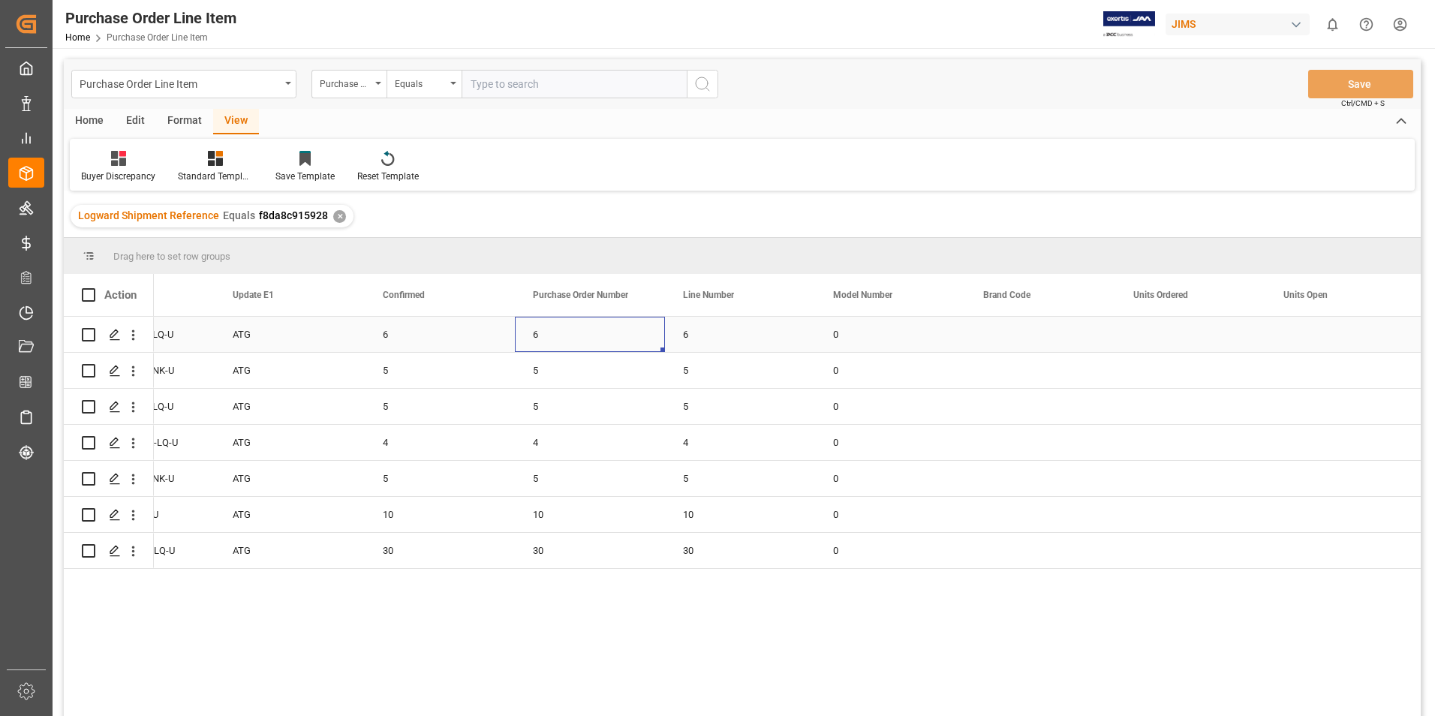
scroll to position [0, 1290]
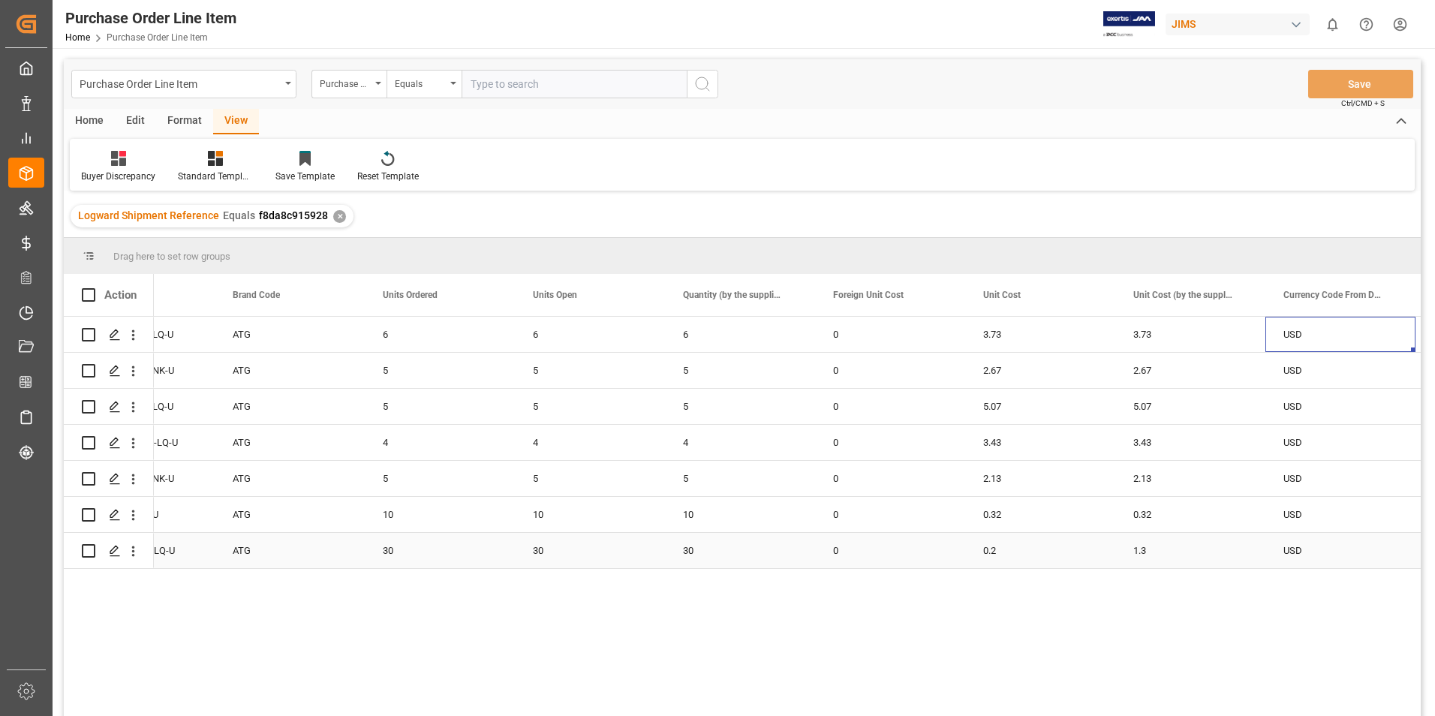
click at [1028, 547] on div "0.2" at bounding box center [1040, 550] width 150 height 35
click at [1166, 537] on div "1.3" at bounding box center [1190, 550] width 150 height 35
click at [1167, 538] on div "1.3" at bounding box center [1190, 550] width 150 height 35
click at [1167, 538] on input "1.3" at bounding box center [1190, 542] width 126 height 29
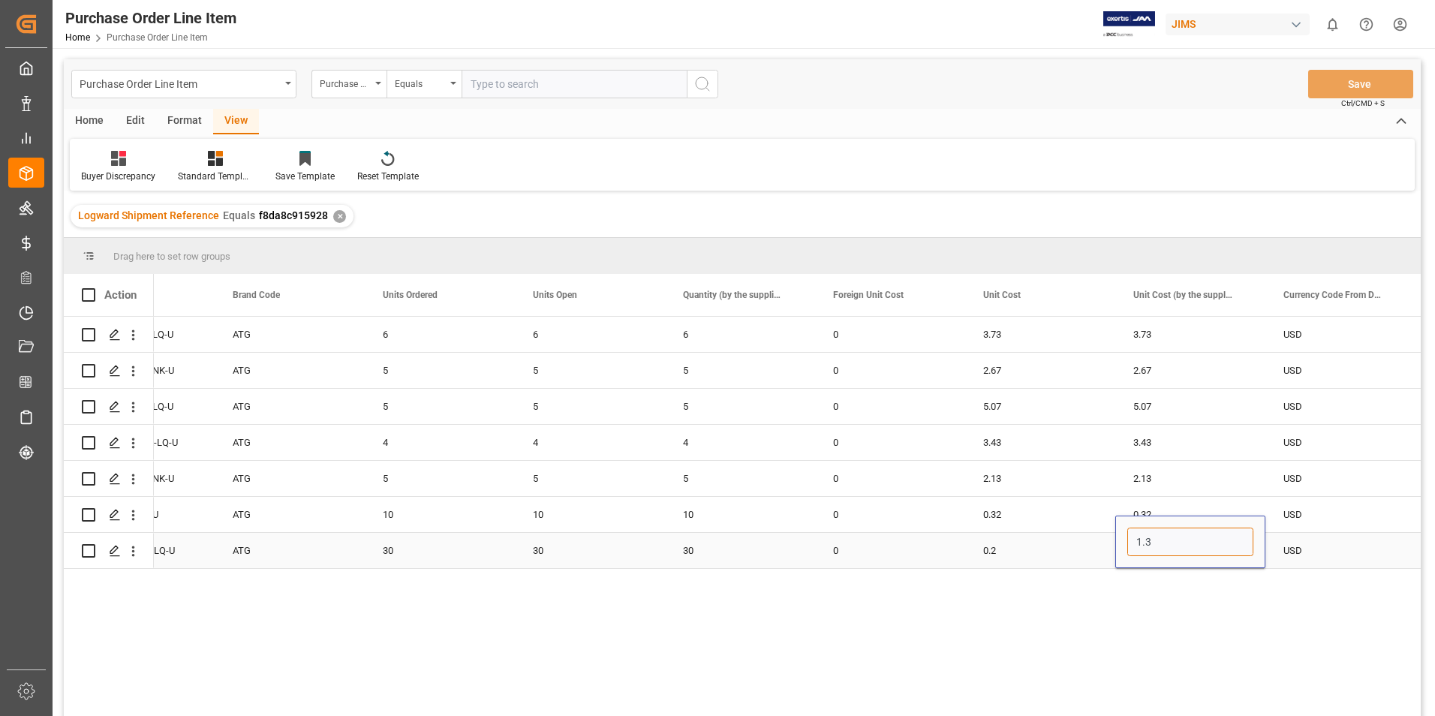
click at [1167, 538] on input "1.3" at bounding box center [1190, 542] width 126 height 29
paste input "Press SPACE to select this row."
type input "1.3"
click at [1059, 550] on div "0.2" at bounding box center [1040, 550] width 150 height 35
click at [1059, 549] on div "0.2" at bounding box center [1040, 550] width 150 height 35
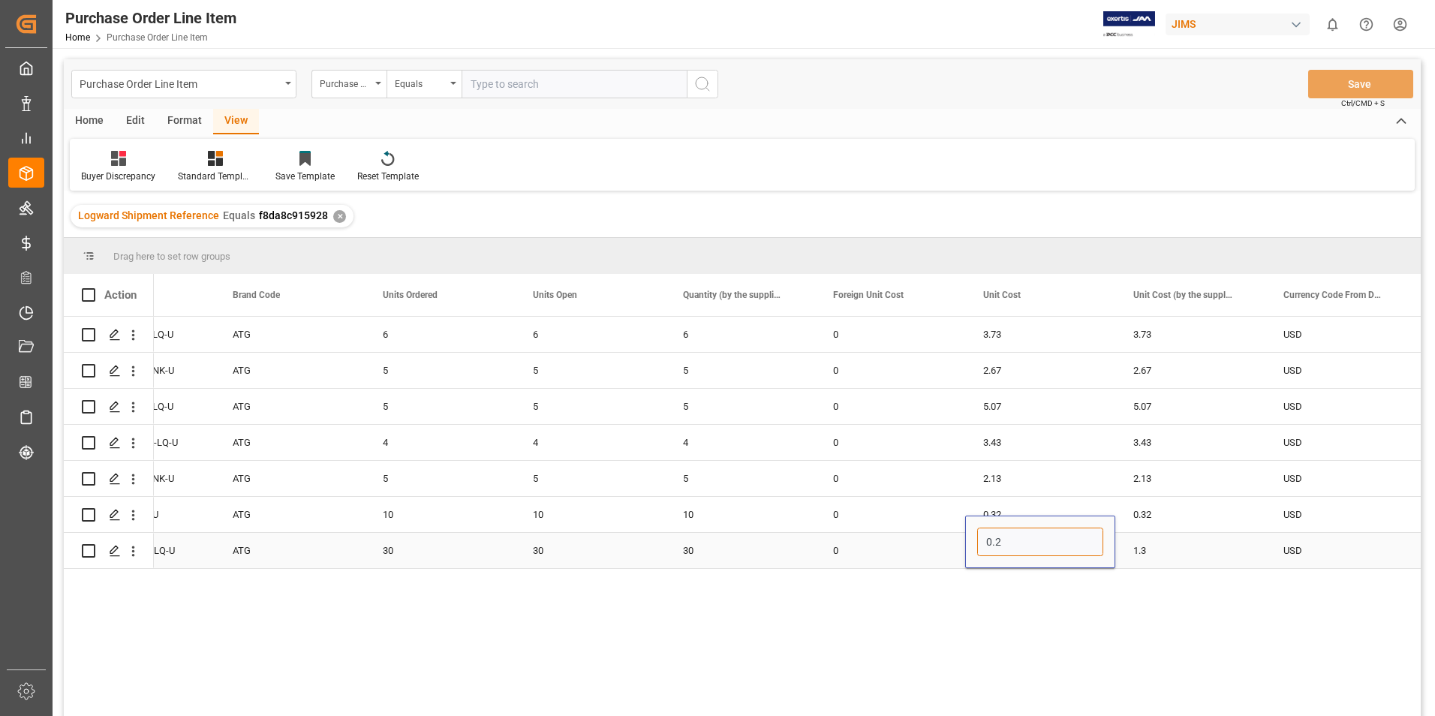
click at [1024, 534] on input "0.2" at bounding box center [1040, 542] width 126 height 29
click at [1194, 554] on div "1.3" at bounding box center [1190, 550] width 150 height 35
click at [1194, 552] on input "1.3" at bounding box center [1190, 542] width 126 height 29
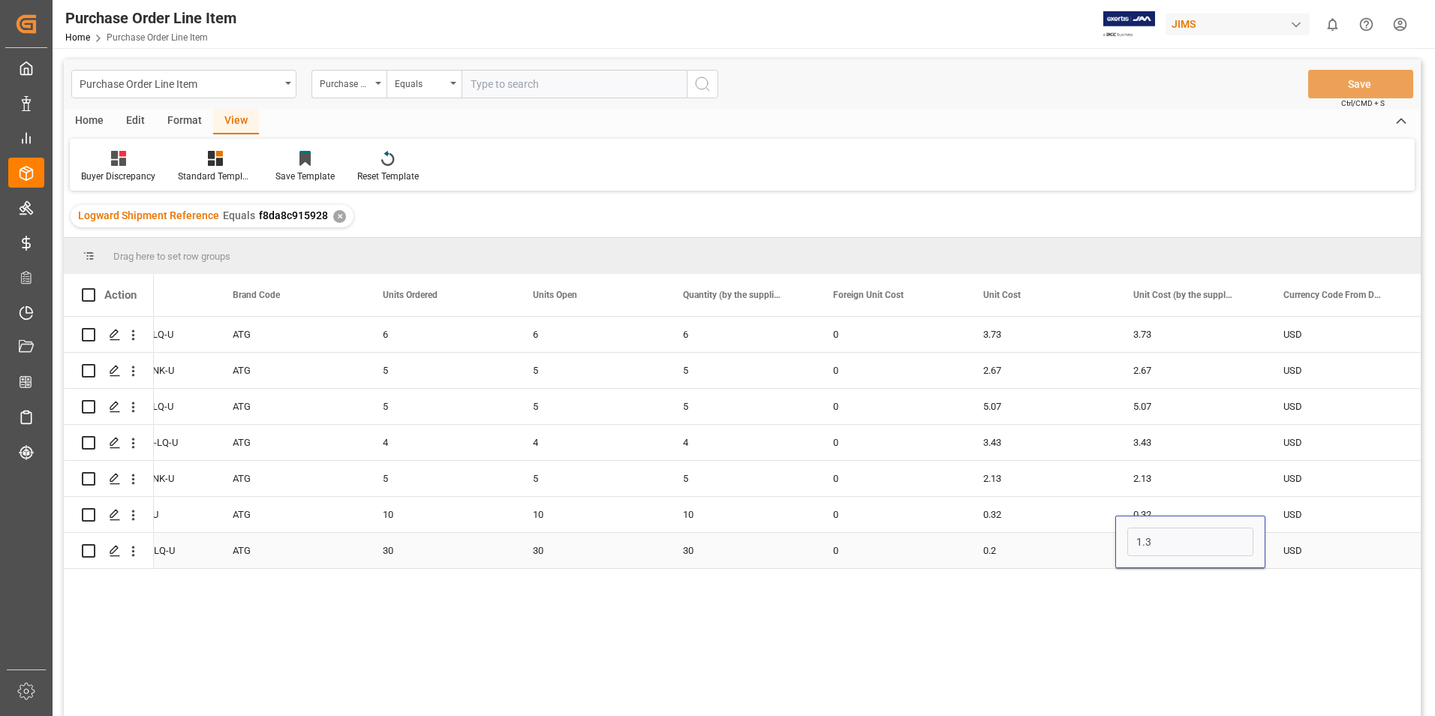
click at [1190, 551] on input "1.3" at bounding box center [1190, 542] width 126 height 29
type input "0.2"
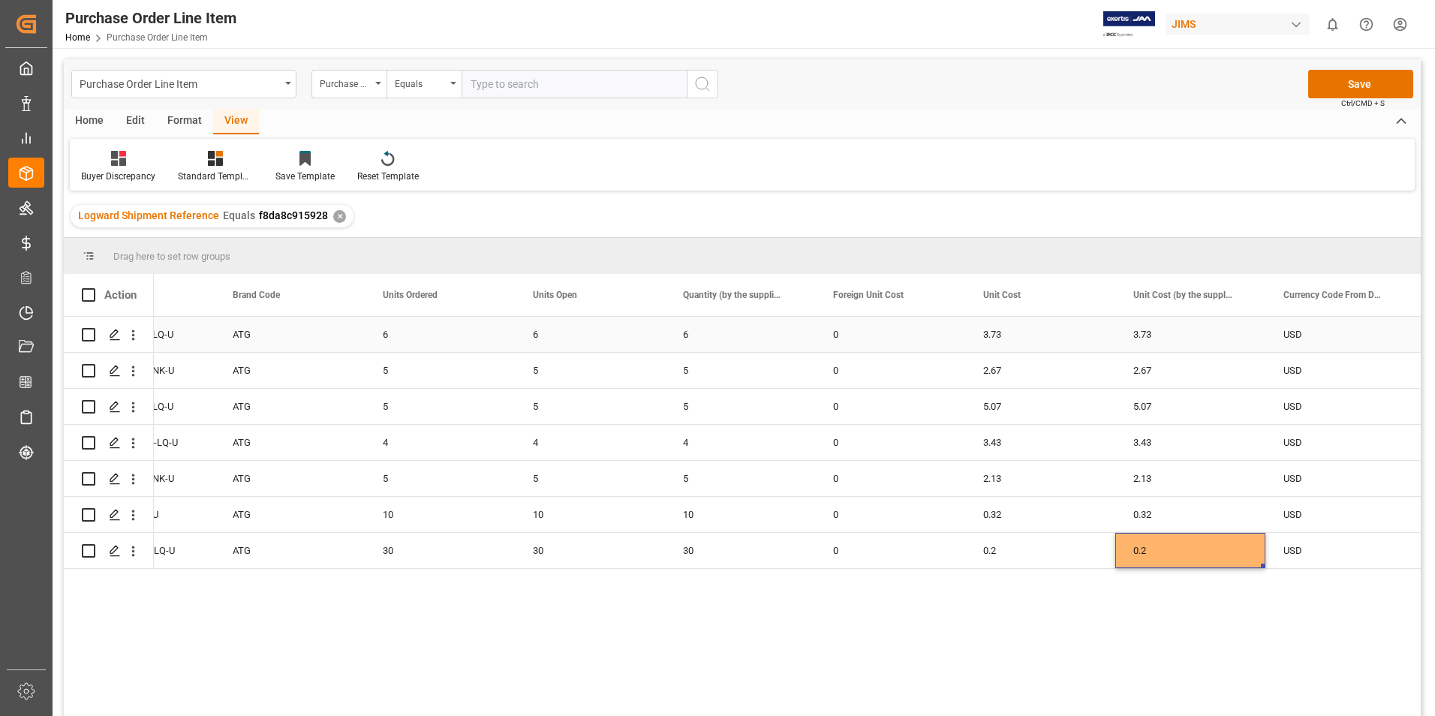
click at [1066, 328] on div "3.73" at bounding box center [1040, 334] width 150 height 35
click at [1339, 81] on button "Save" at bounding box center [1360, 84] width 105 height 29
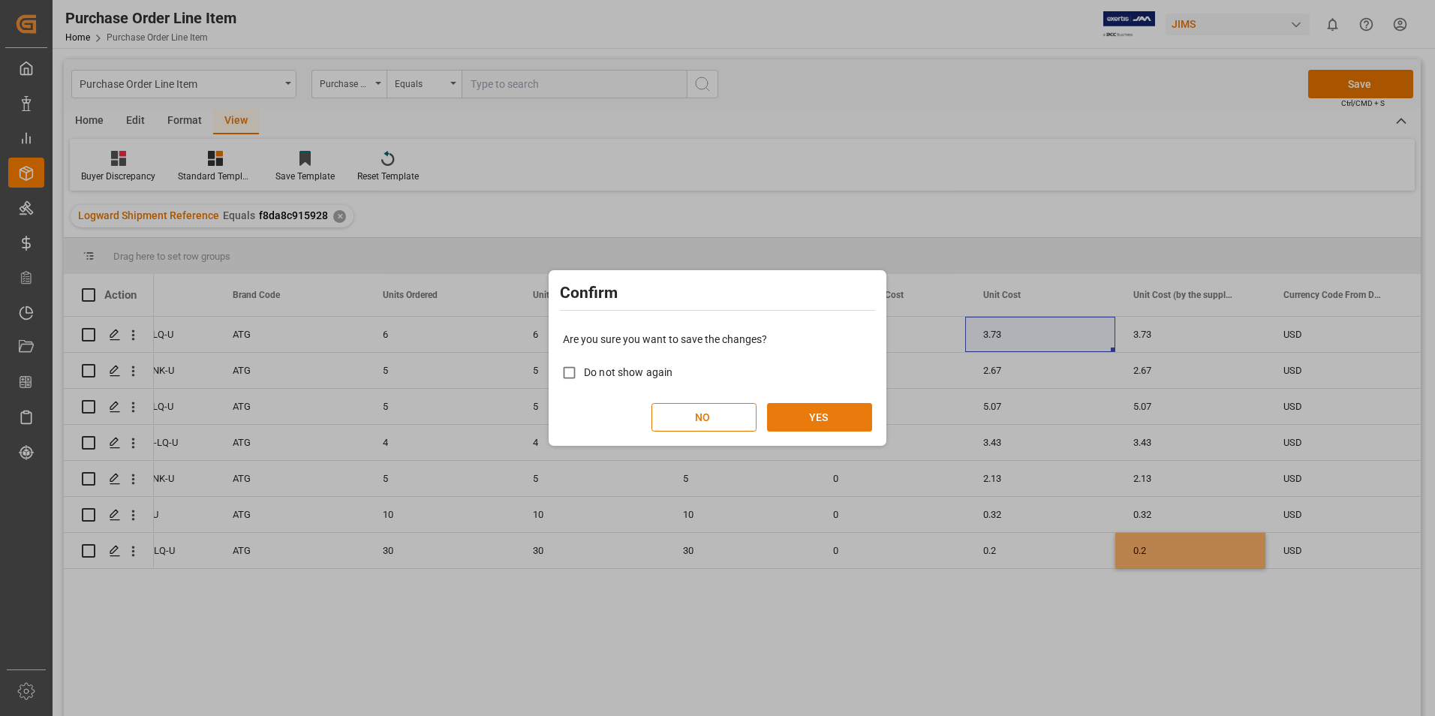
click at [821, 412] on button "YES" at bounding box center [819, 417] width 105 height 29
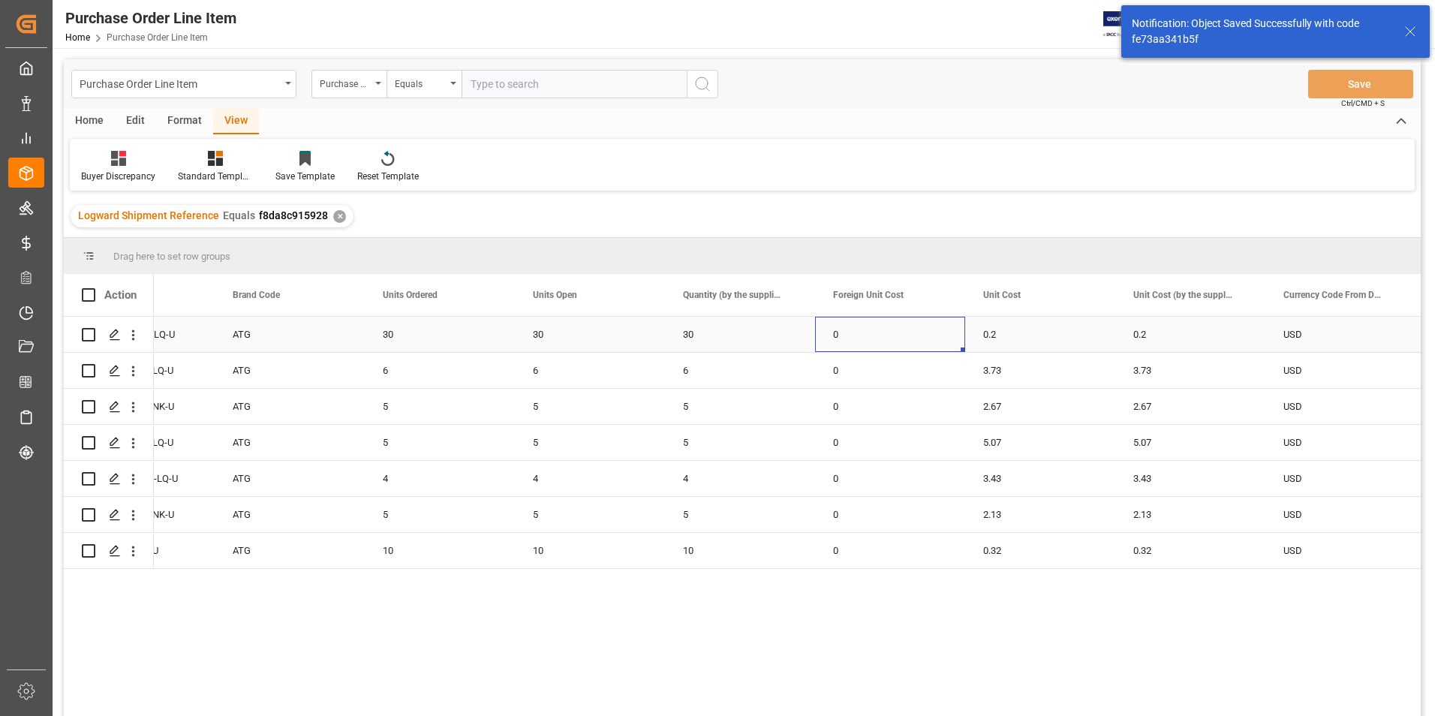
click at [929, 325] on div "0" at bounding box center [890, 334] width 150 height 35
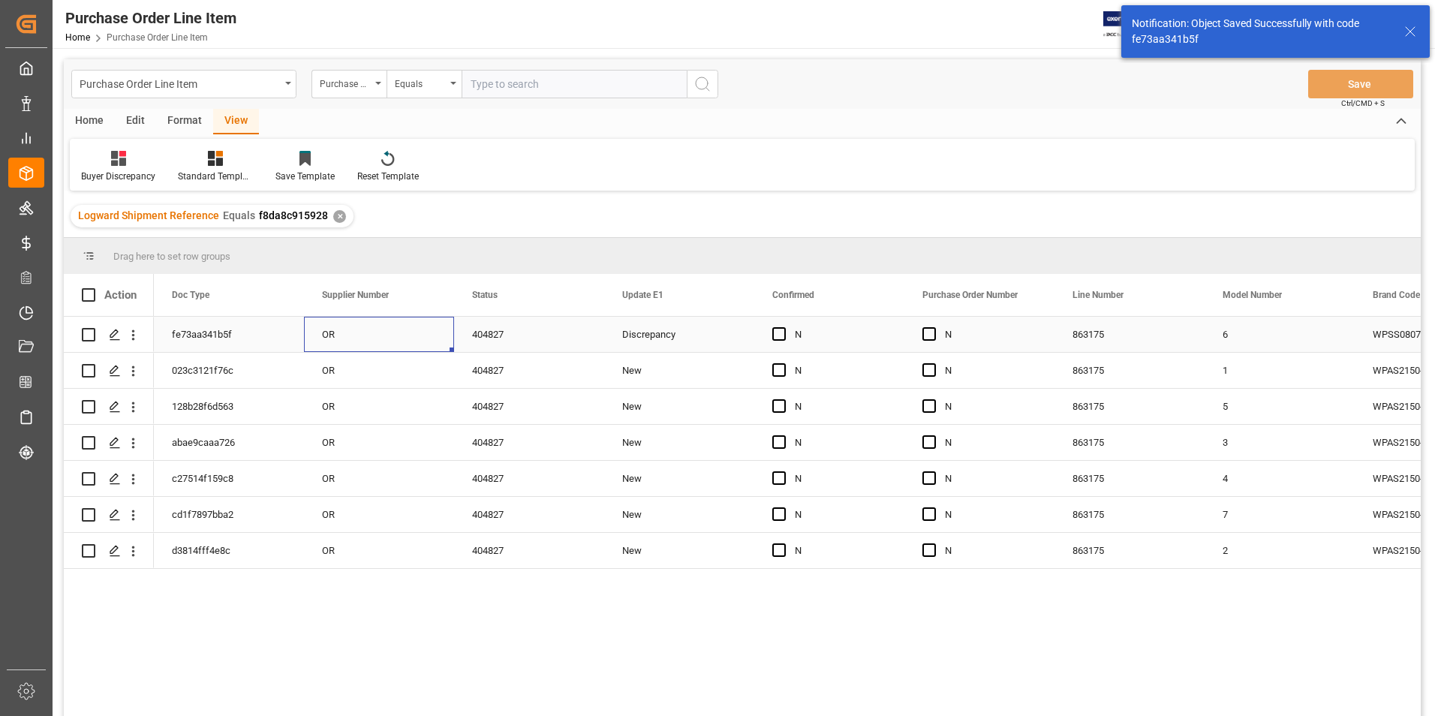
scroll to position [0, 0]
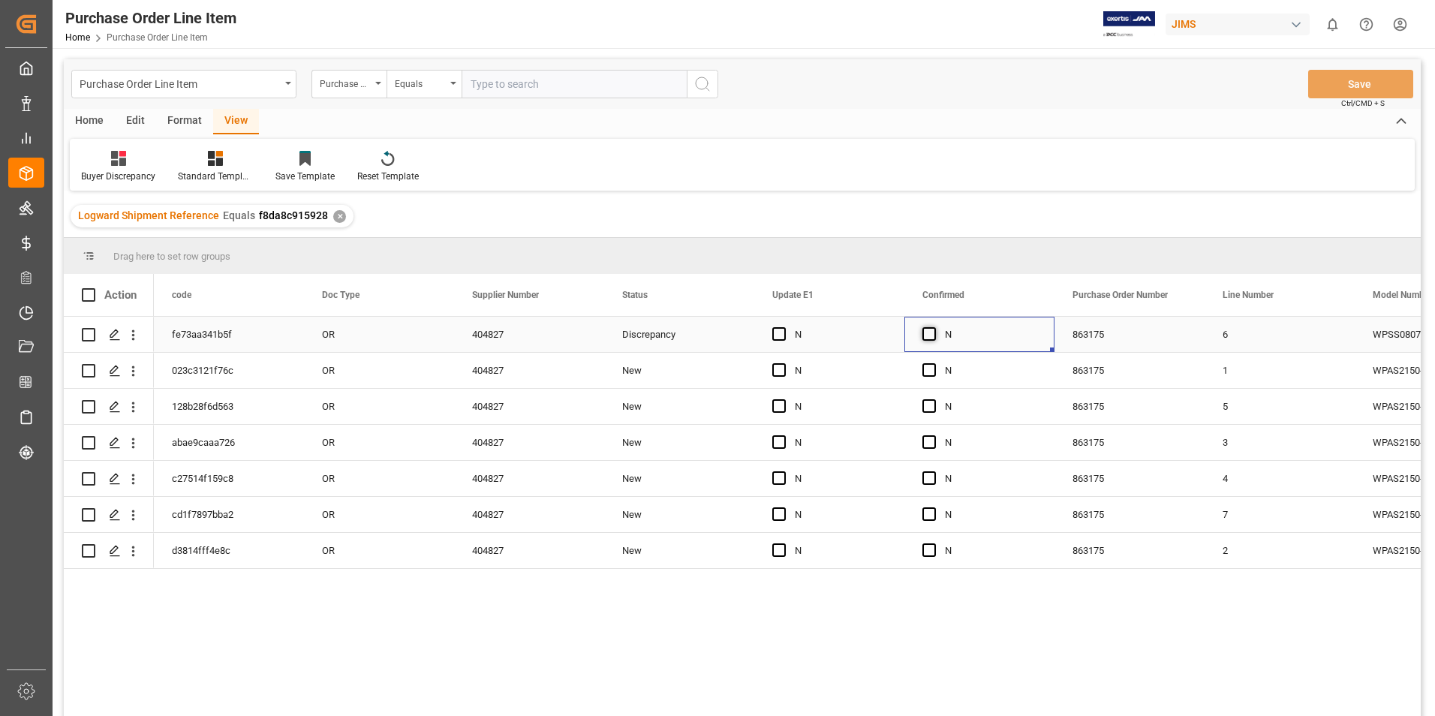
click at [926, 333] on span "Press SPACE to select this row." at bounding box center [929, 334] width 14 height 14
click at [934, 327] on input "Press SPACE to select this row." at bounding box center [934, 327] width 0 height 0
drag, startPoint x: 1051, startPoint y: 350, endPoint x: 1027, endPoint y: 540, distance: 190.6
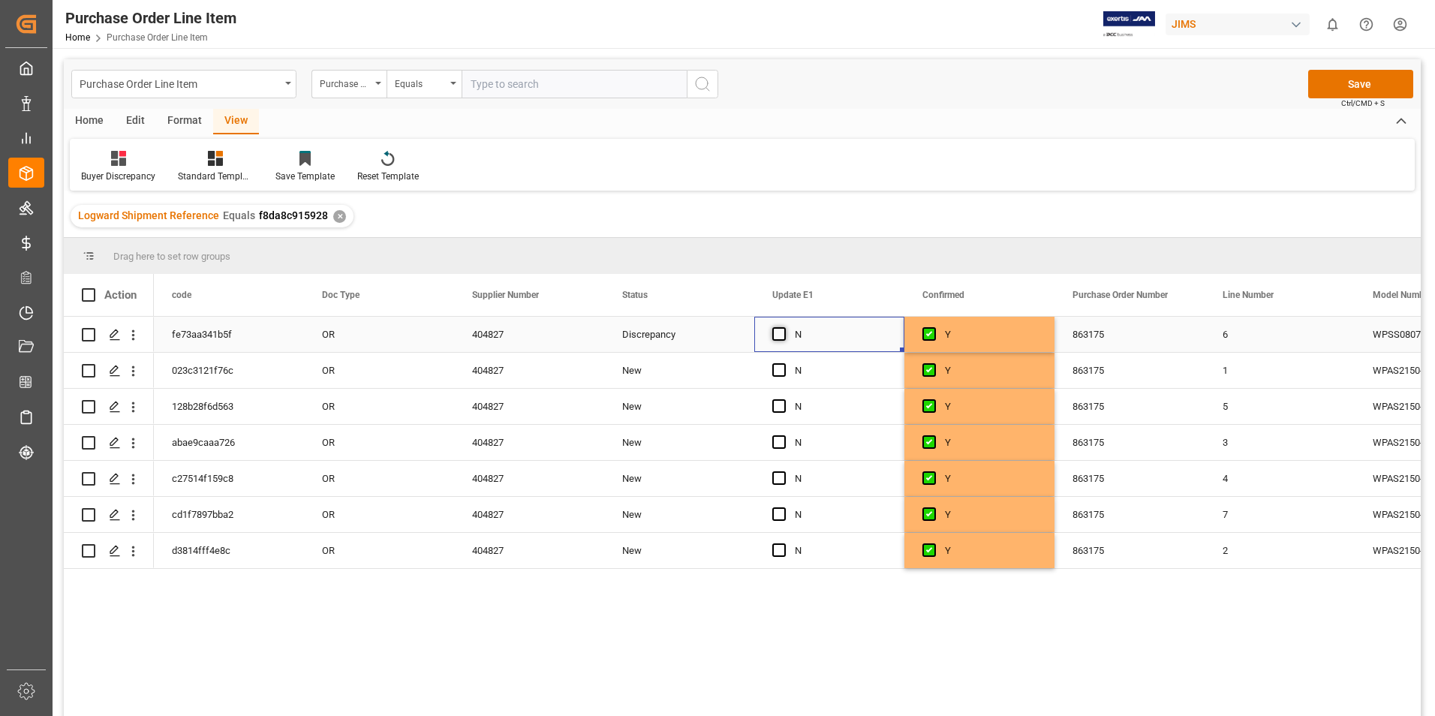
click at [780, 330] on span "Press SPACE to select this row." at bounding box center [779, 334] width 14 height 14
click at [784, 327] on input "Press SPACE to select this row." at bounding box center [784, 327] width 0 height 0
drag, startPoint x: 903, startPoint y: 350, endPoint x: 879, endPoint y: 546, distance: 197.3
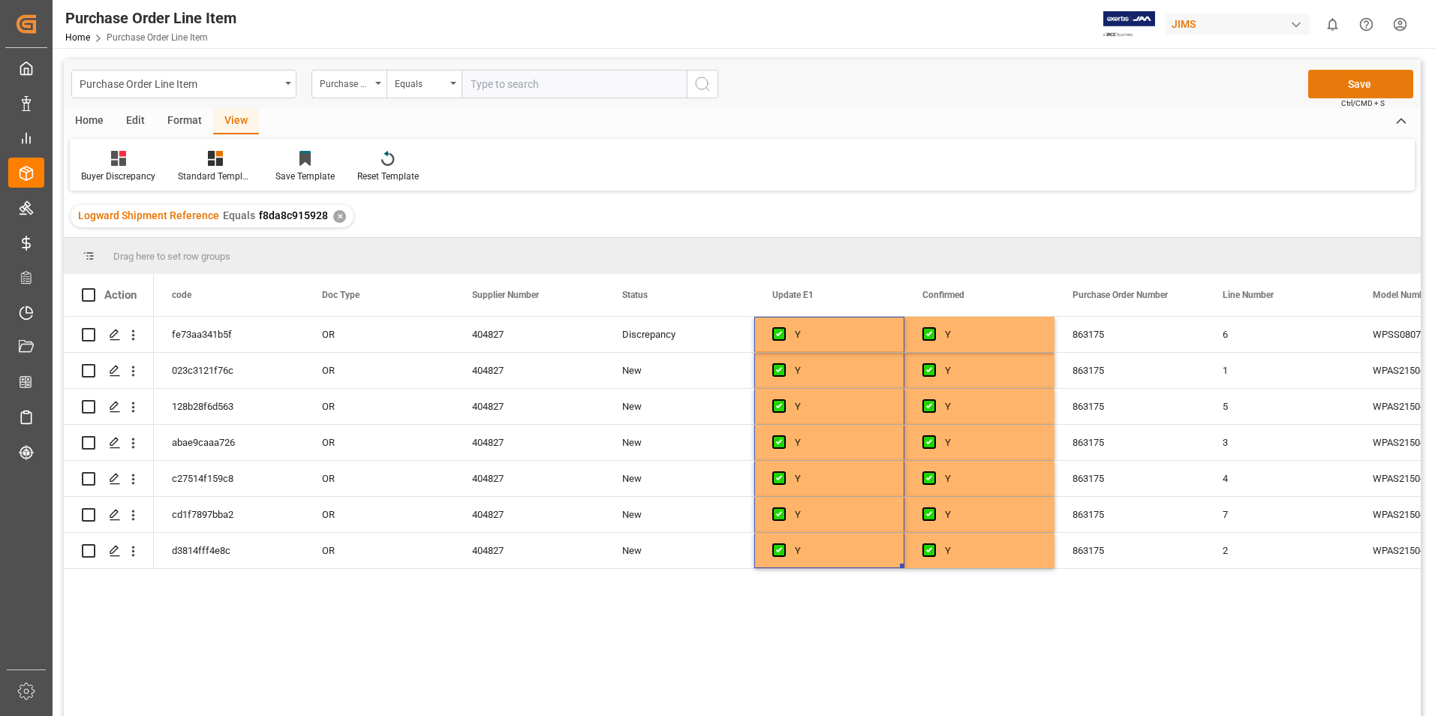
click at [1357, 85] on button "Save" at bounding box center [1360, 84] width 105 height 29
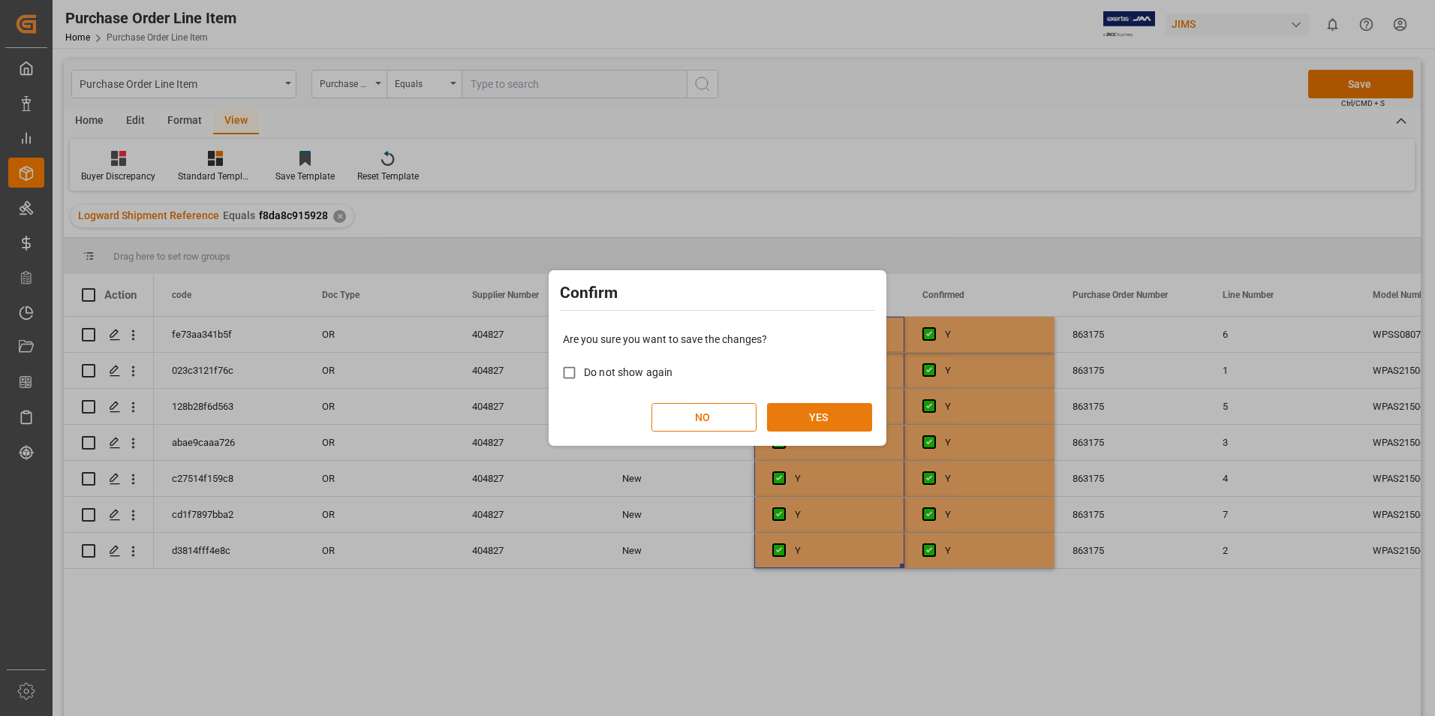
click at [820, 418] on button "YES" at bounding box center [819, 417] width 105 height 29
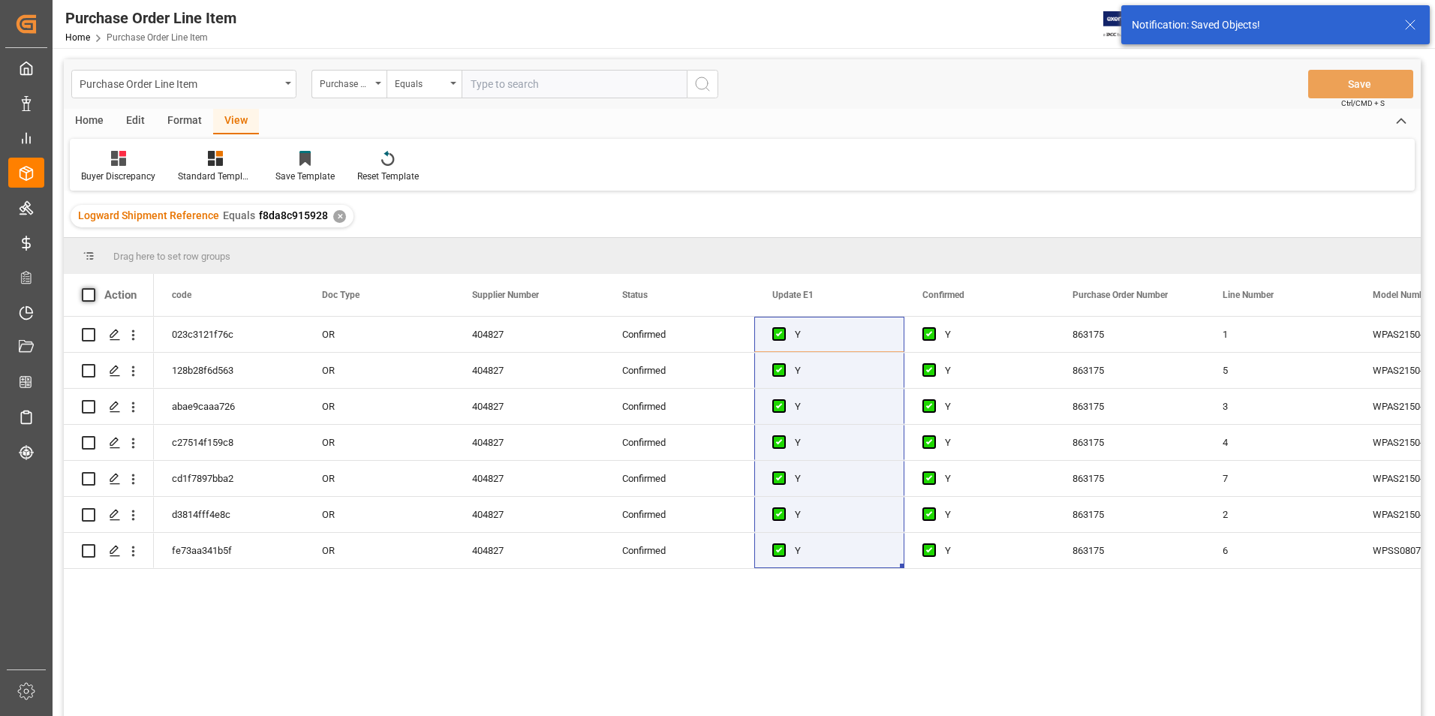
click at [90, 294] on span at bounding box center [89, 295] width 14 height 14
click at [93, 288] on input "checkbox" at bounding box center [93, 288] width 0 height 0
checkbox input "true"
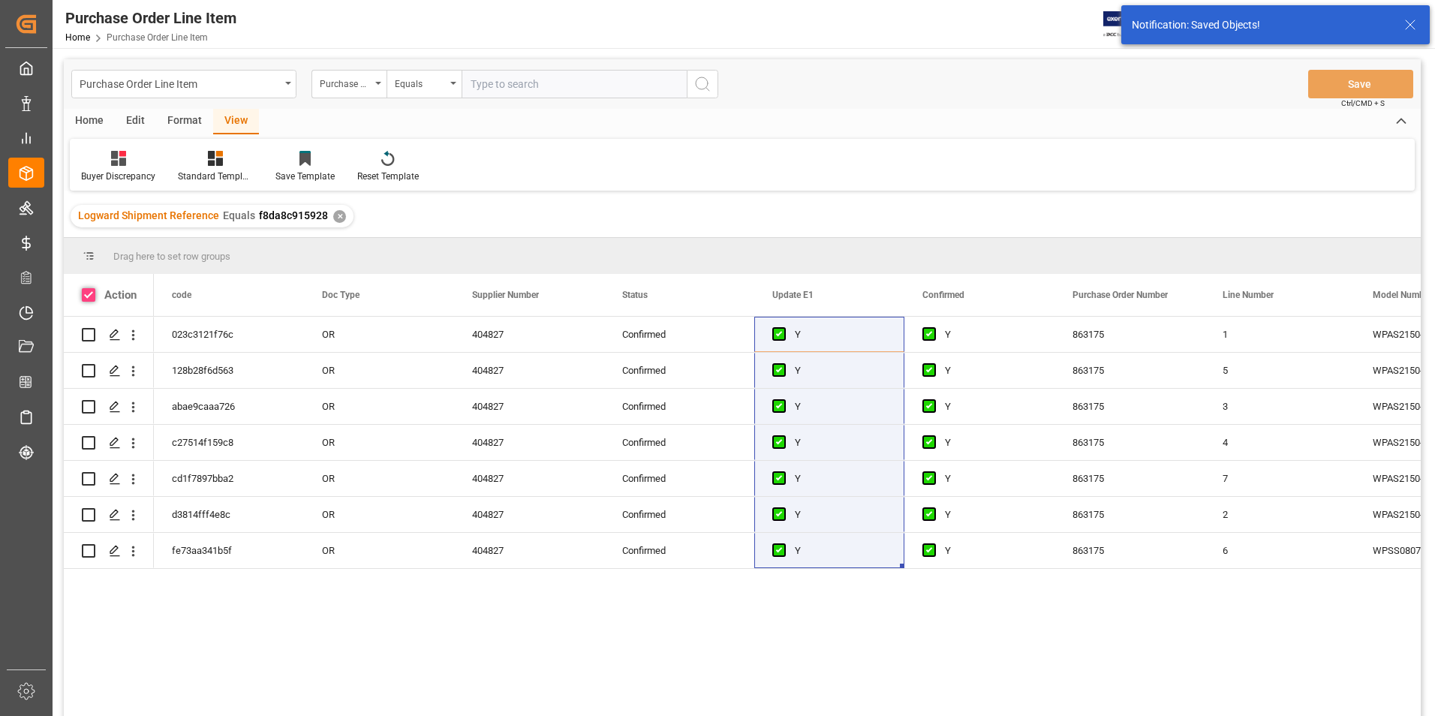
checkbox input "true"
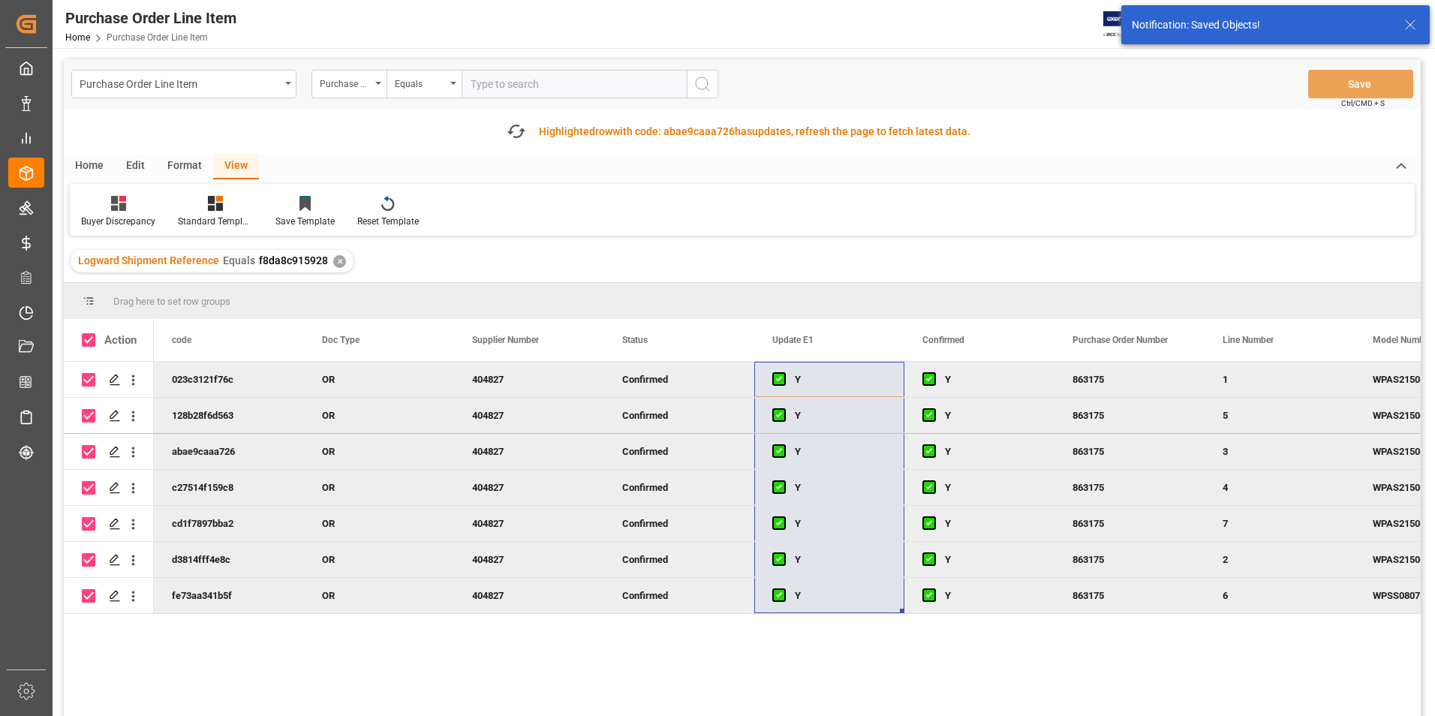
click at [95, 167] on div "Home" at bounding box center [89, 167] width 51 height 26
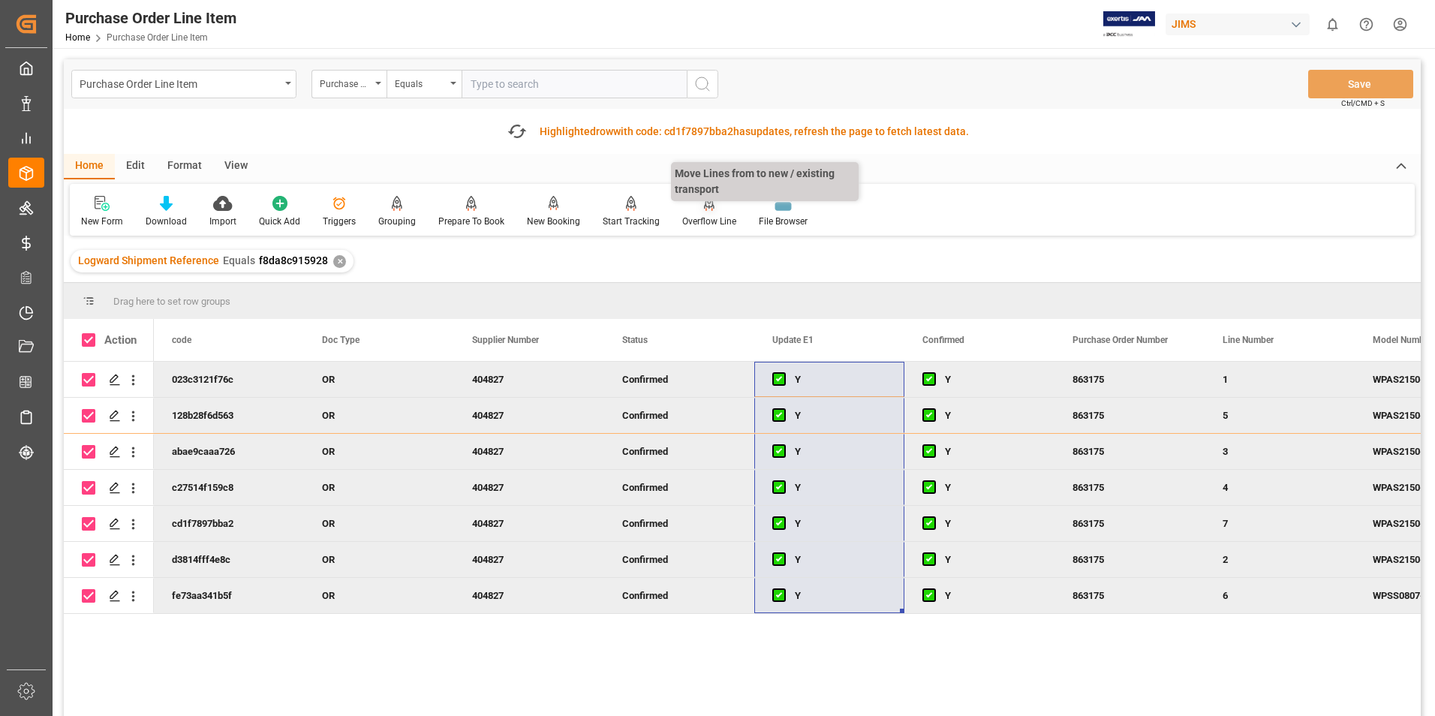
click at [696, 219] on div "Overflow Line" at bounding box center [709, 222] width 54 height 14
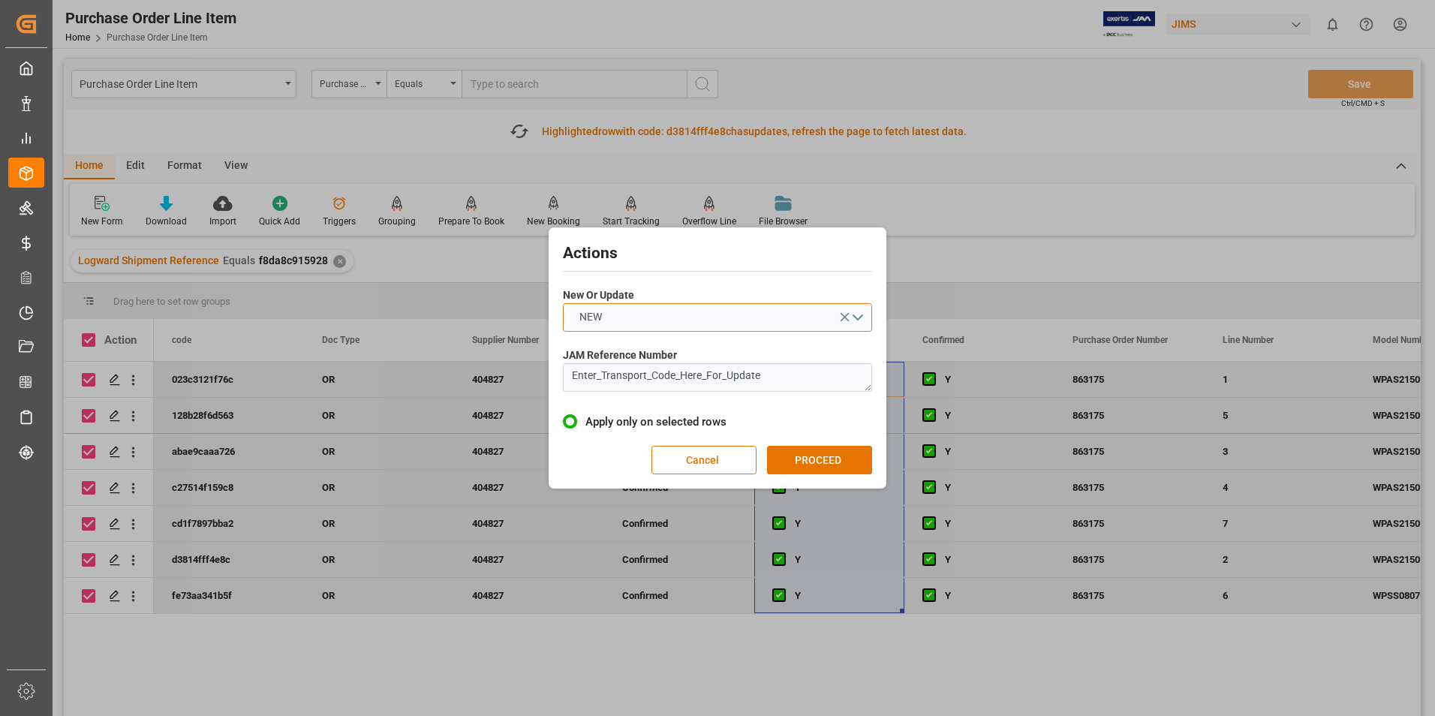
click at [645, 320] on button "NEW" at bounding box center [717, 317] width 309 height 29
click at [648, 345] on div "UPDATE" at bounding box center [718, 353] width 308 height 32
drag, startPoint x: 775, startPoint y: 381, endPoint x: 486, endPoint y: 371, distance: 289.1
click at [486, 371] on div "Actions New Or Update UPDATE JAM Reference Number Enter_Transport_Code_Here_For…" at bounding box center [717, 358] width 1435 height 716
type textarea "22-10639-CN"
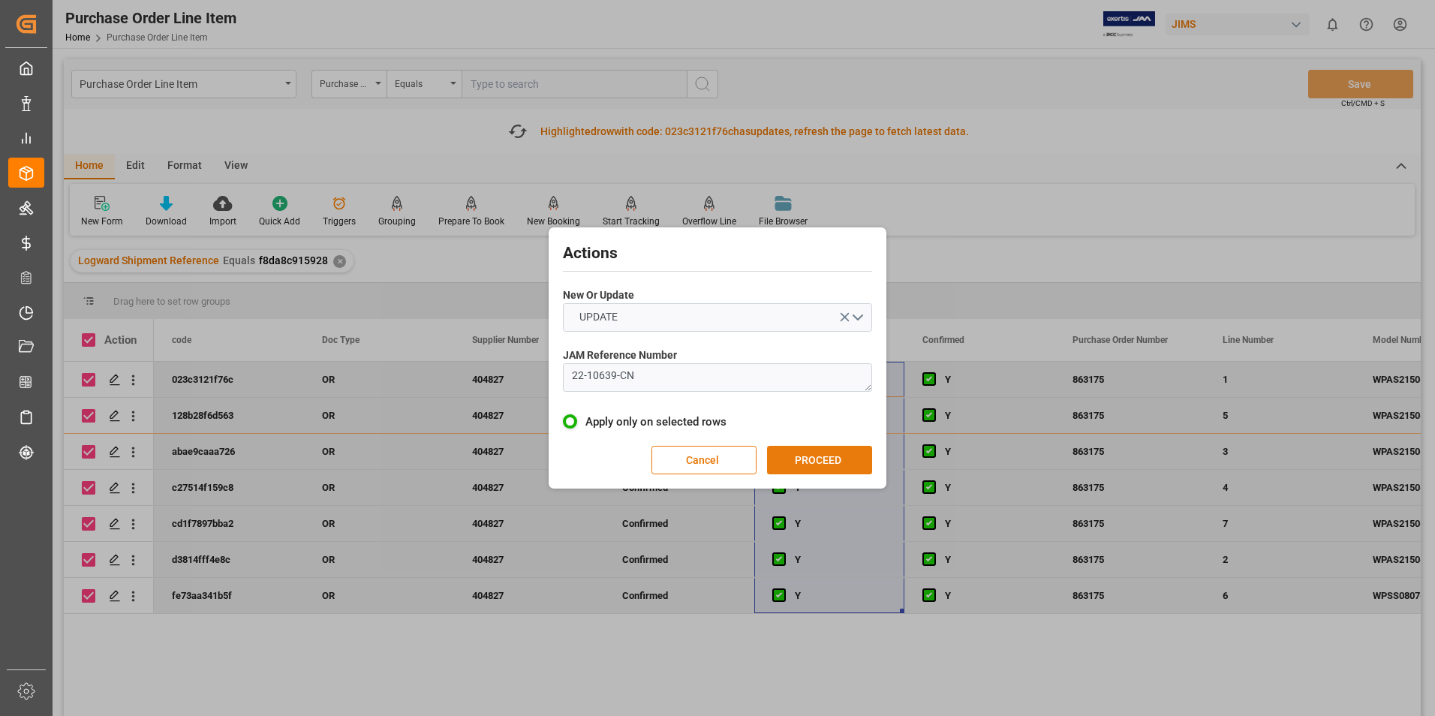
click at [813, 455] on button "PROCEED" at bounding box center [819, 460] width 105 height 29
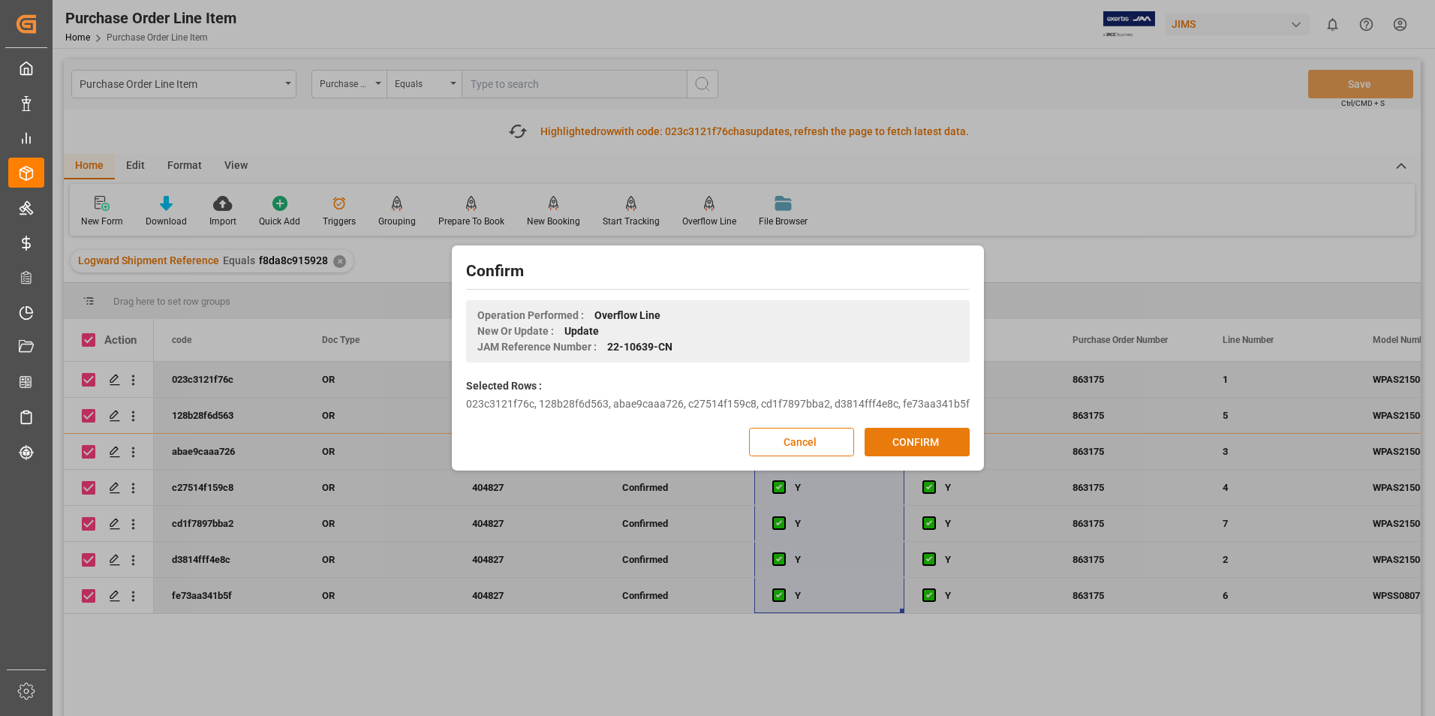
click at [900, 435] on button "CONFIRM" at bounding box center [917, 442] width 105 height 29
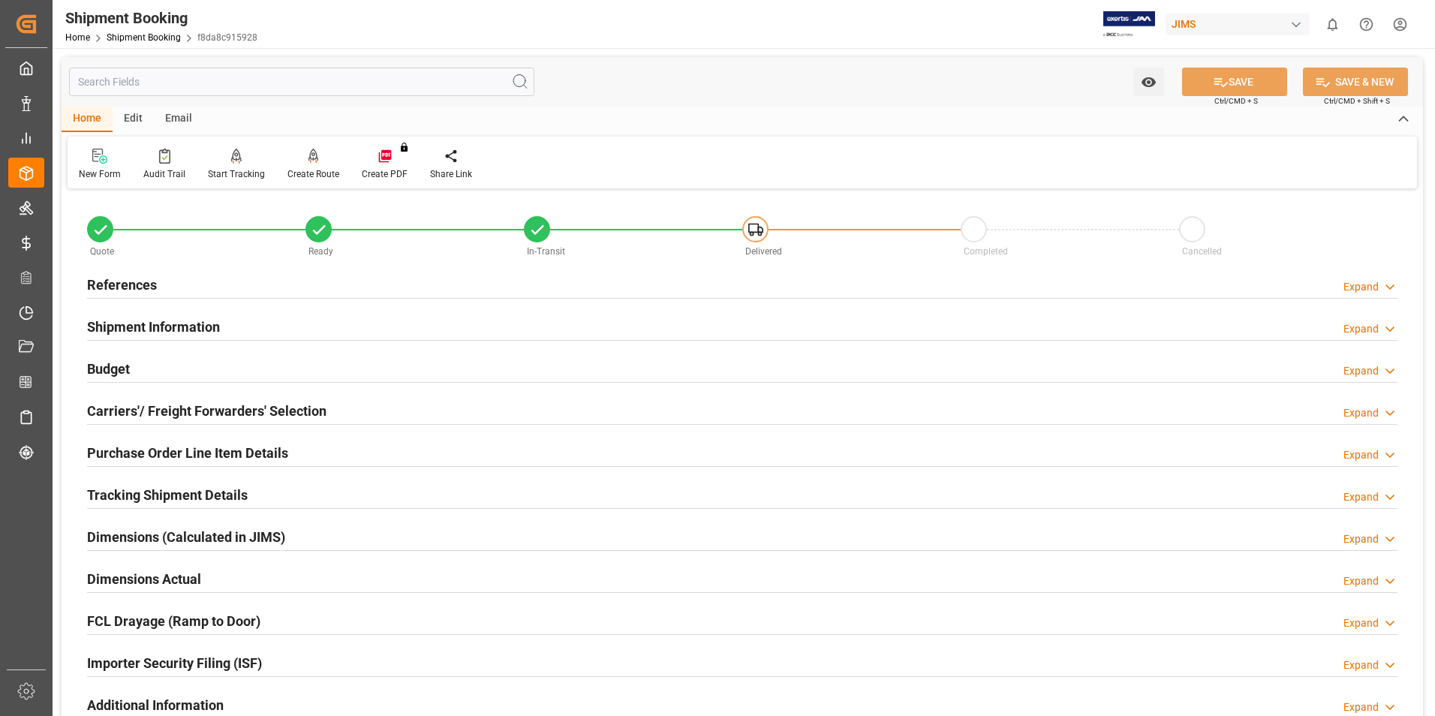
click at [154, 448] on h2 "Purchase Order Line Item Details" at bounding box center [187, 453] width 201 height 20
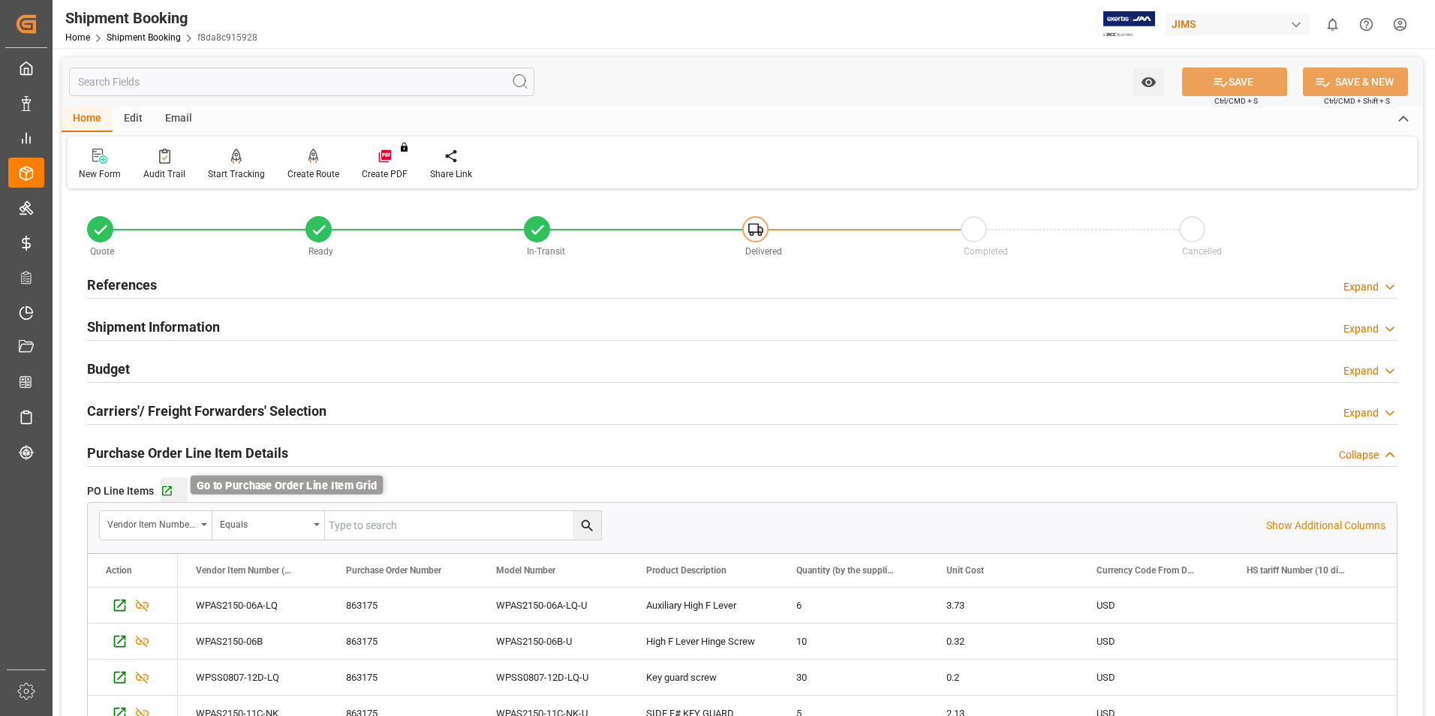
click at [167, 491] on icon "button" at bounding box center [167, 491] width 13 height 13
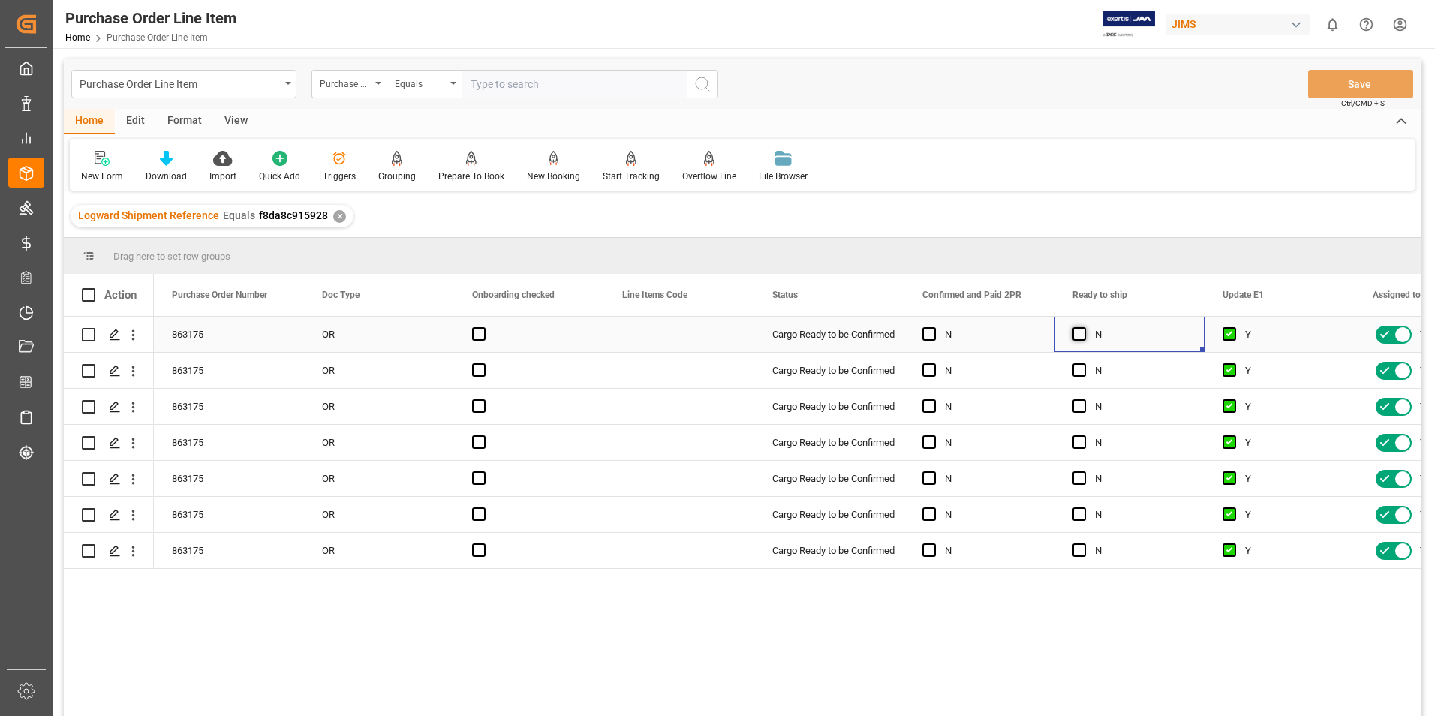
click at [1085, 335] on span "Press SPACE to select this row." at bounding box center [1079, 334] width 14 height 14
click at [1084, 327] on input "Press SPACE to select this row." at bounding box center [1084, 327] width 0 height 0
drag, startPoint x: 1203, startPoint y: 348, endPoint x: 1208, endPoint y: 555, distance: 206.5
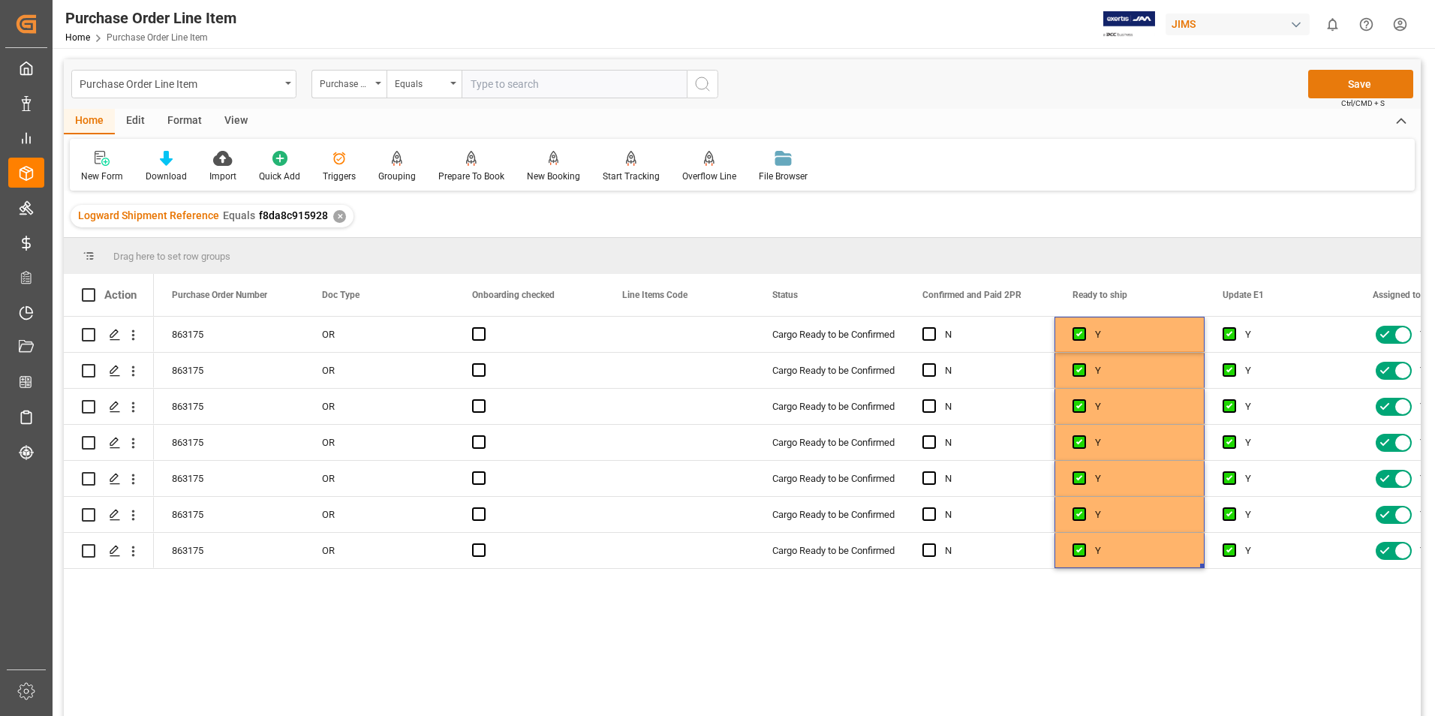
click at [1334, 84] on button "Save" at bounding box center [1360, 84] width 105 height 29
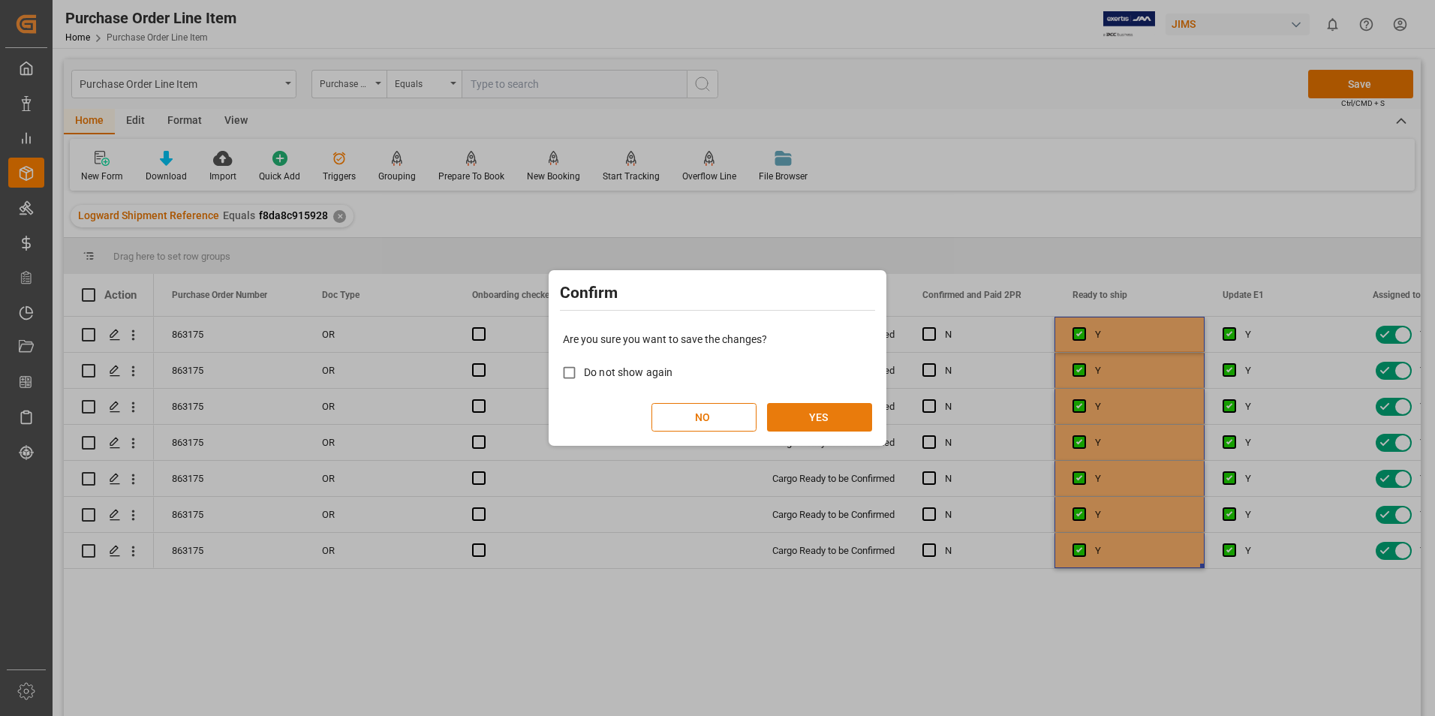
click at [820, 417] on button "YES" at bounding box center [819, 417] width 105 height 29
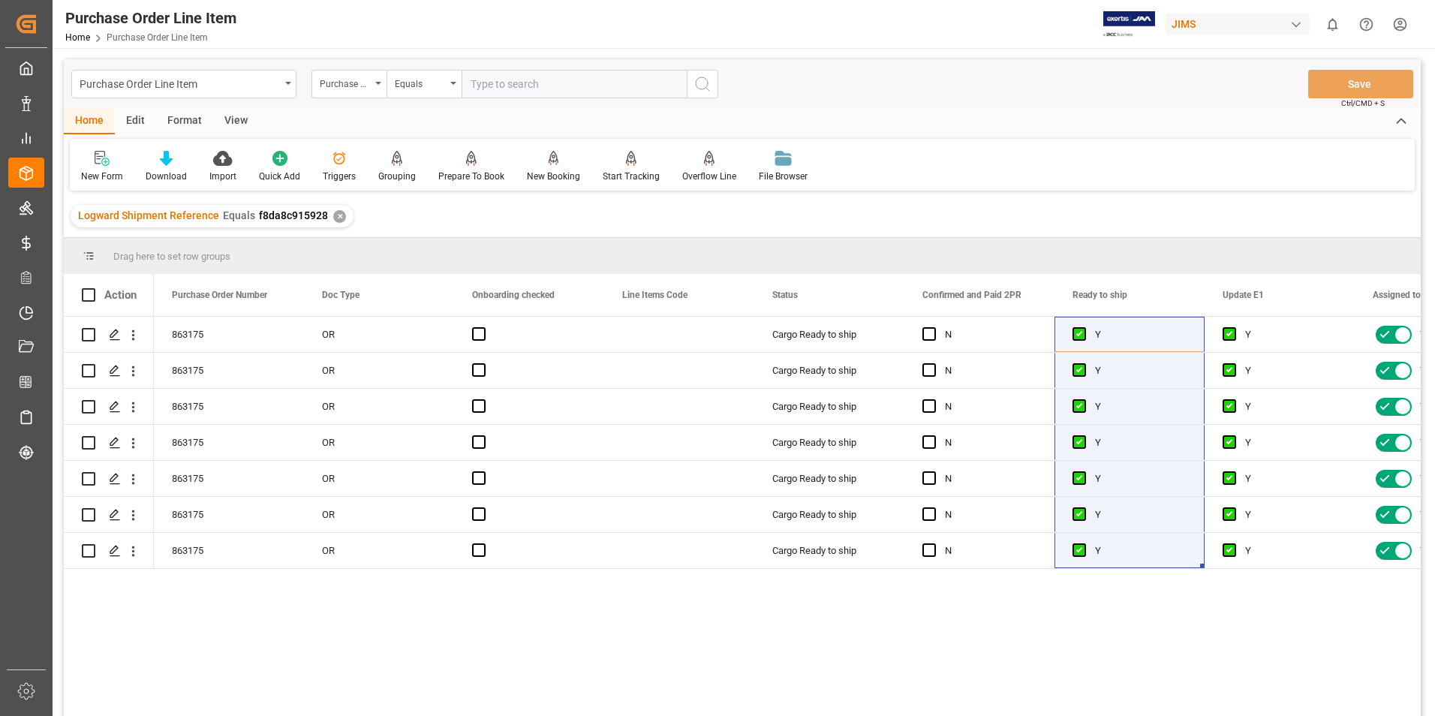
click at [233, 122] on div "View" at bounding box center [236, 122] width 46 height 26
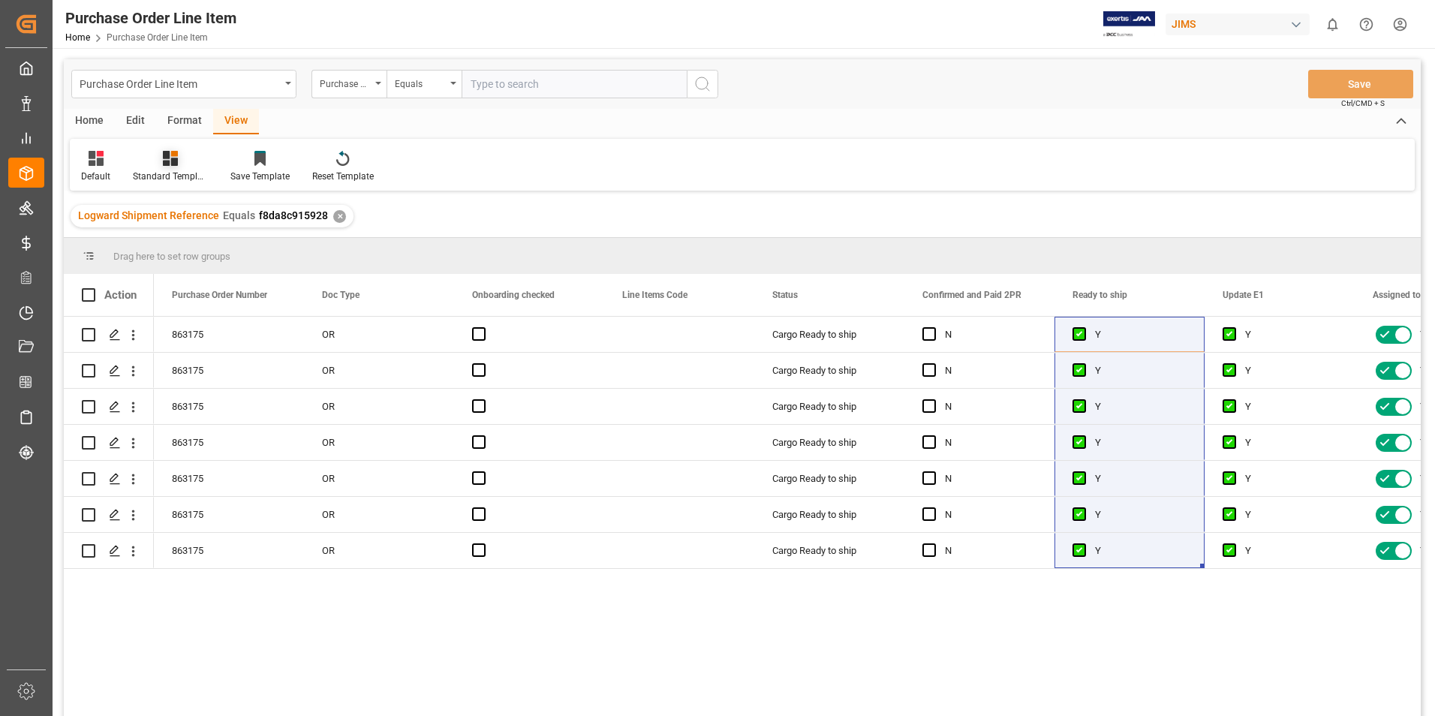
click at [192, 173] on div "Standard Templates" at bounding box center [170, 177] width 75 height 14
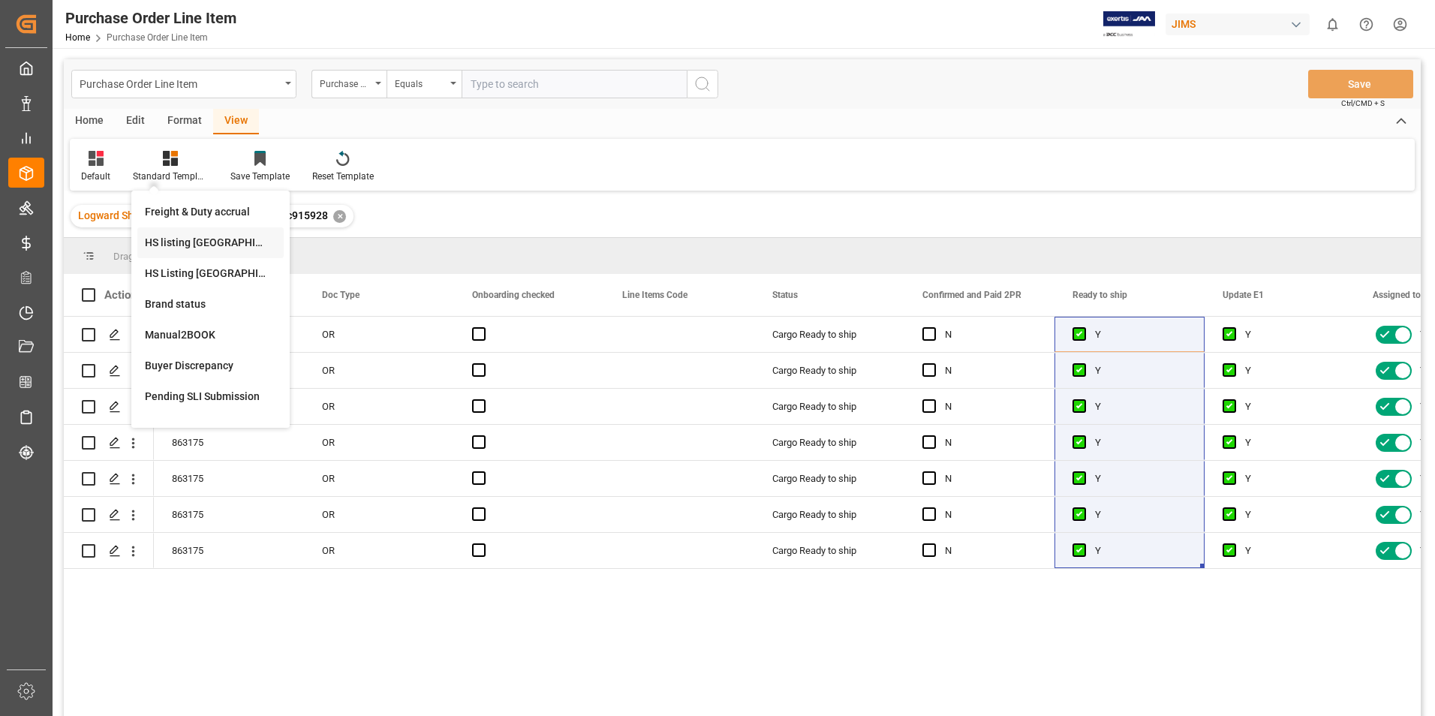
click at [183, 236] on div "HS listing USA" at bounding box center [210, 243] width 131 height 16
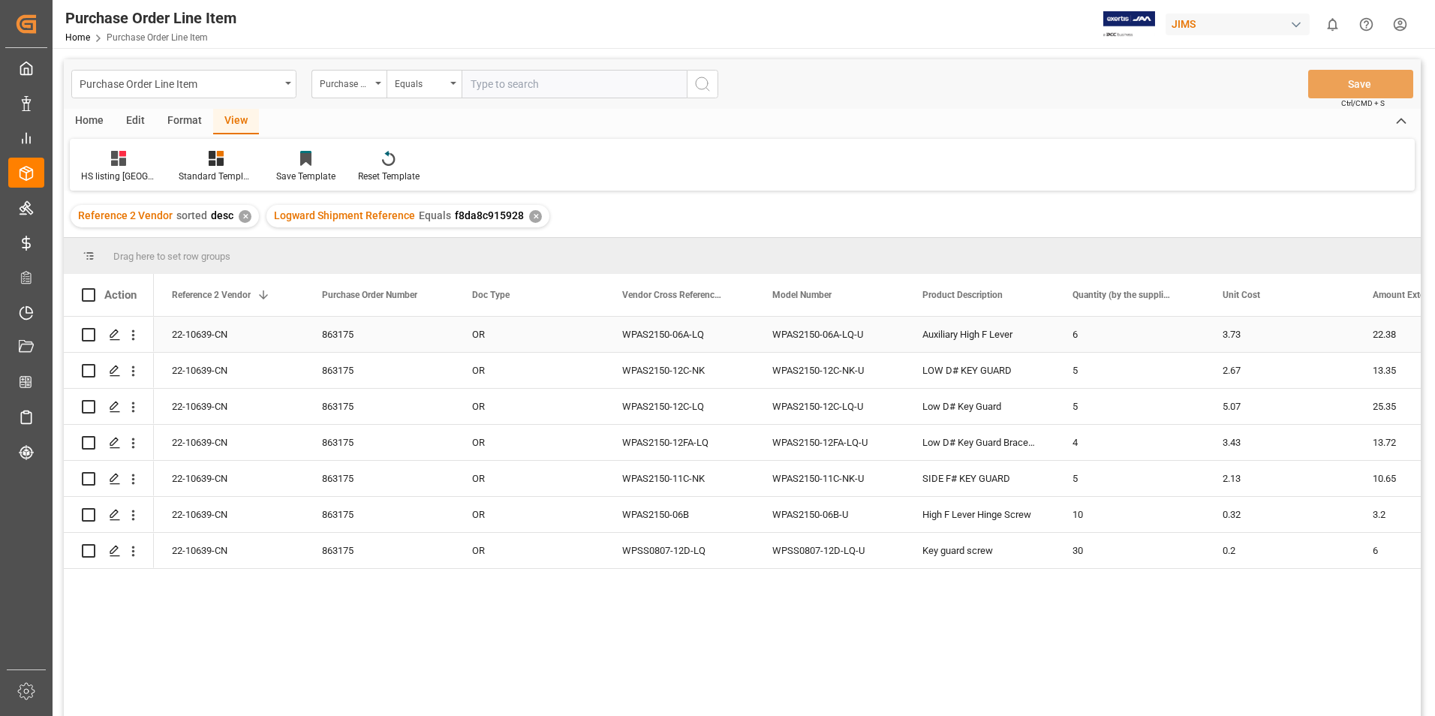
click at [206, 326] on div "22-10639-CN" at bounding box center [229, 334] width 150 height 35
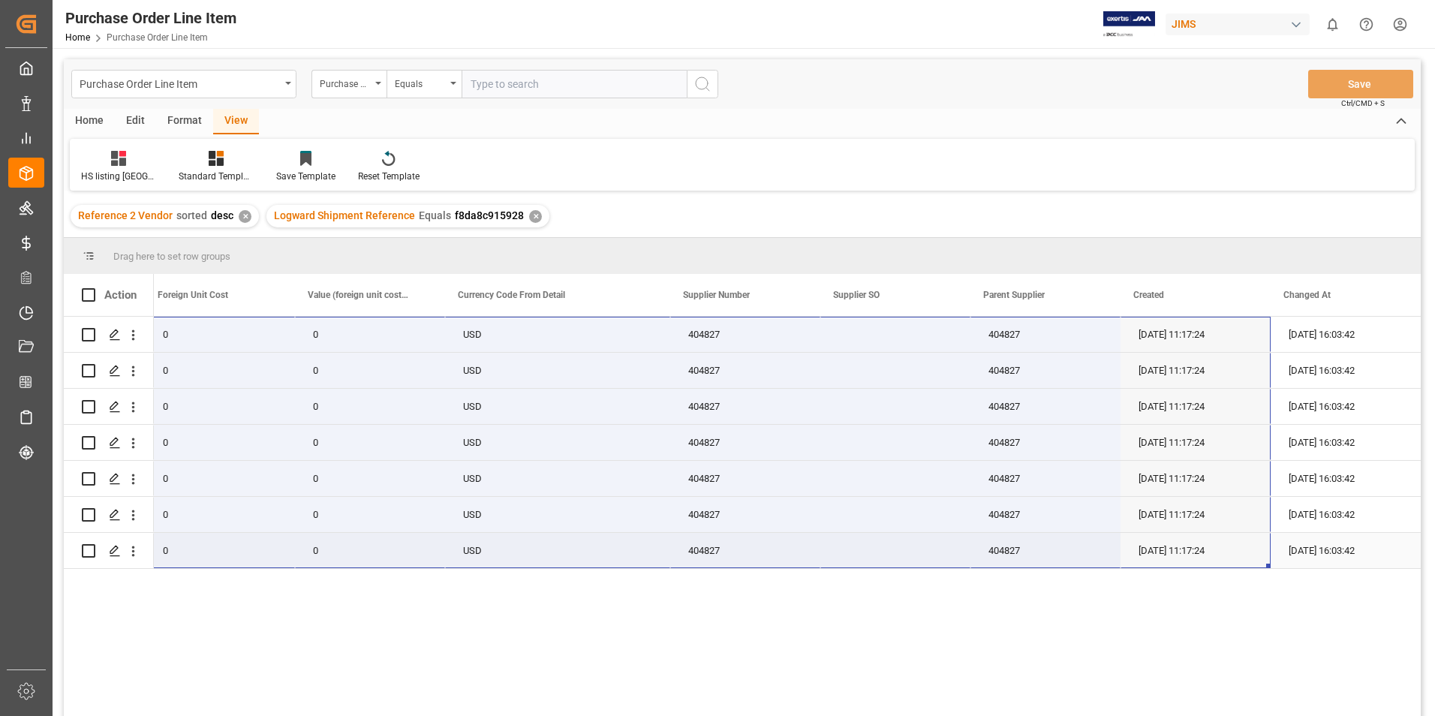
drag, startPoint x: 199, startPoint y: 325, endPoint x: 1208, endPoint y: 558, distance: 1036.0
click at [1208, 558] on div "22-10639-CN 22.38 0 0 USD 404827 404827 19-08-2025 11:17:24 25-09-2025 16:03:42…" at bounding box center [107, 443] width 2627 height 252
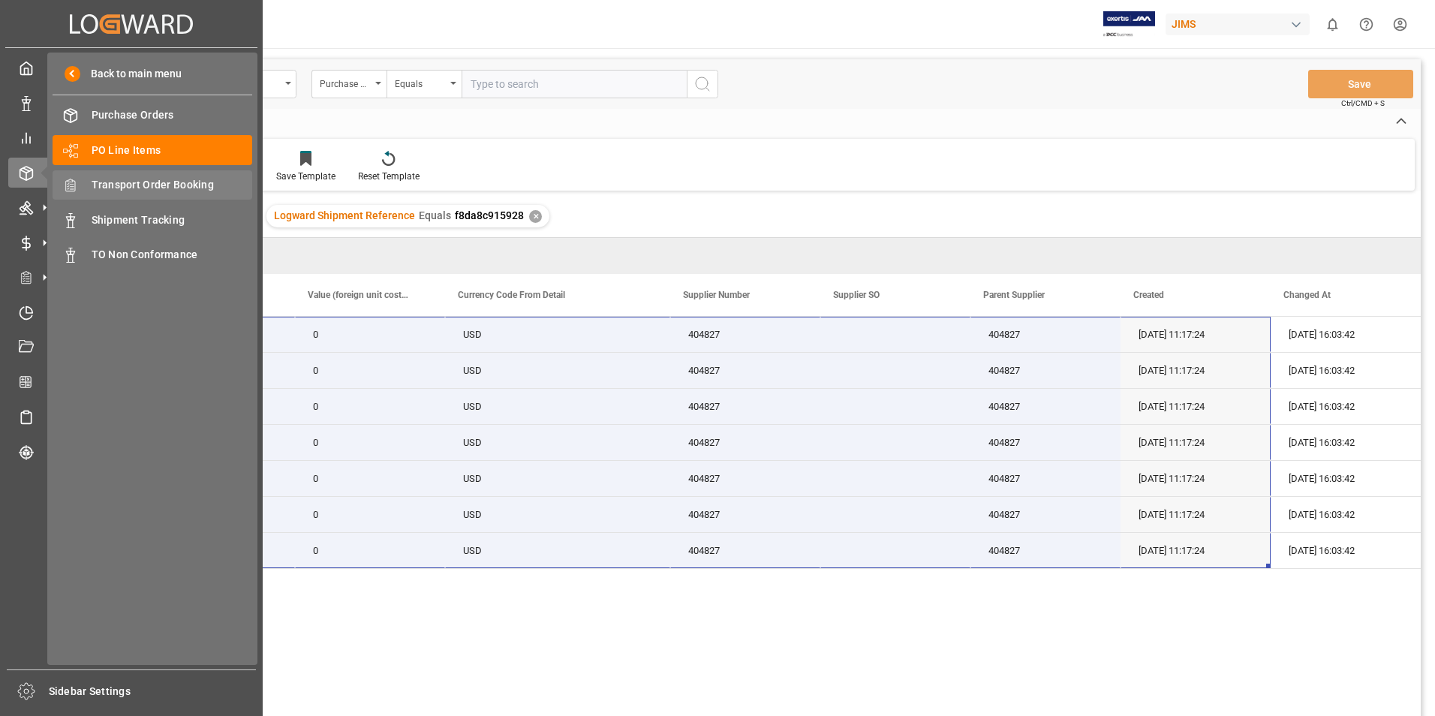
click at [126, 182] on span "Transport Order Booking" at bounding box center [172, 185] width 161 height 16
